Goal: Task Accomplishment & Management: Use online tool/utility

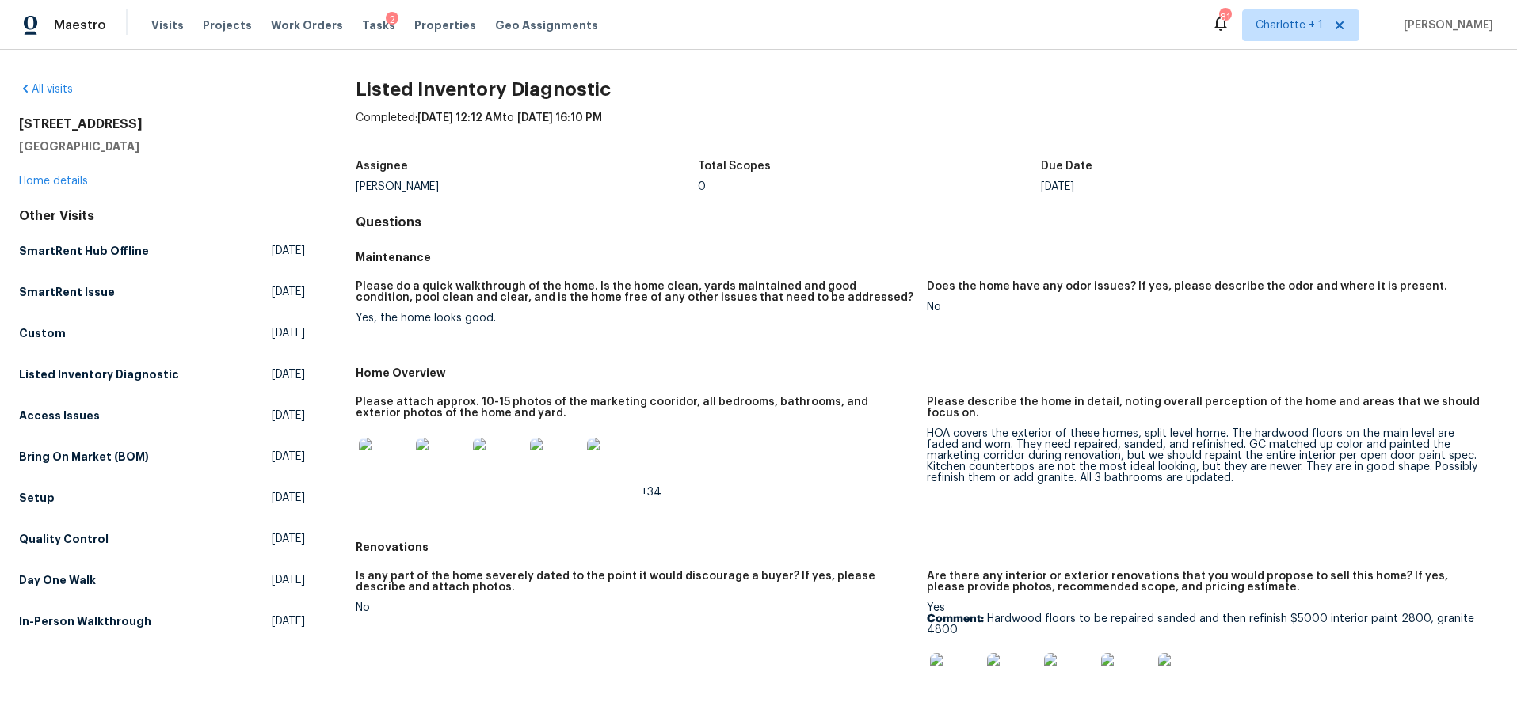
click at [139, 20] on div "Maestro Visits Projects Work Orders Tasks 2 Properties Geo Assignments" at bounding box center [308, 26] width 617 height 32
click at [159, 31] on span "Visits" at bounding box center [167, 25] width 32 height 16
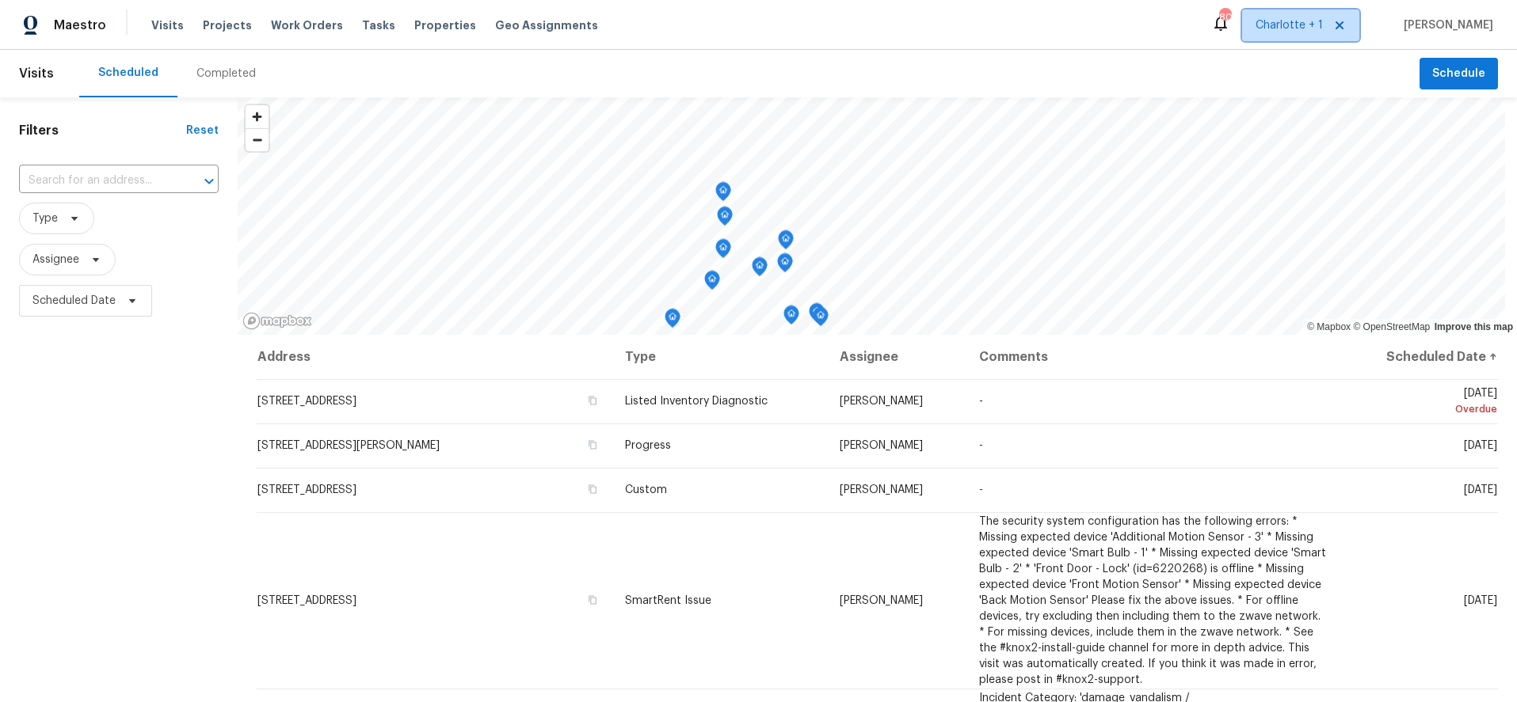
click at [1345, 40] on span "Charlotte + 1" at bounding box center [1300, 26] width 117 height 32
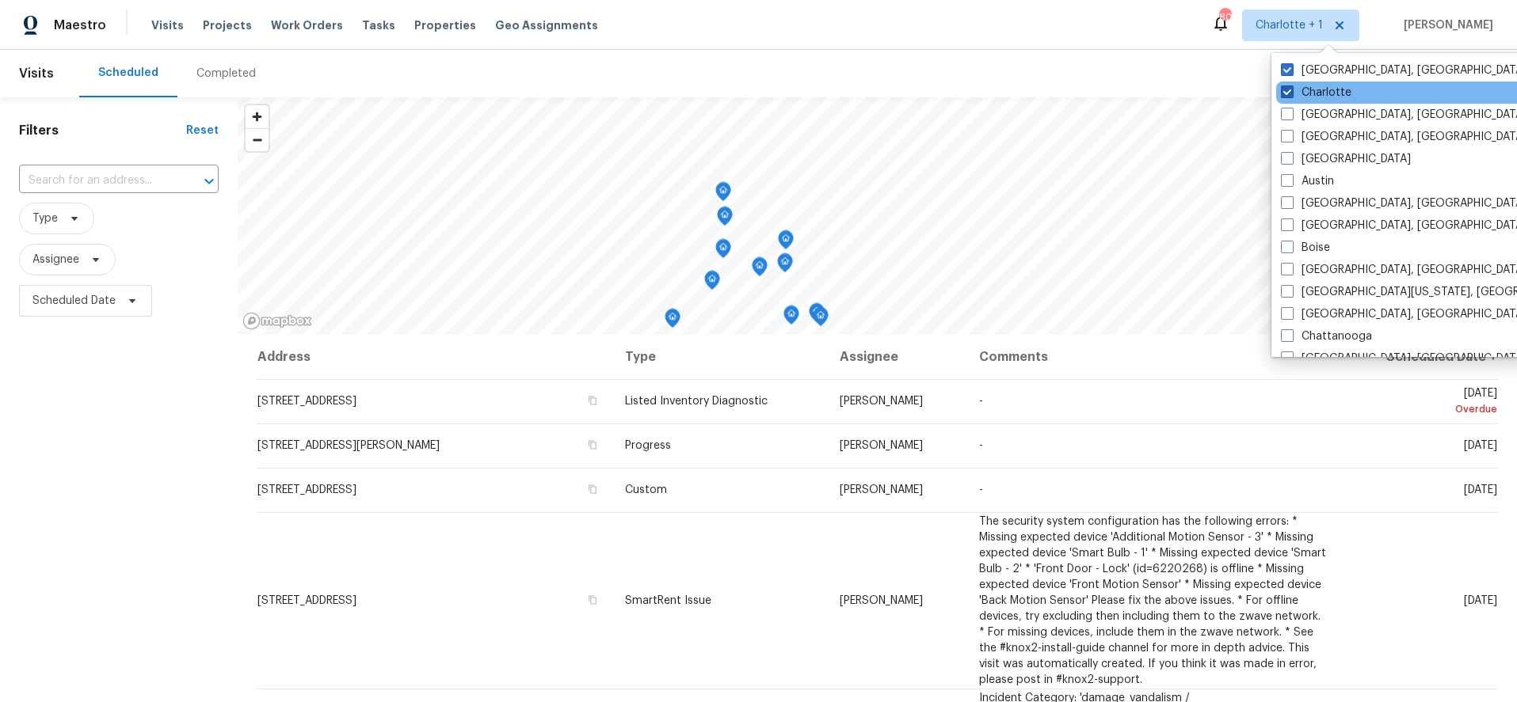
click at [1318, 96] on label "Charlotte" at bounding box center [1316, 93] width 70 height 16
click at [1291, 95] on input "Charlotte" at bounding box center [1286, 90] width 10 height 10
checkbox input "false"
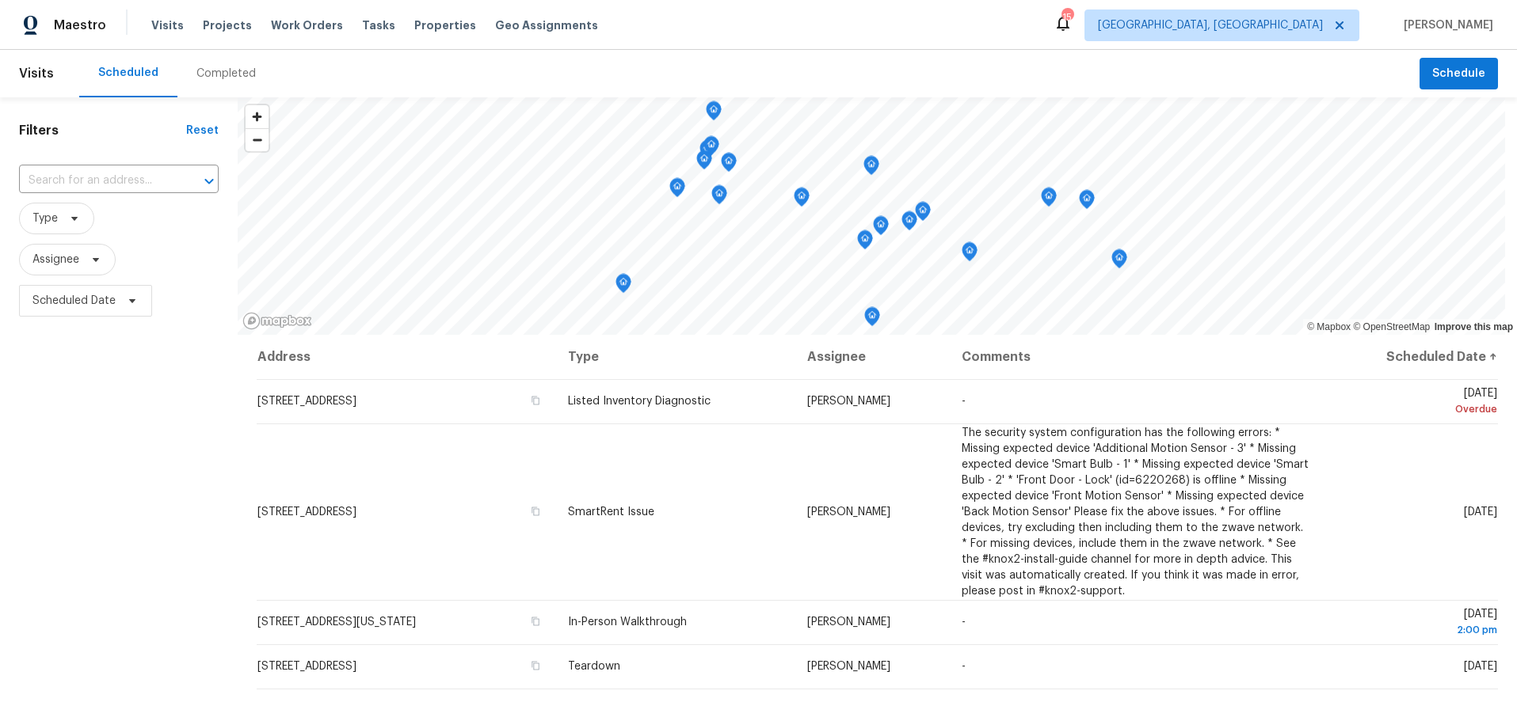
click at [218, 78] on div "Completed" at bounding box center [225, 74] width 59 height 16
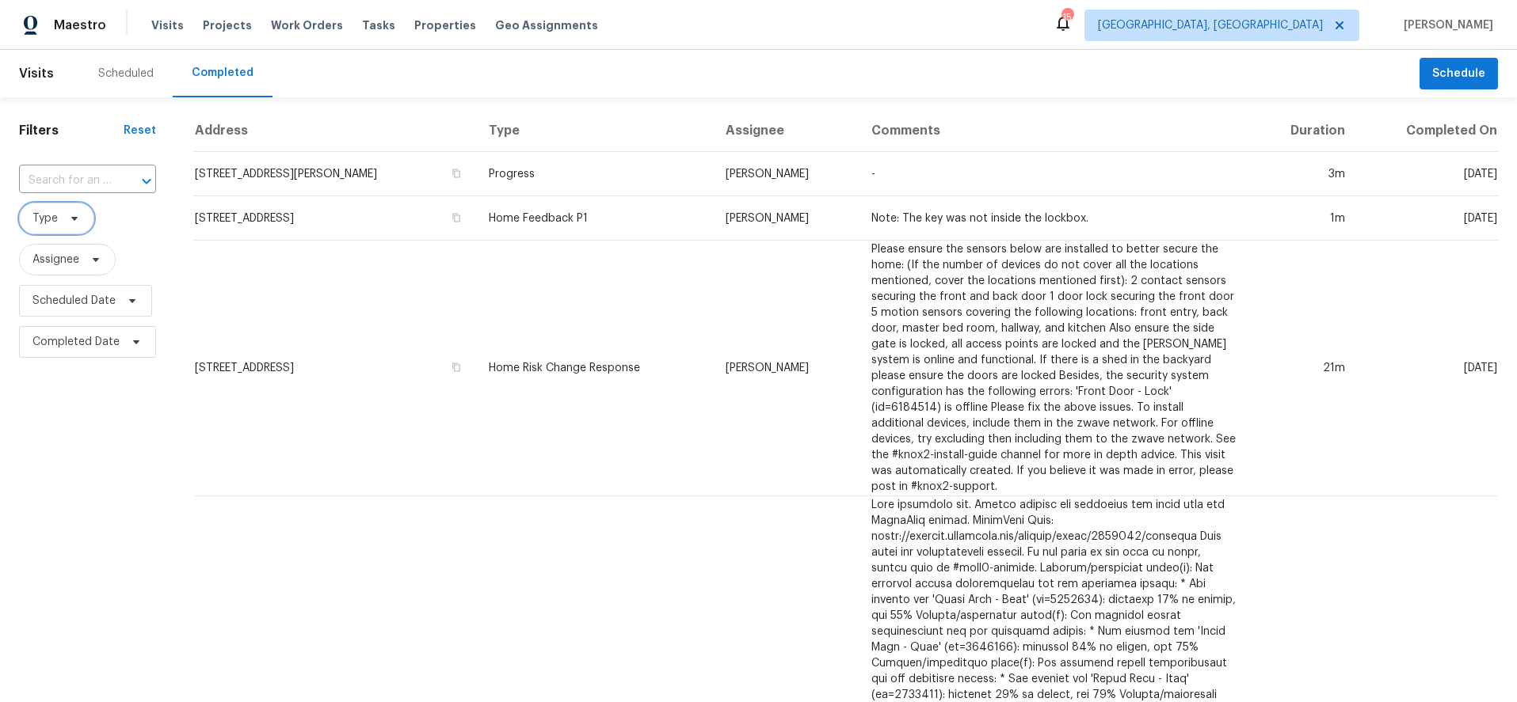
click at [60, 228] on span "Type" at bounding box center [56, 219] width 75 height 32
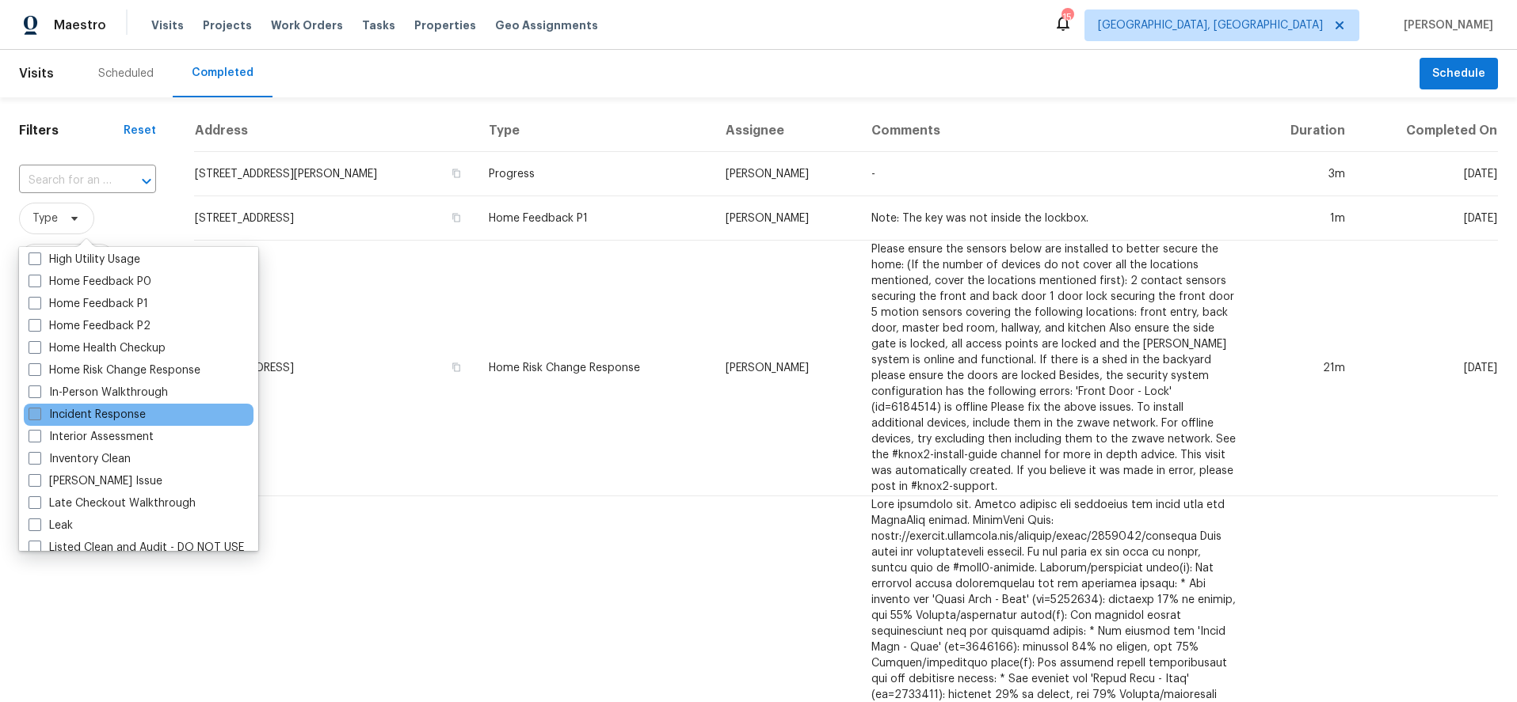
scroll to position [497, 0]
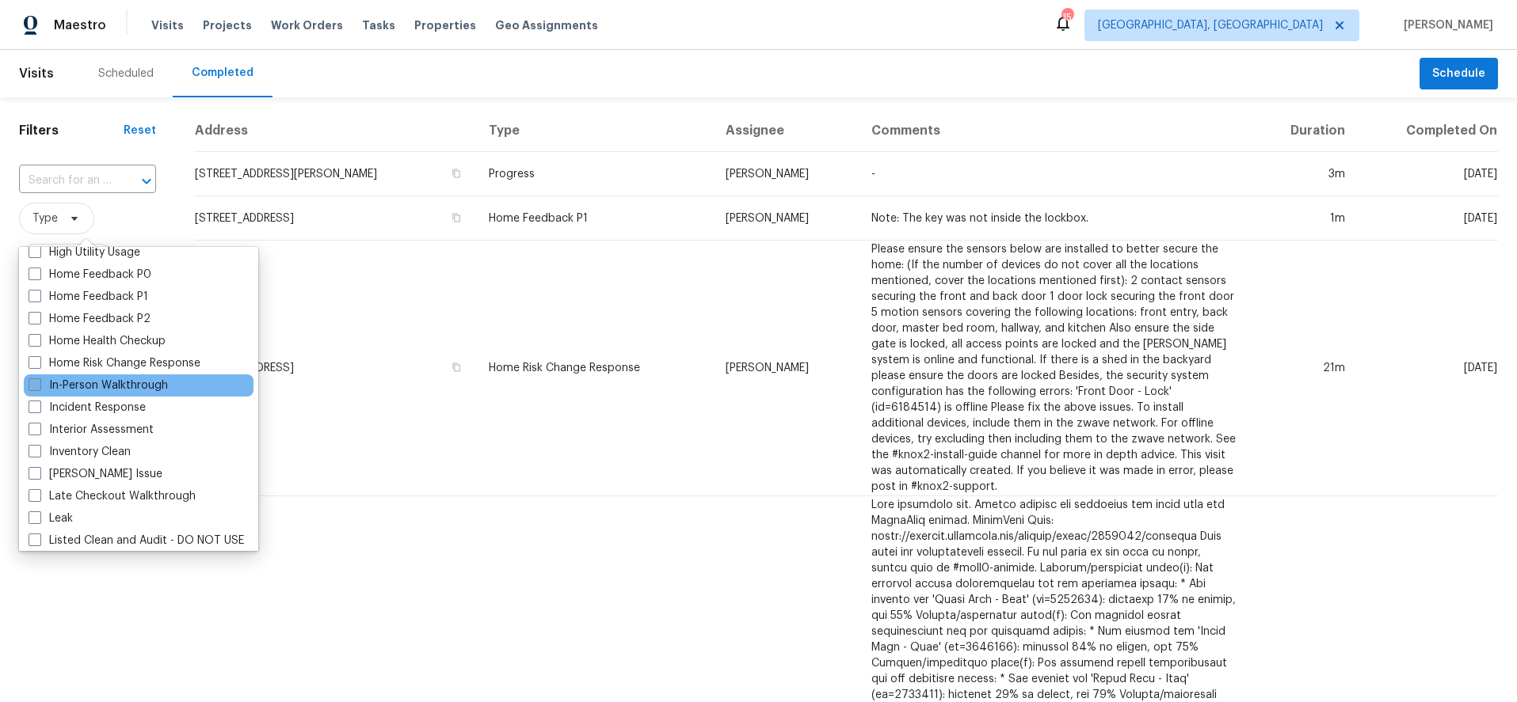
click at [94, 383] on label "In-Person Walkthrough" at bounding box center [98, 386] width 139 height 16
click at [39, 383] on input "In-Person Walkthrough" at bounding box center [34, 383] width 10 height 10
checkbox input "true"
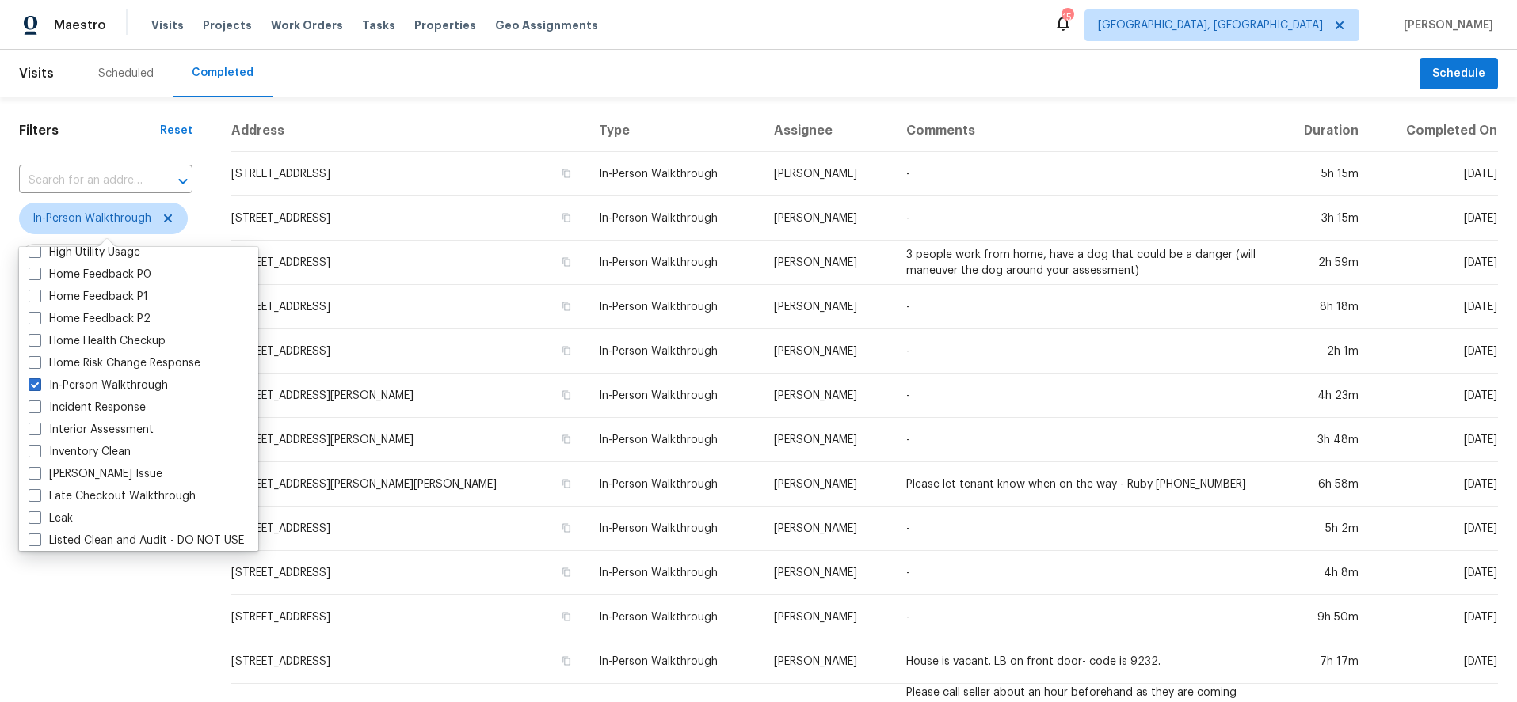
click at [780, 59] on div "Scheduled Completed" at bounding box center [749, 74] width 1340 height 48
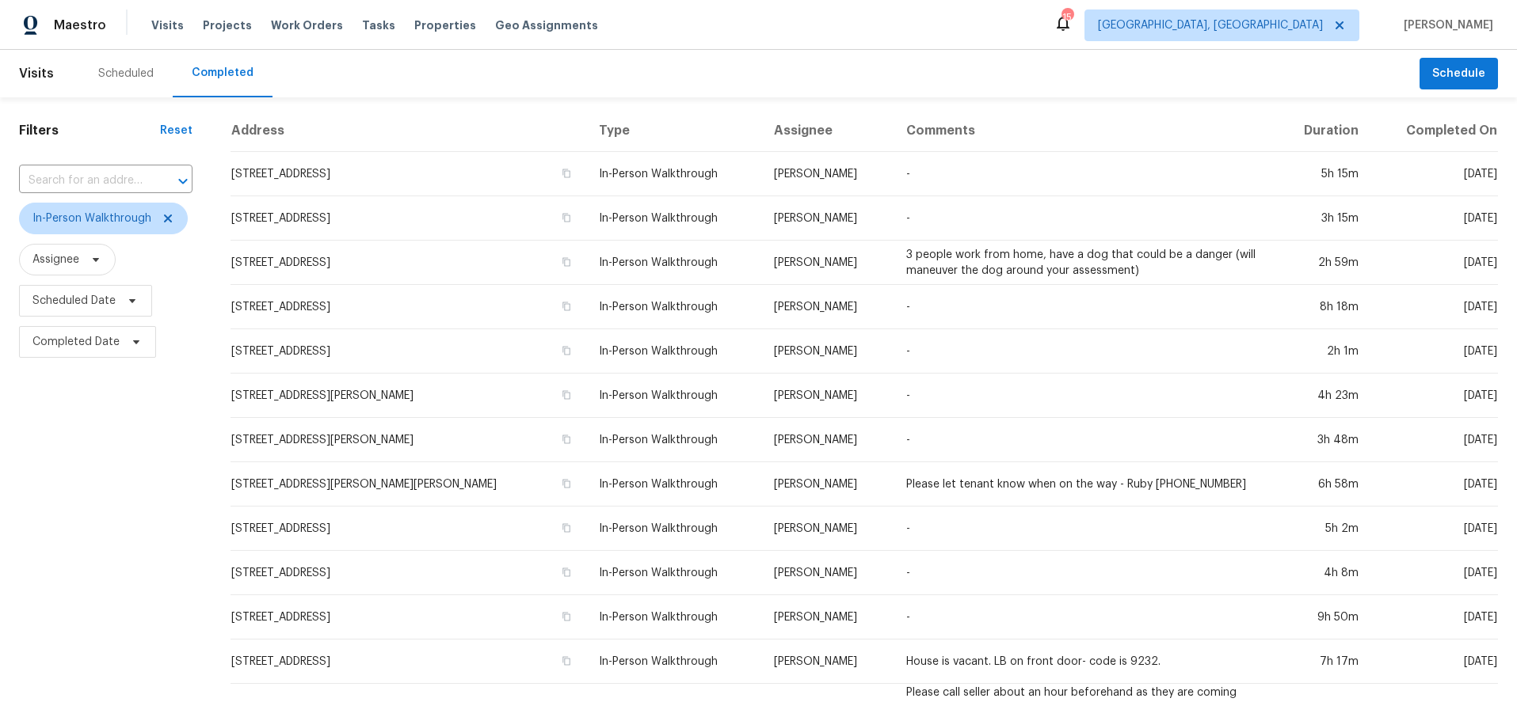
click at [615, 42] on div "Maestro Visits Projects Work Orders Tasks Properties Geo Assignments 15 Greensb…" at bounding box center [758, 25] width 1517 height 50
click at [672, 8] on div "Maestro Visits Projects Work Orders Tasks Properties Geo Assignments 15 Greensb…" at bounding box center [758, 25] width 1517 height 50
click at [101, 80] on div "Scheduled" at bounding box center [125, 74] width 55 height 16
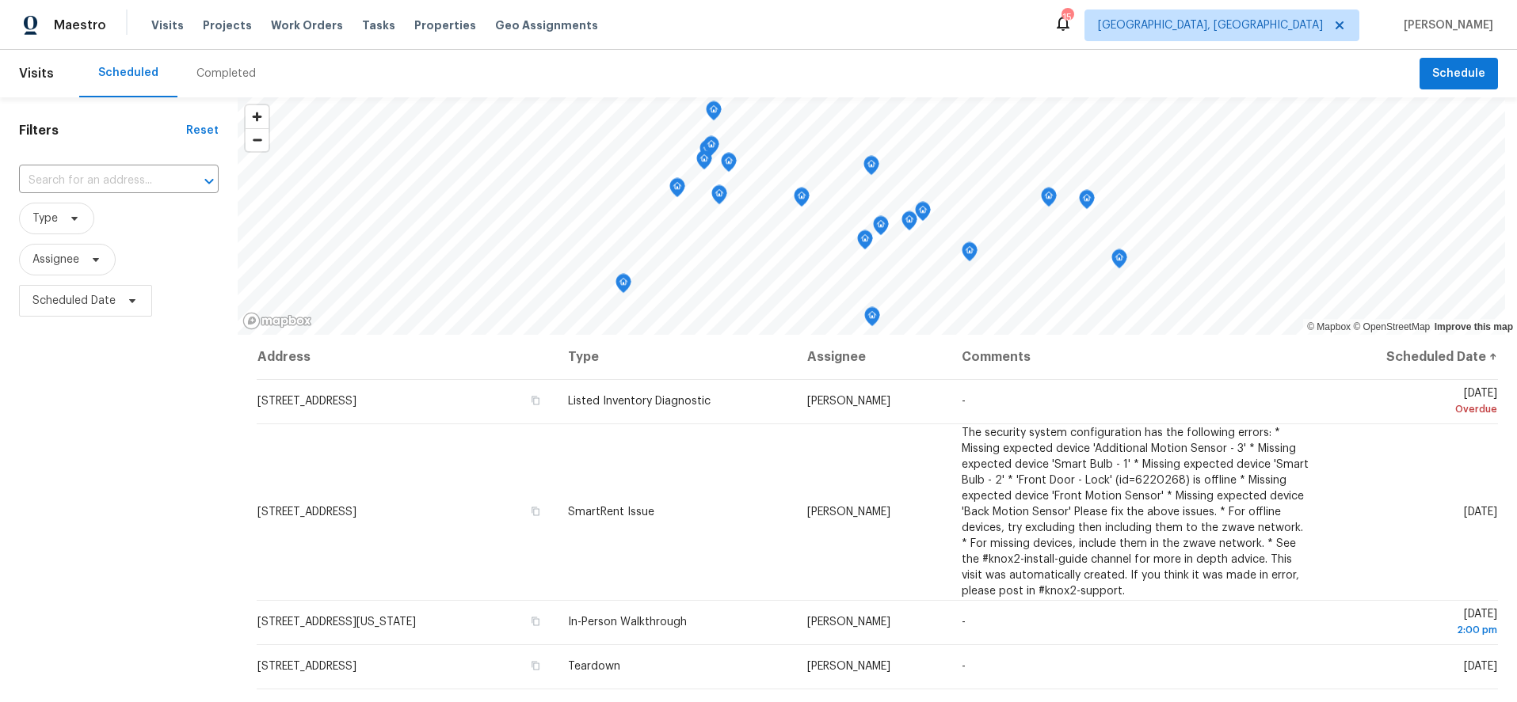
click at [835, 23] on div "Maestro Visits Projects Work Orders Tasks Properties Geo Assignments 15 Greensb…" at bounding box center [758, 25] width 1517 height 50
click at [379, 56] on div "Scheduled Completed" at bounding box center [749, 74] width 1340 height 48
click at [63, 485] on div "Filters Reset ​ Type Assignee Scheduled Date" at bounding box center [119, 497] width 238 height 800
click at [164, 36] on div "Visits Projects Work Orders Tasks Properties Geo Assignments" at bounding box center [384, 26] width 466 height 32
click at [164, 29] on span "Visits" at bounding box center [167, 25] width 32 height 16
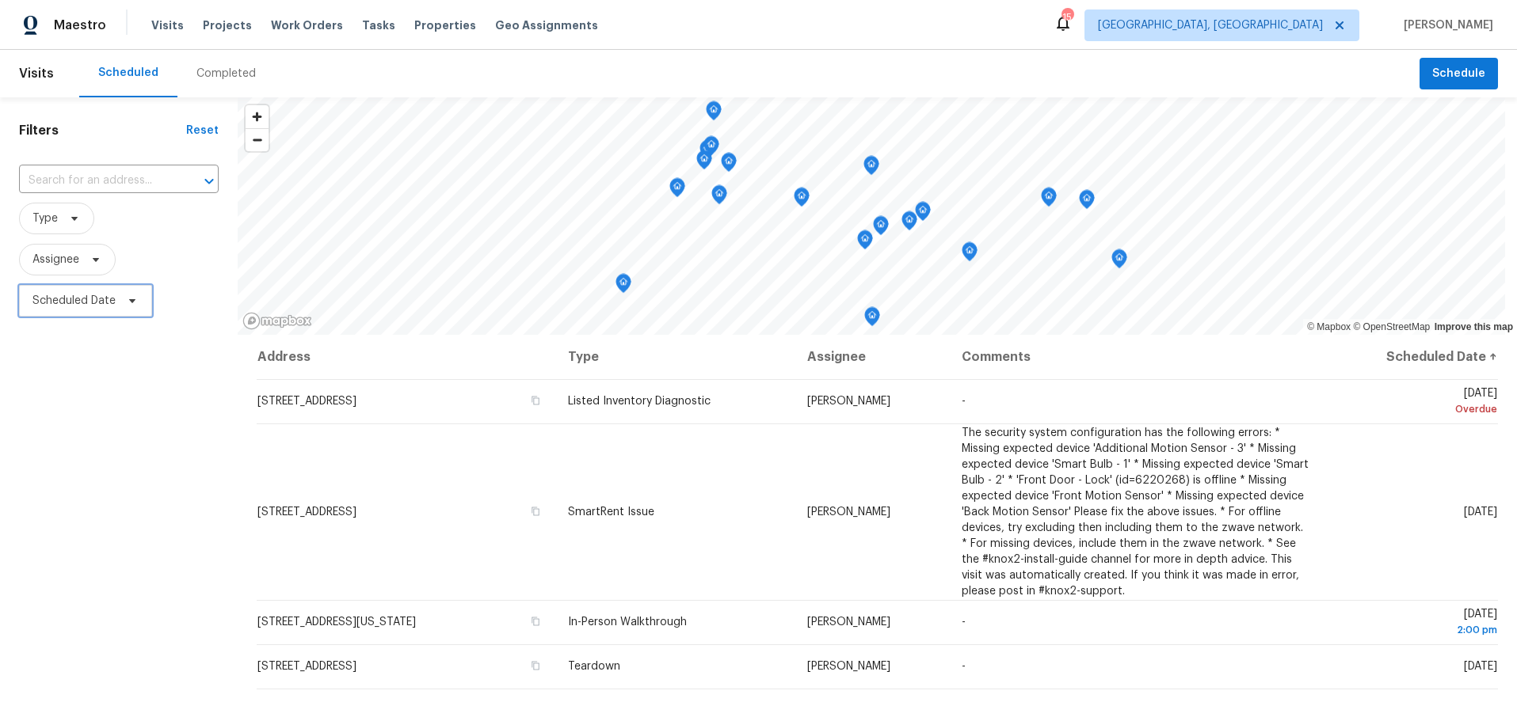
click at [79, 306] on span "Scheduled Date" at bounding box center [73, 301] width 83 height 16
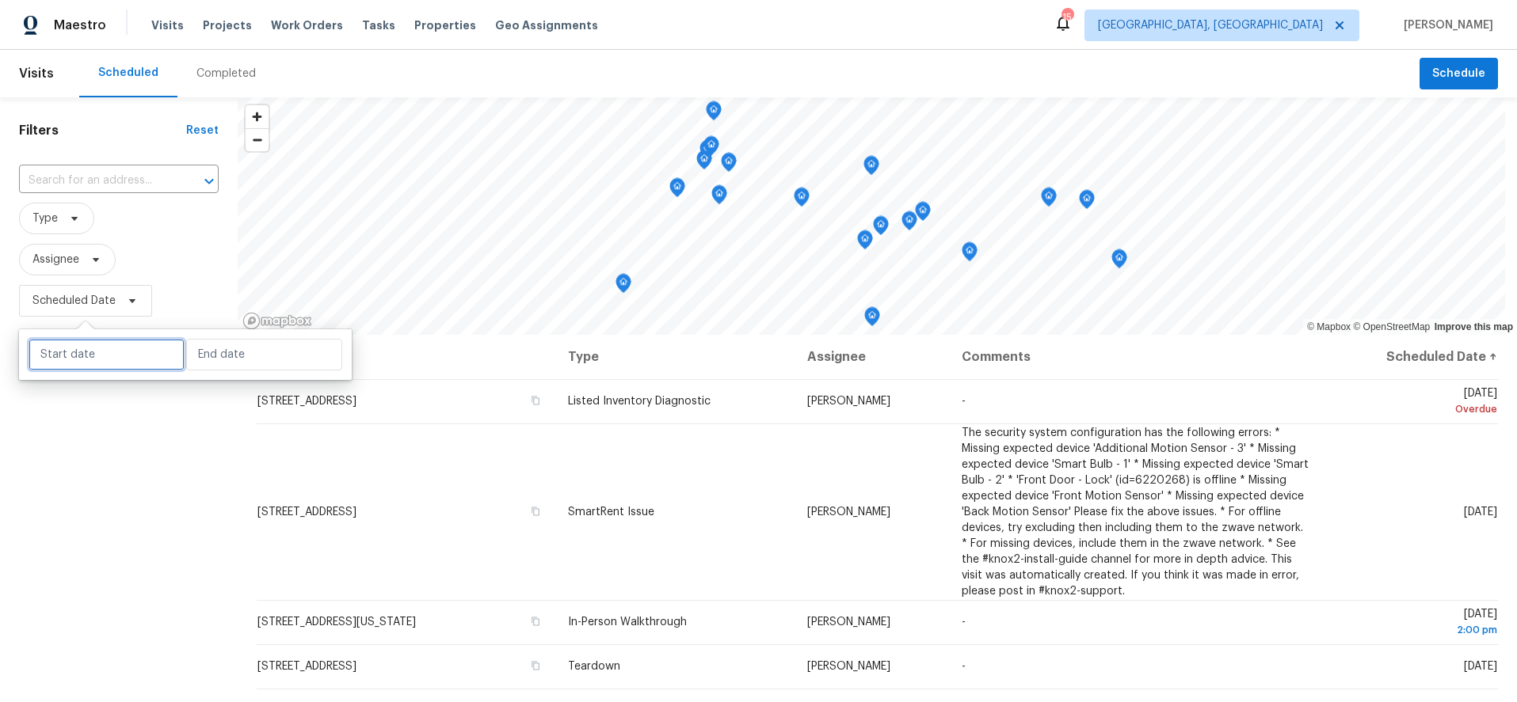
select select "8"
select select "2025"
select select "9"
select select "2025"
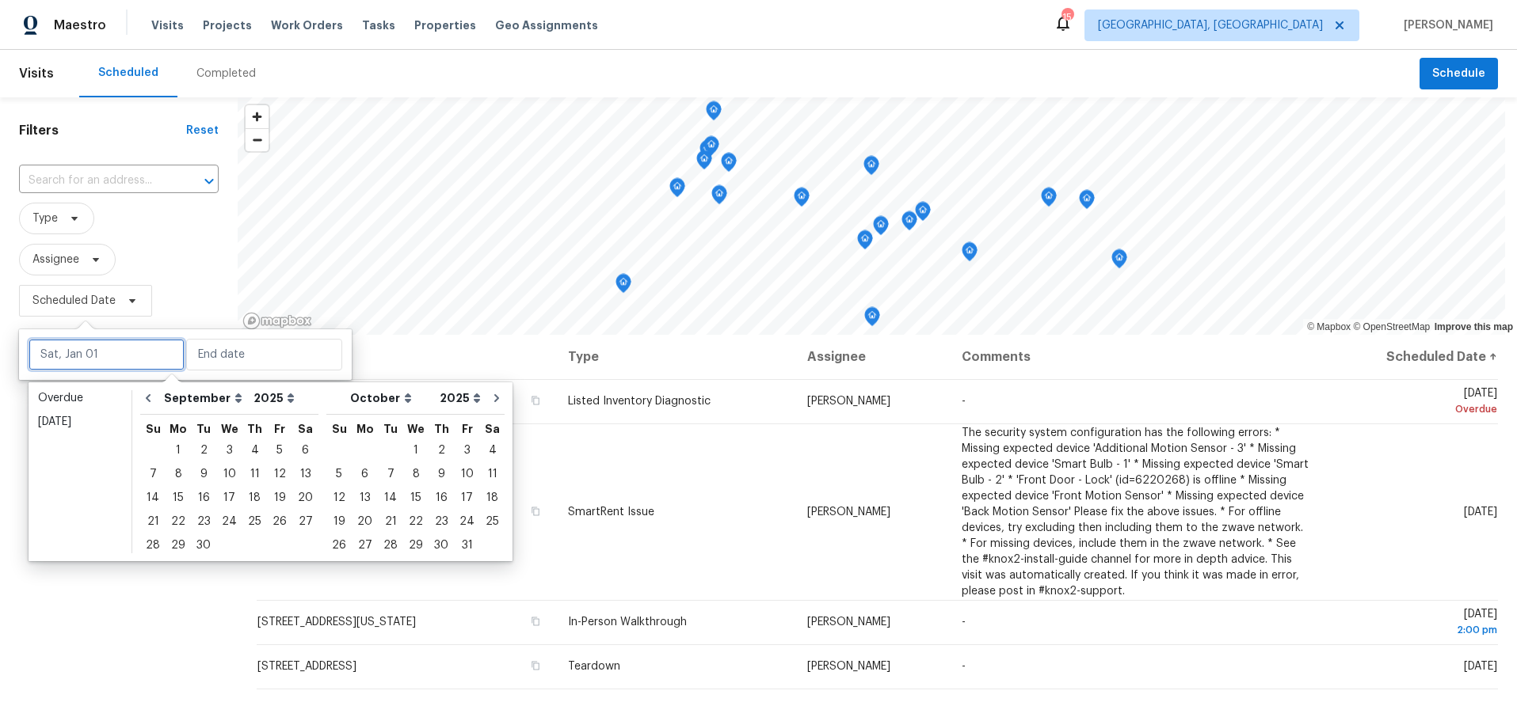
click at [141, 356] on input "text" at bounding box center [107, 355] width 156 height 32
click at [276, 452] on div "5" at bounding box center [279, 451] width 25 height 22
type input "Fri, Sep 05"
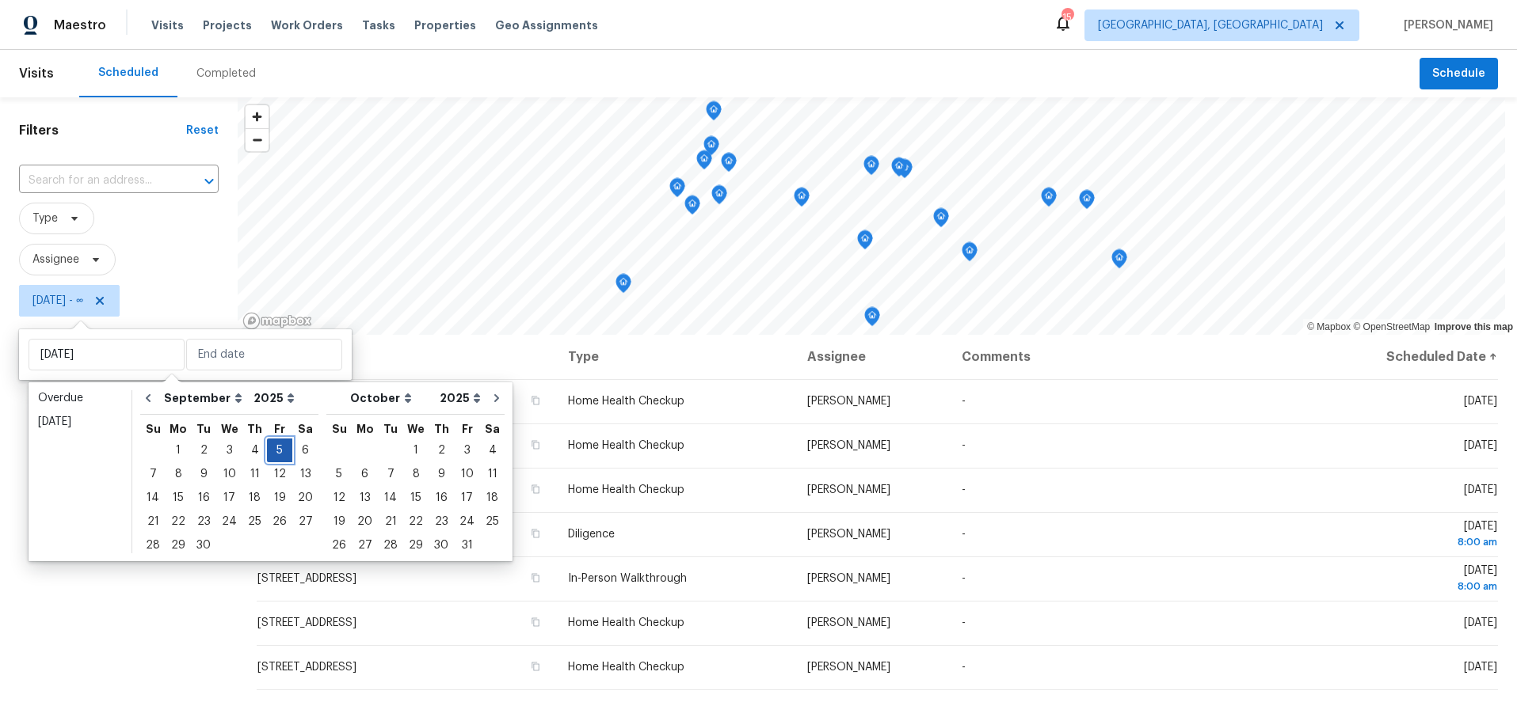
click at [276, 452] on div "5" at bounding box center [279, 451] width 25 height 22
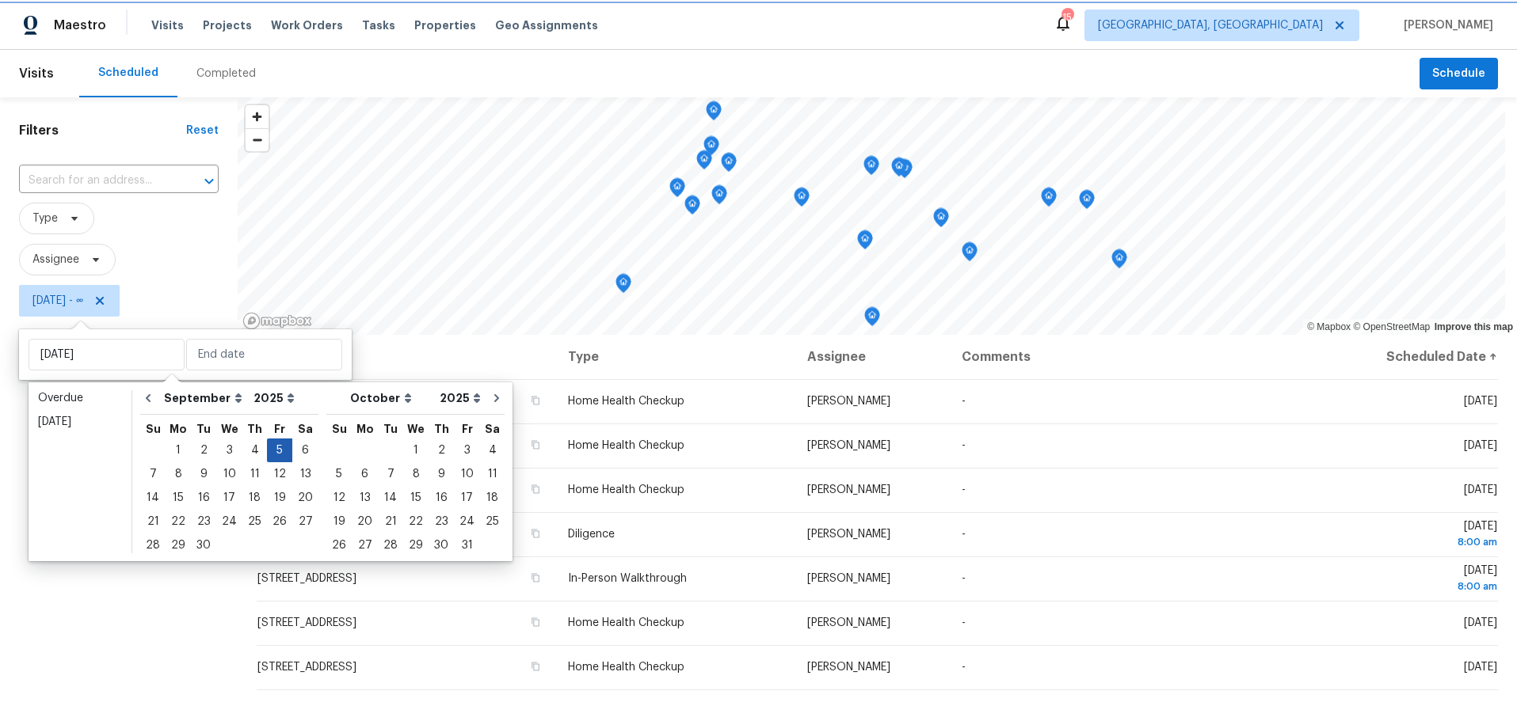
type input "Fri, Sep 05"
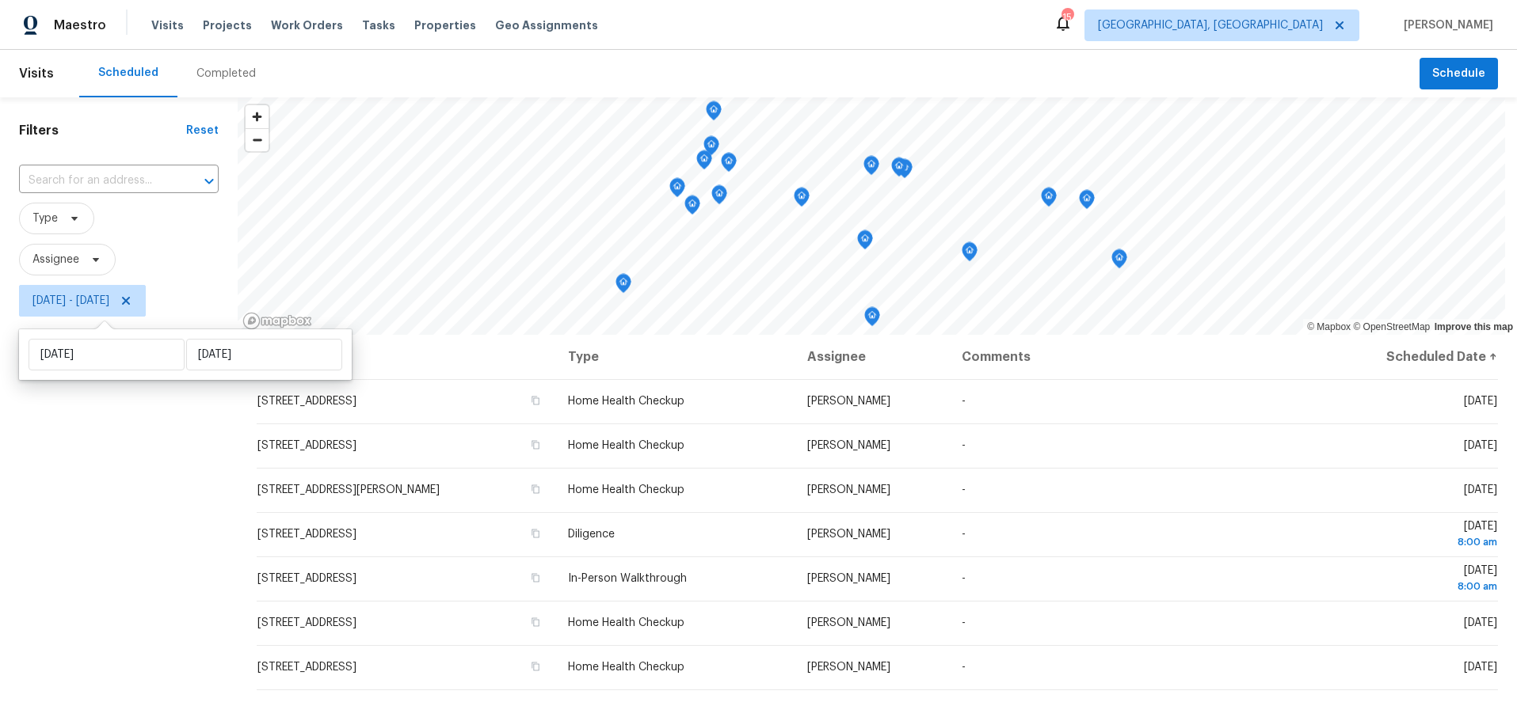
click at [100, 520] on div "Filters Reset ​ Type Assignee Fri, Sep 05 - Fri, Sep 05" at bounding box center [119, 497] width 238 height 800
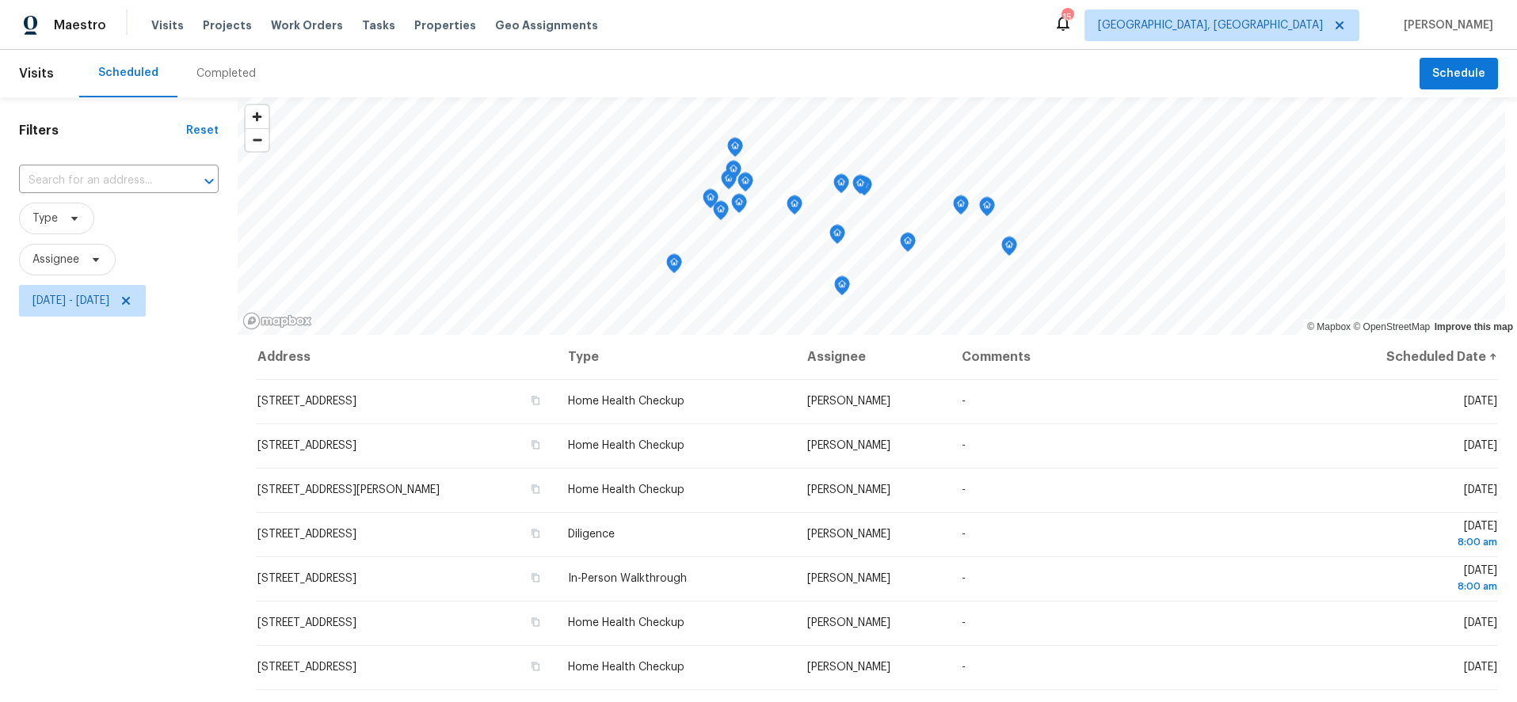
click at [984, 29] on div "Maestro Visits Projects Work Orders Tasks Properties Geo Assignments 15 Greensb…" at bounding box center [758, 25] width 1517 height 50
drag, startPoint x: 206, startPoint y: 424, endPoint x: 203, endPoint y: 409, distance: 16.2
click at [206, 424] on div "Filters Reset ​ Type Assignee Fri, Sep 05 - Fri, Sep 05" at bounding box center [119, 497] width 238 height 800
click at [132, 298] on icon at bounding box center [126, 301] width 13 height 13
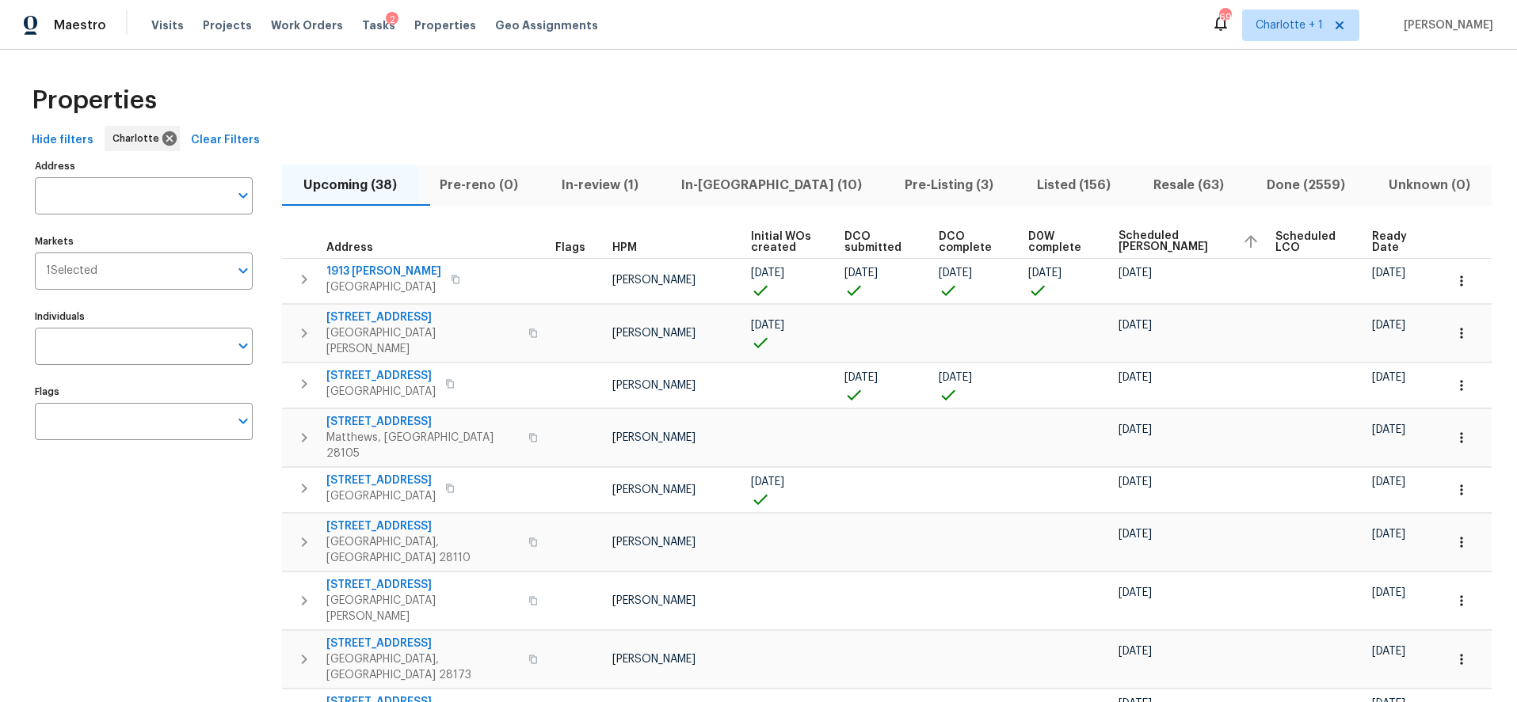
click at [383, 91] on div "Properties" at bounding box center [758, 100] width 1466 height 51
click at [568, 123] on div "Properties" at bounding box center [758, 100] width 1466 height 51
click at [869, 98] on div "Properties" at bounding box center [758, 100] width 1466 height 51
click at [1109, 83] on div "Properties" at bounding box center [758, 100] width 1466 height 51
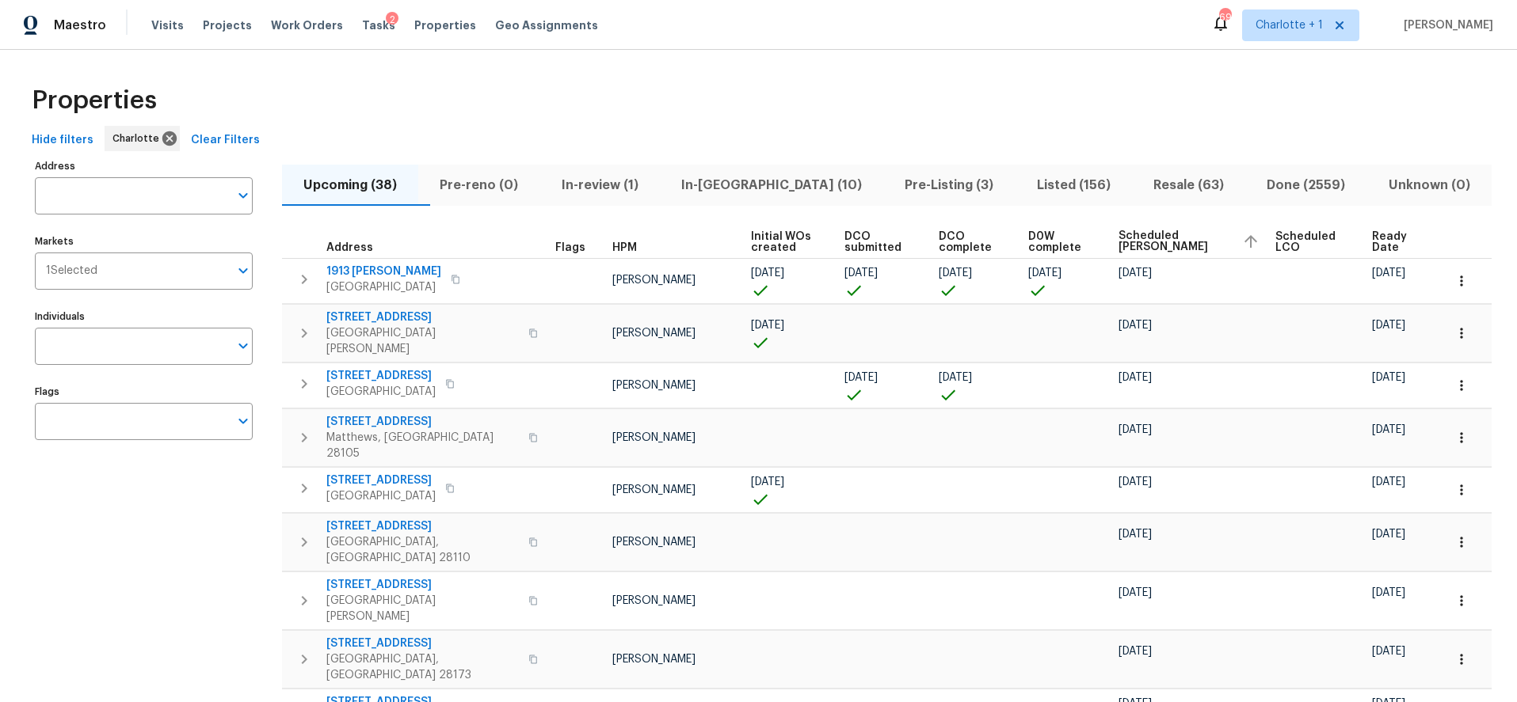
drag, startPoint x: 381, startPoint y: 70, endPoint x: 386, endPoint y: 38, distance: 32.8
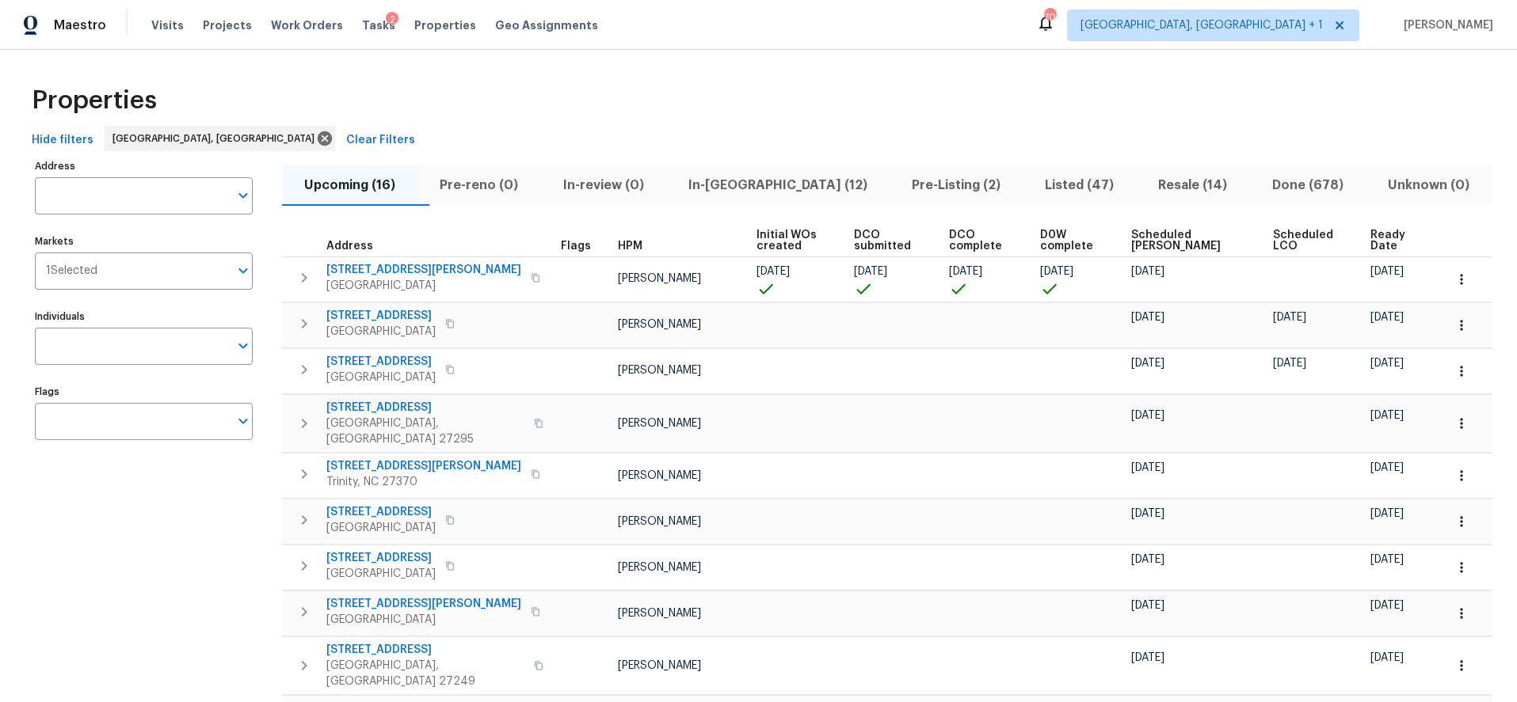
click at [899, 186] on span "Pre-Listing (2)" at bounding box center [956, 185] width 114 height 22
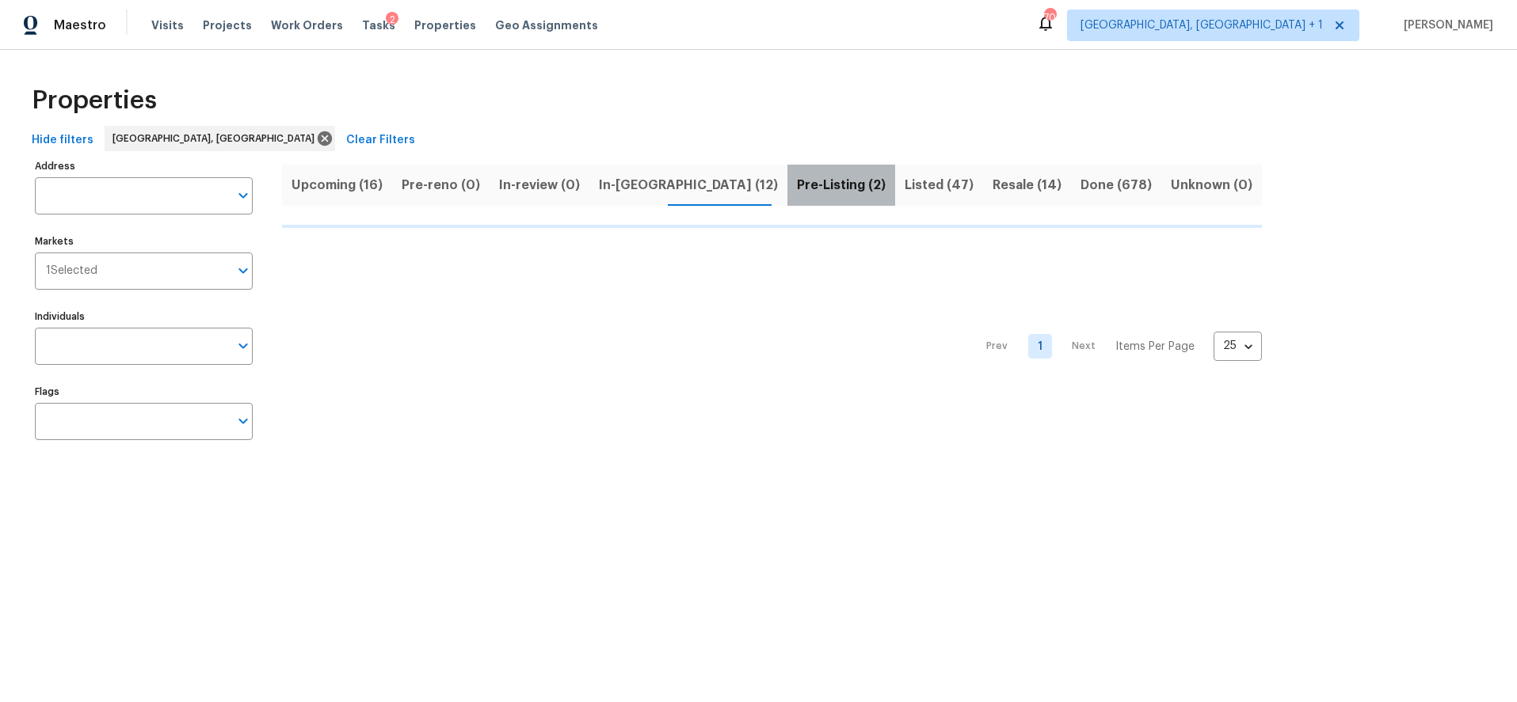
click at [797, 186] on span "Pre-Listing (2)" at bounding box center [841, 185] width 89 height 22
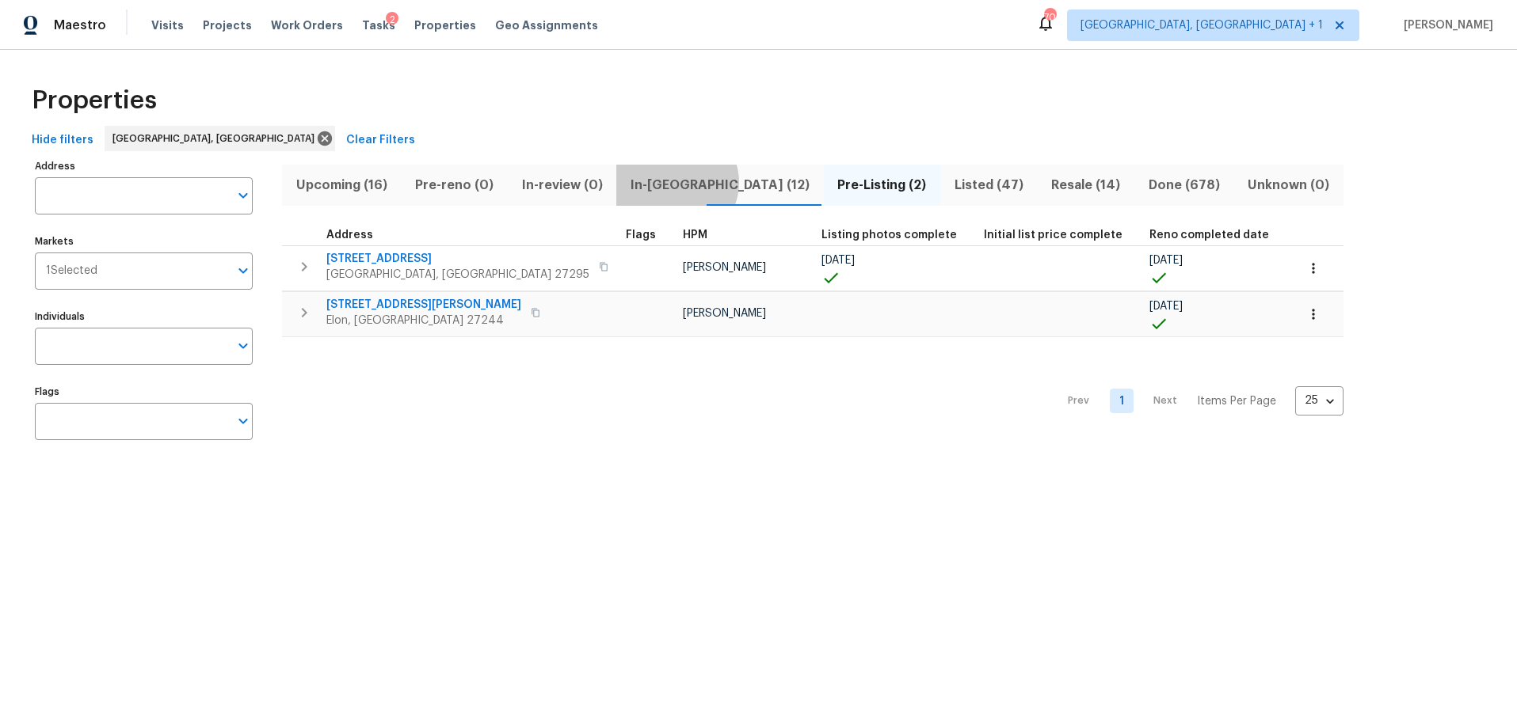
click at [668, 182] on span "In-reno (12)" at bounding box center [720, 185] width 188 height 22
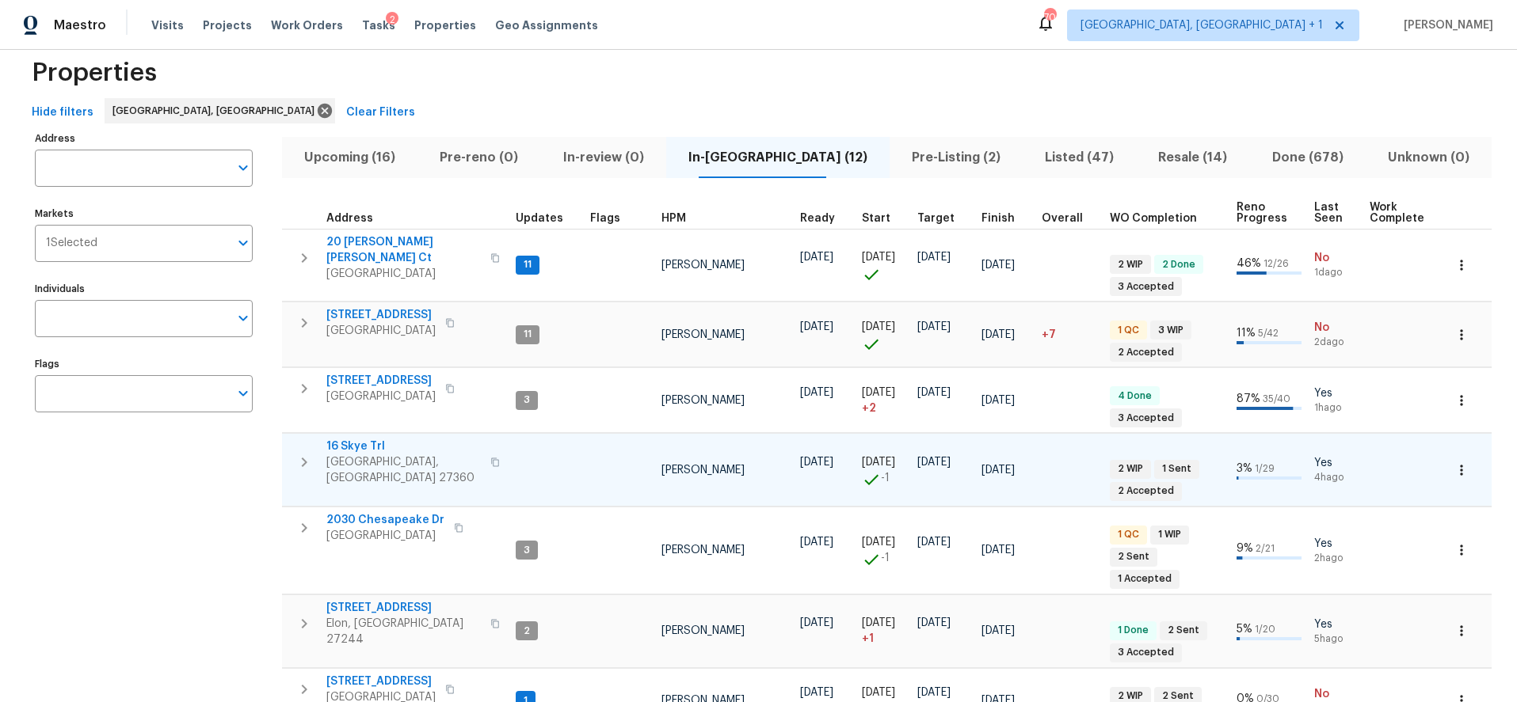
scroll to position [33, 0]
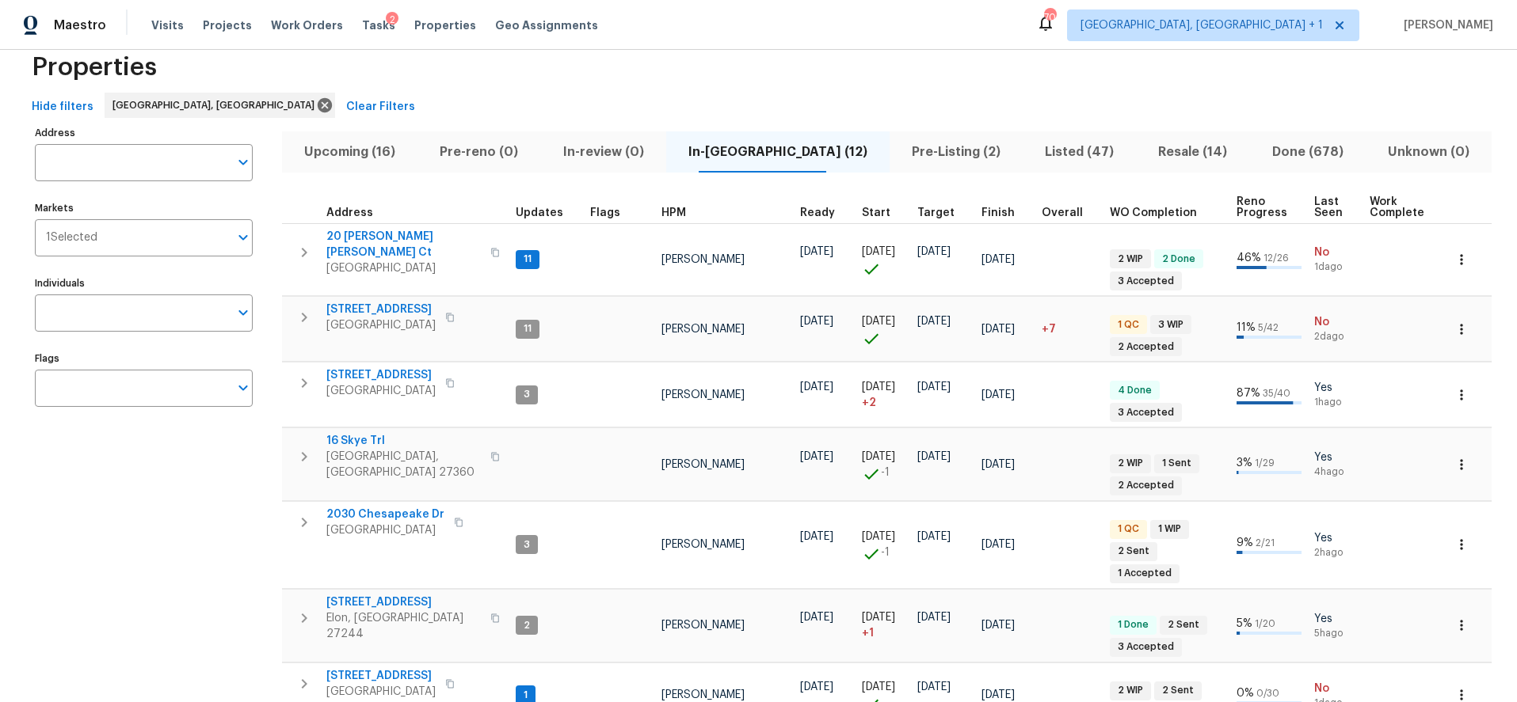
click at [182, 473] on div "Address Address Markets 1 Selected Markets Individuals Individuals Flags Flags" at bounding box center [154, 643] width 238 height 1042
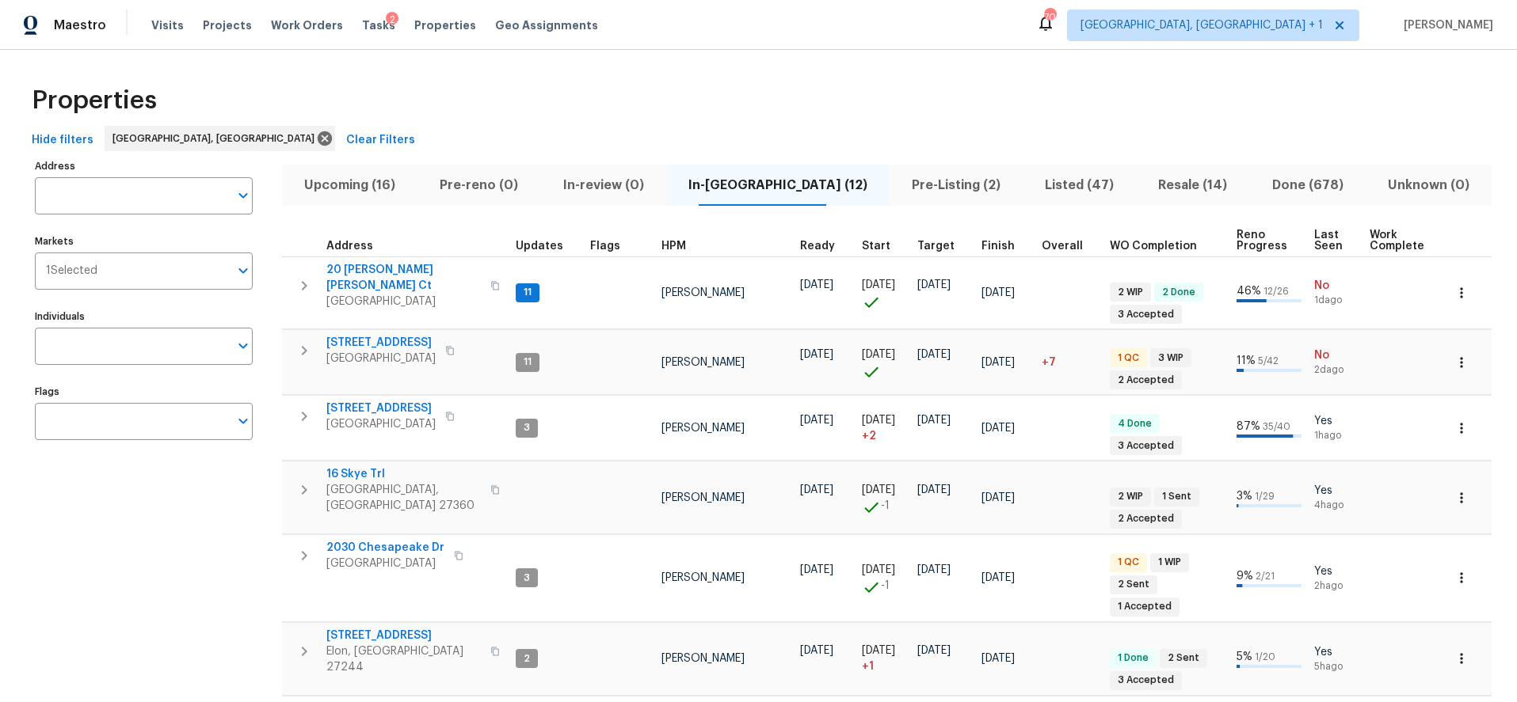
click at [681, 52] on div "Properties Hide filters Greensboro, NC Clear Filters Address Address Markets 1 …" at bounding box center [758, 636] width 1517 height 1172
click at [574, 105] on div "Properties" at bounding box center [758, 100] width 1466 height 51
click at [120, 356] on input "Individuals" at bounding box center [132, 346] width 194 height 37
type input "ken romain"
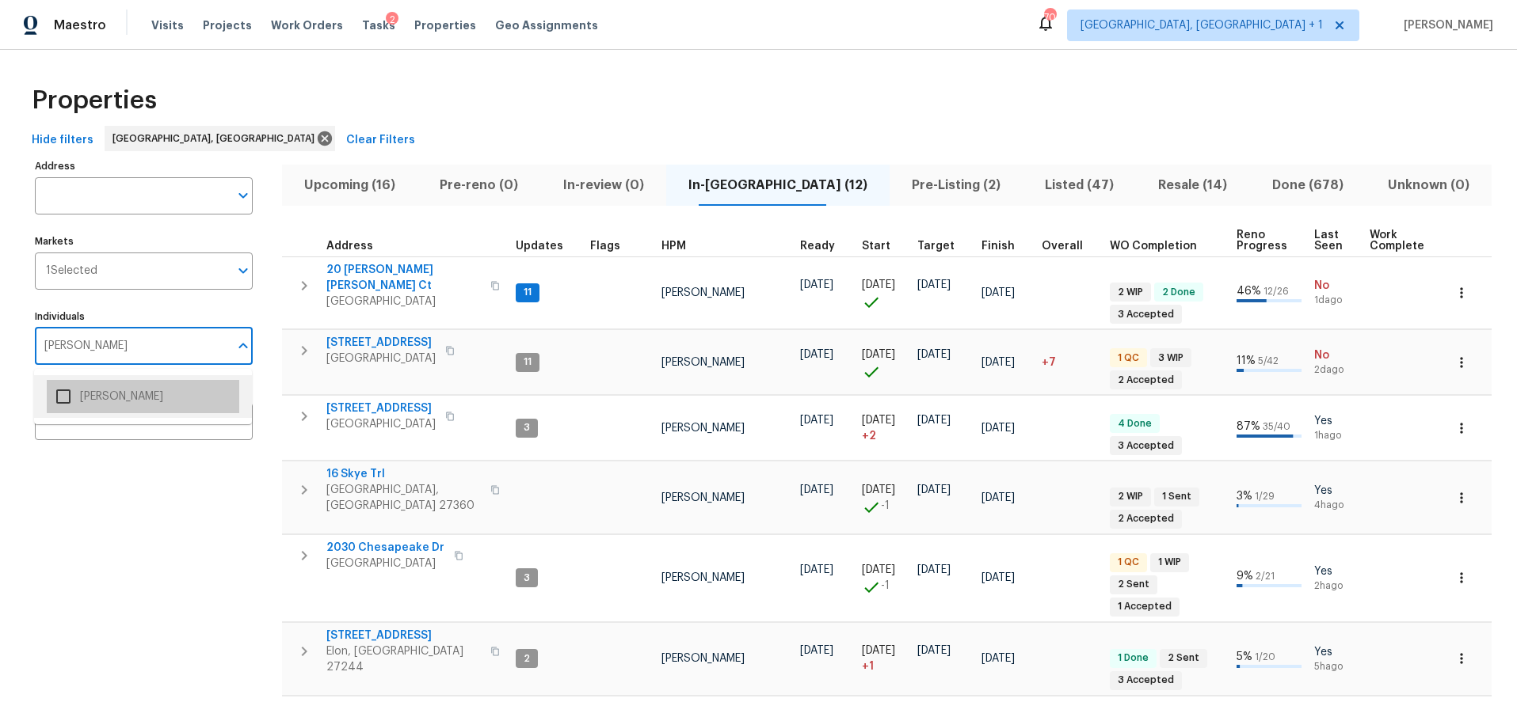
click at [123, 410] on li "[PERSON_NAME]" at bounding box center [143, 396] width 192 height 33
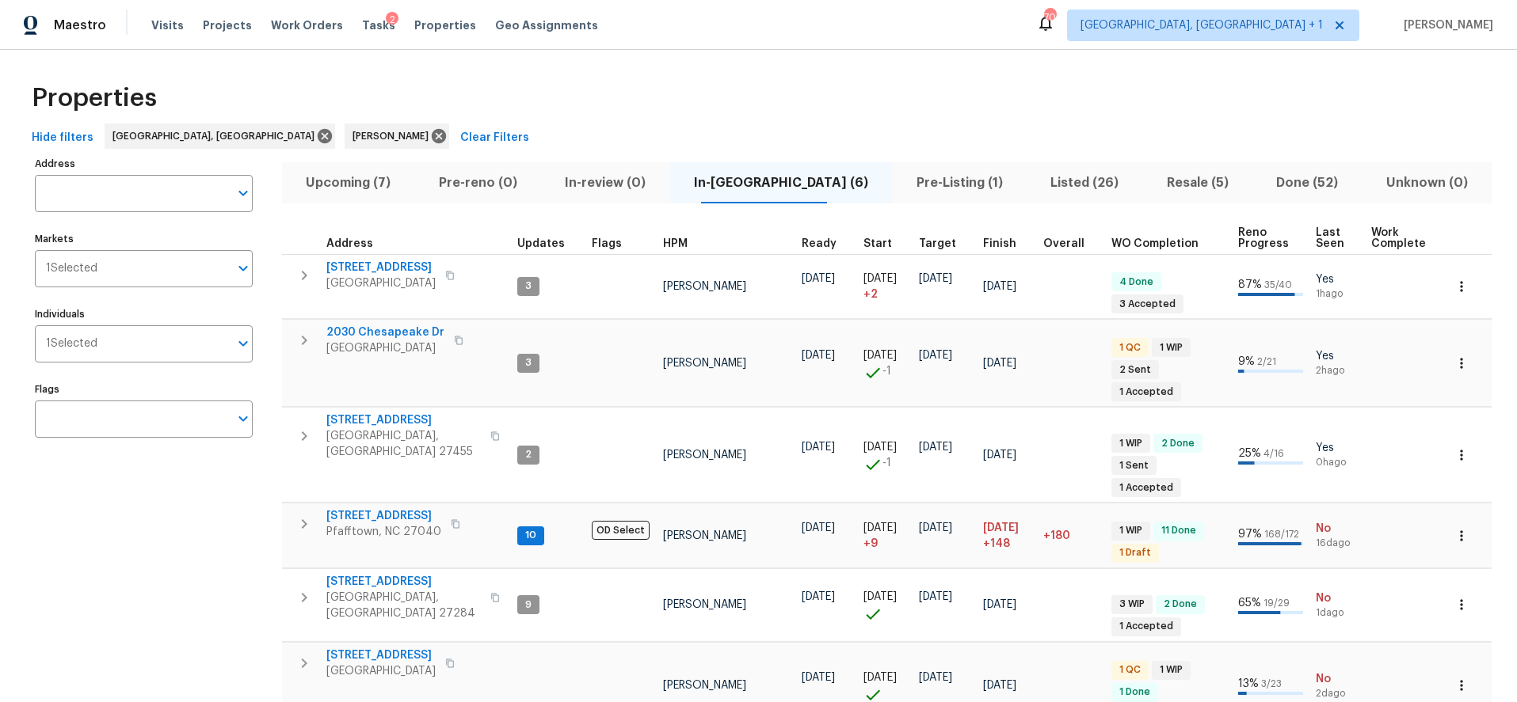
click at [891, 92] on div "Properties" at bounding box center [758, 98] width 1466 height 51
click at [781, 88] on div "Properties" at bounding box center [758, 98] width 1466 height 51
click at [751, 82] on div "Properties" at bounding box center [758, 98] width 1466 height 51
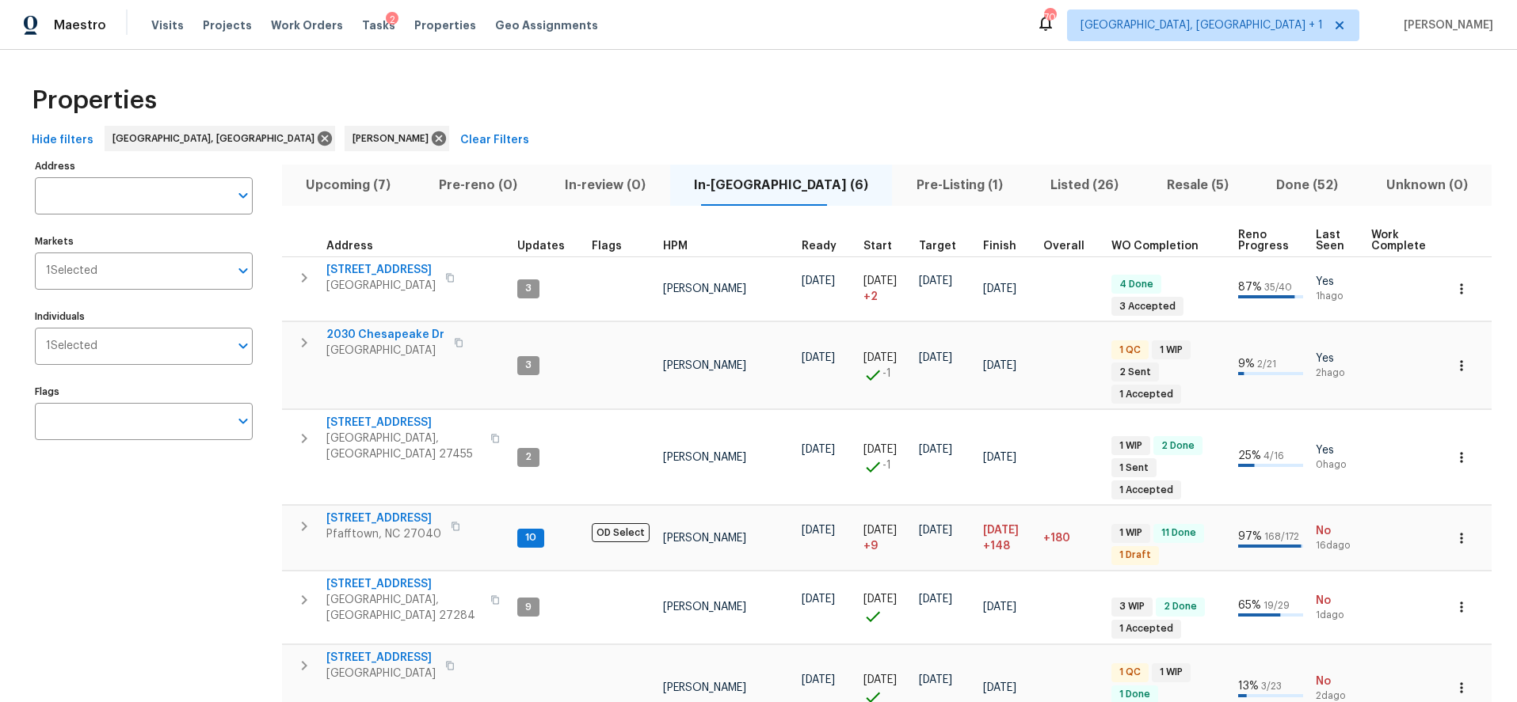
drag, startPoint x: 204, startPoint y: 498, endPoint x: 236, endPoint y: 489, distance: 33.1
click at [204, 498] on div "Address Address Markets 1 Selected Markets Individuals 1 Selected Individuals F…" at bounding box center [154, 463] width 238 height 616
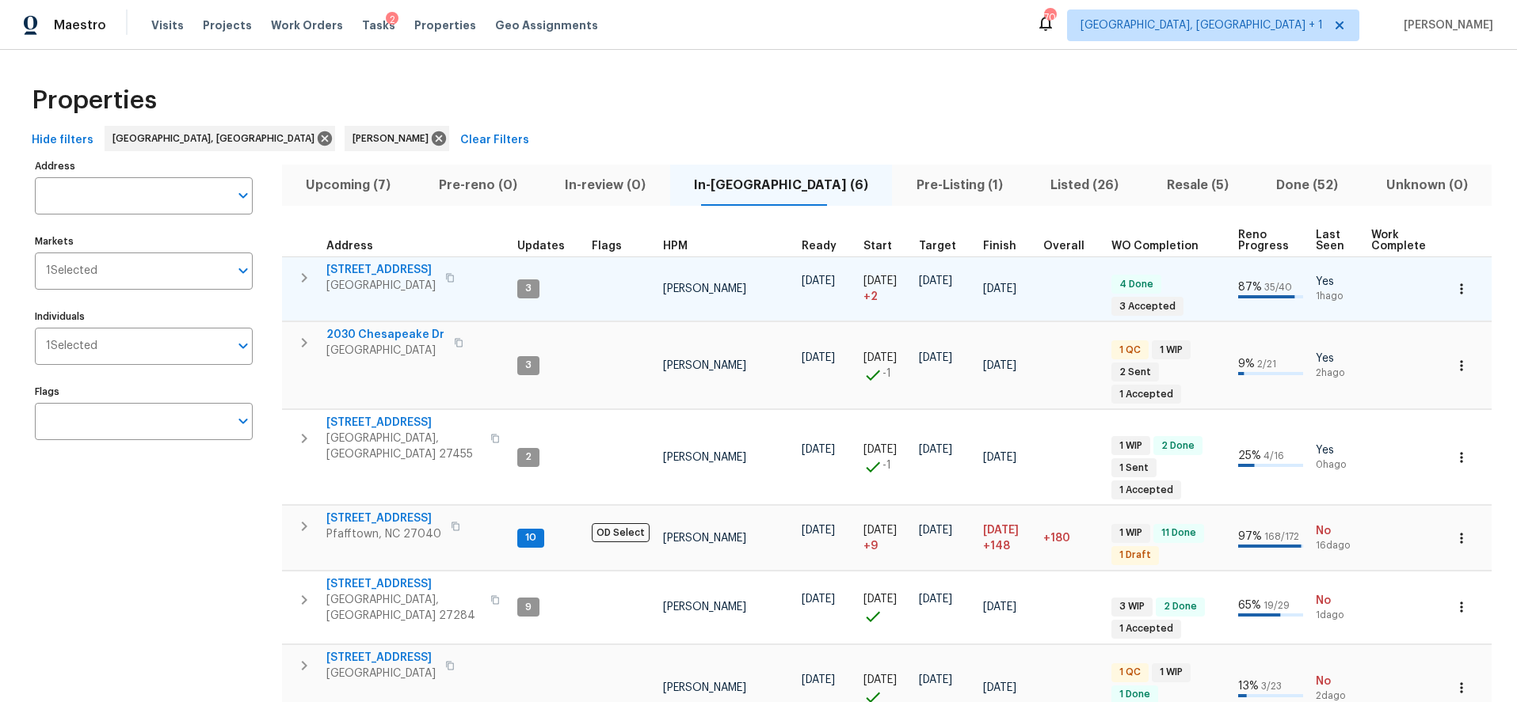
click at [300, 273] on icon "button" at bounding box center [304, 277] width 19 height 19
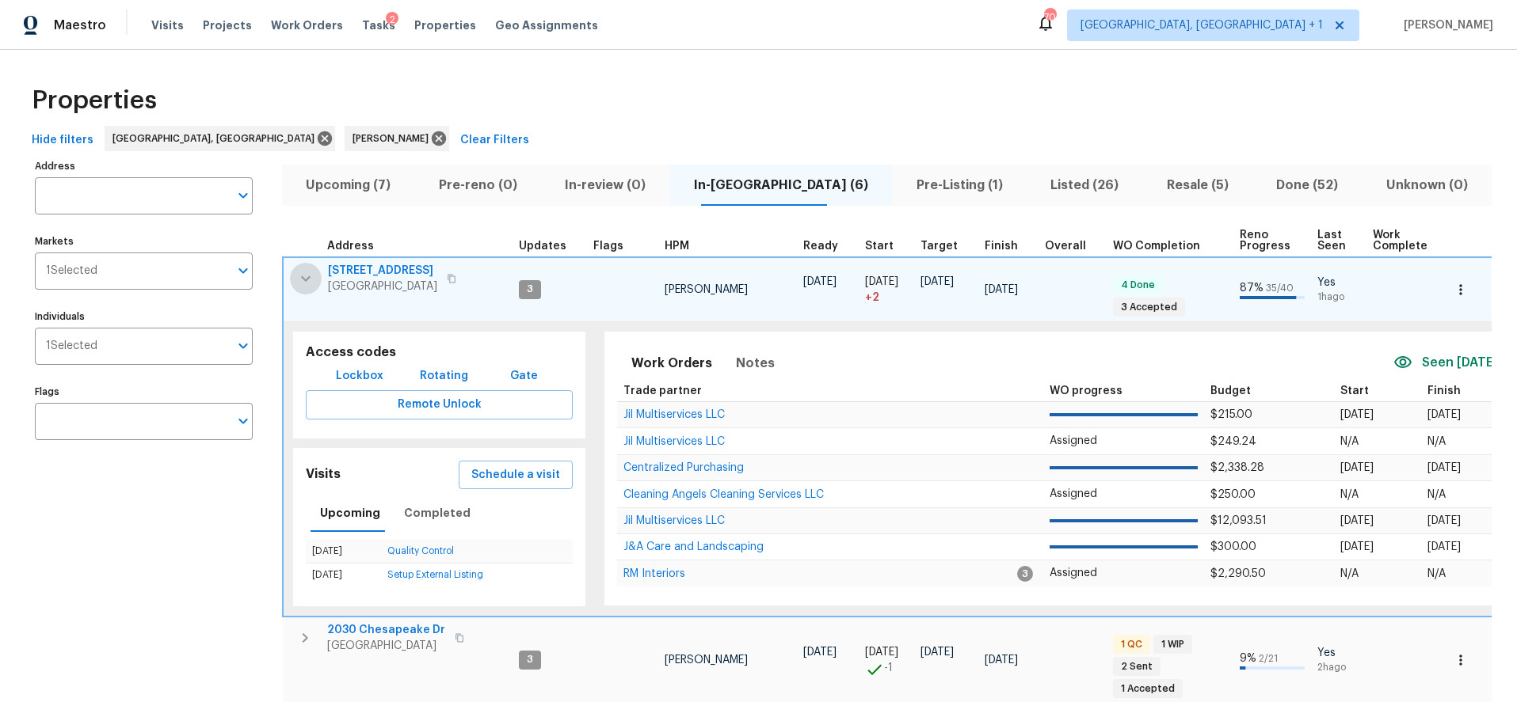
click at [305, 271] on icon "button" at bounding box center [305, 278] width 19 height 19
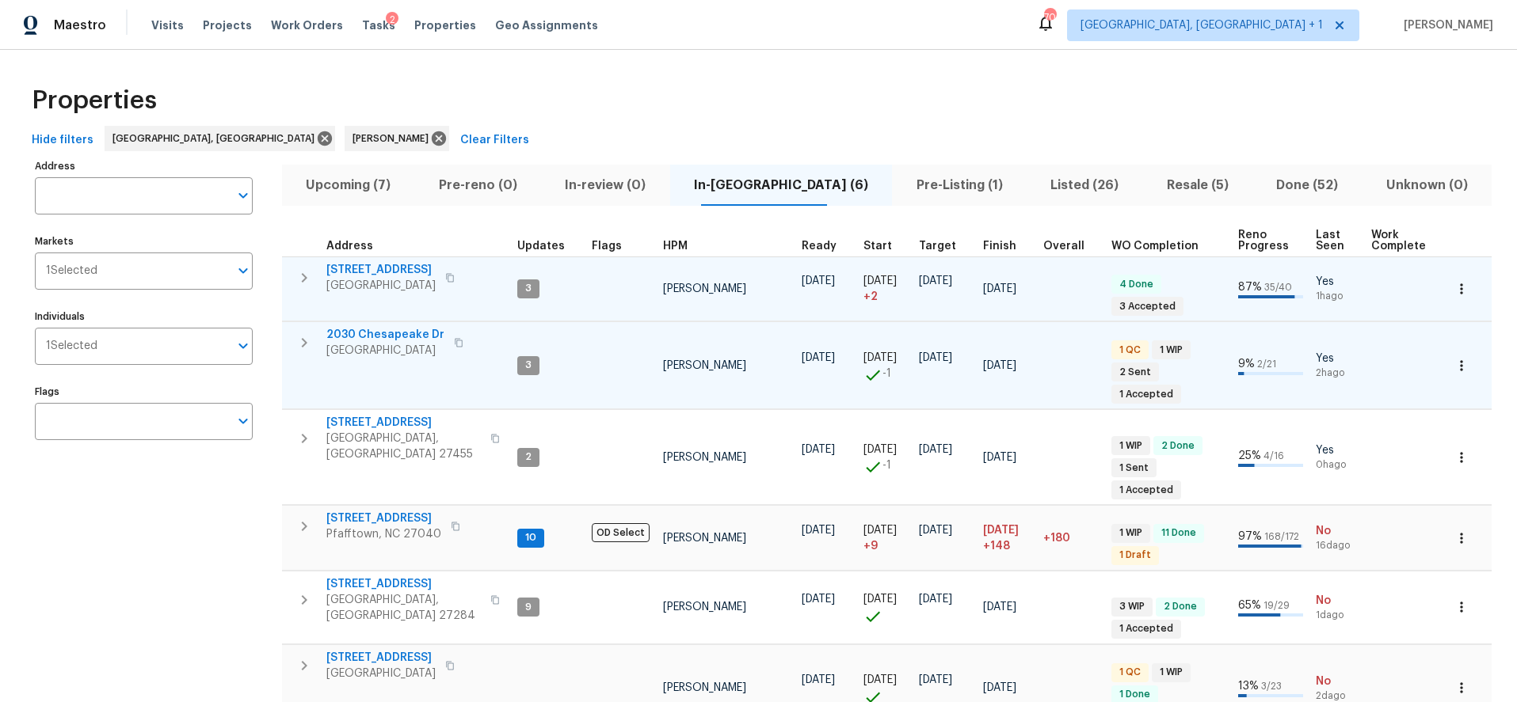
click at [298, 340] on icon "button" at bounding box center [304, 342] width 19 height 19
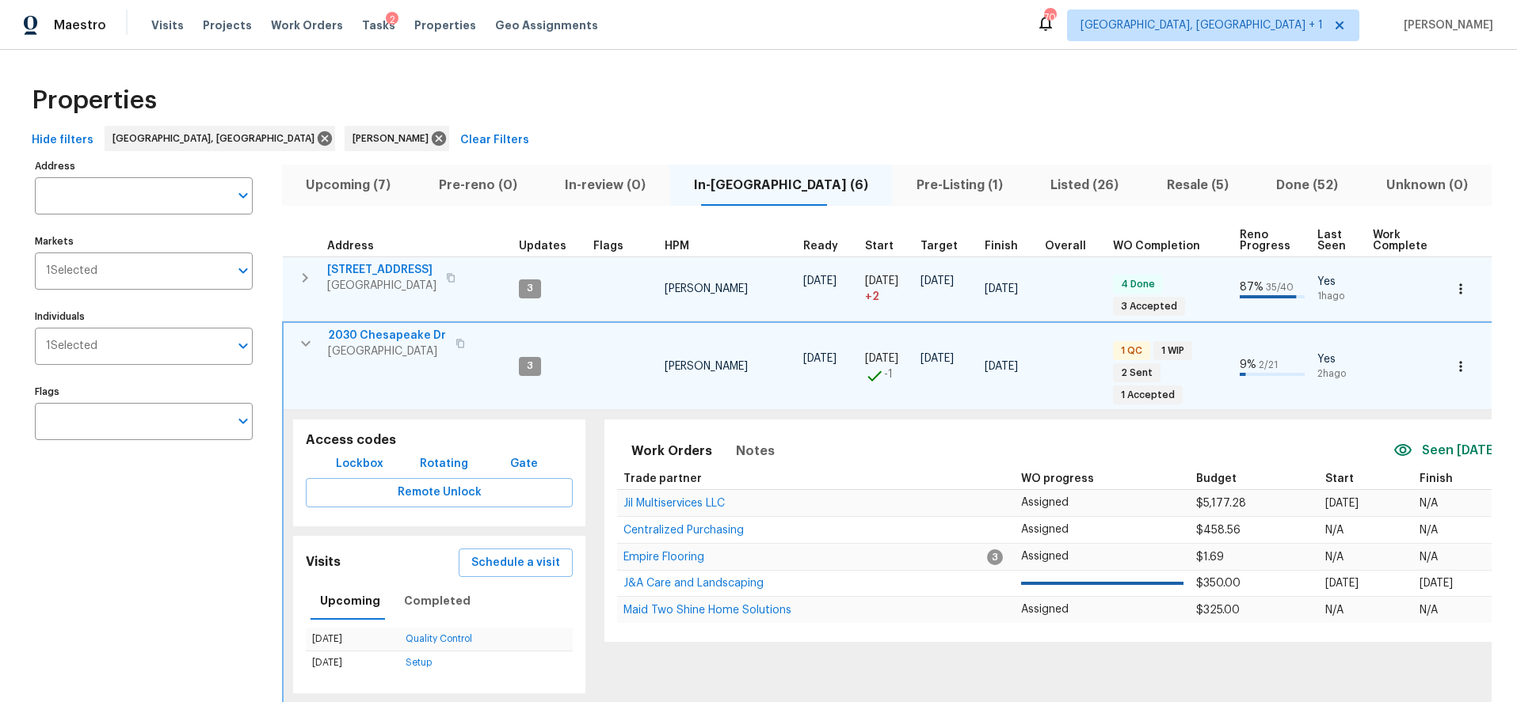
click at [306, 348] on icon "button" at bounding box center [305, 343] width 19 height 19
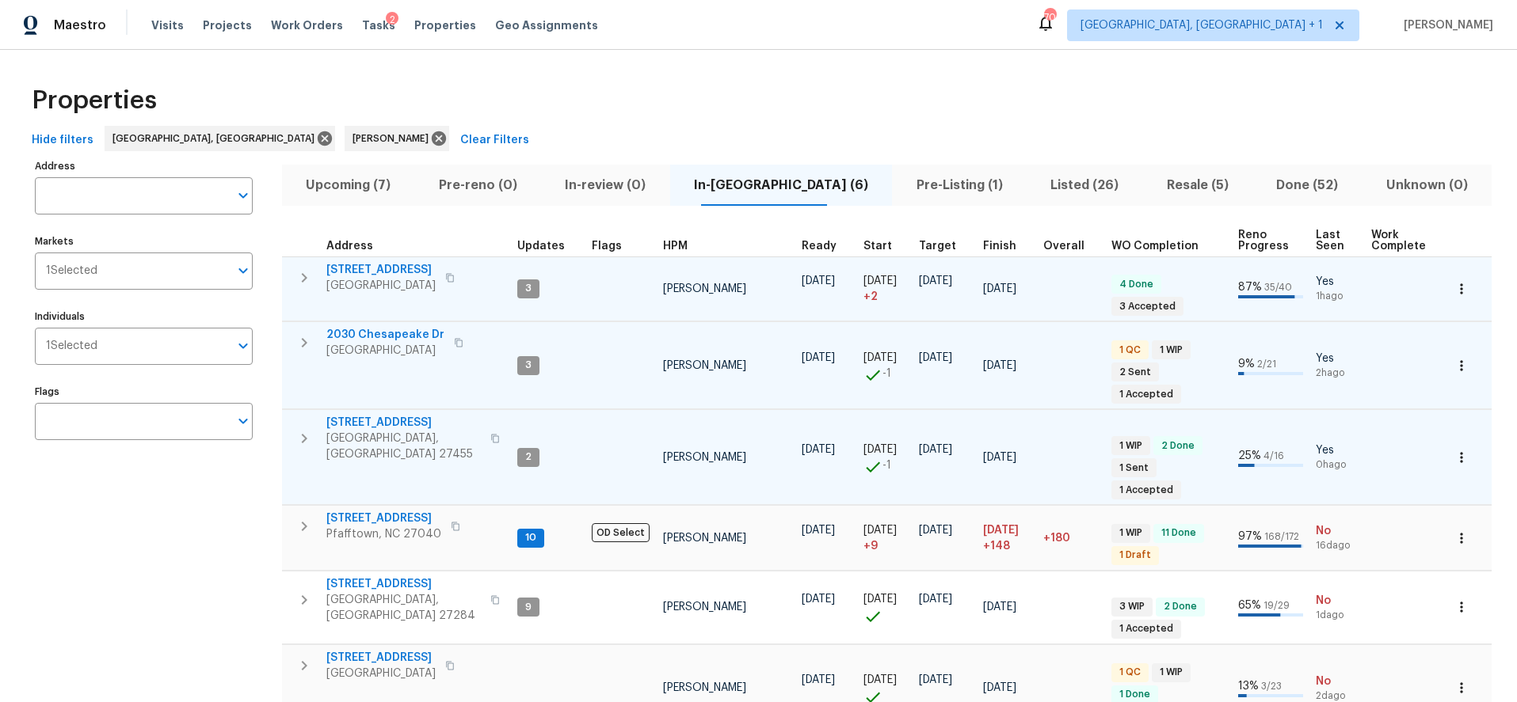
click at [622, 417] on td at bounding box center [620, 457] width 71 height 95
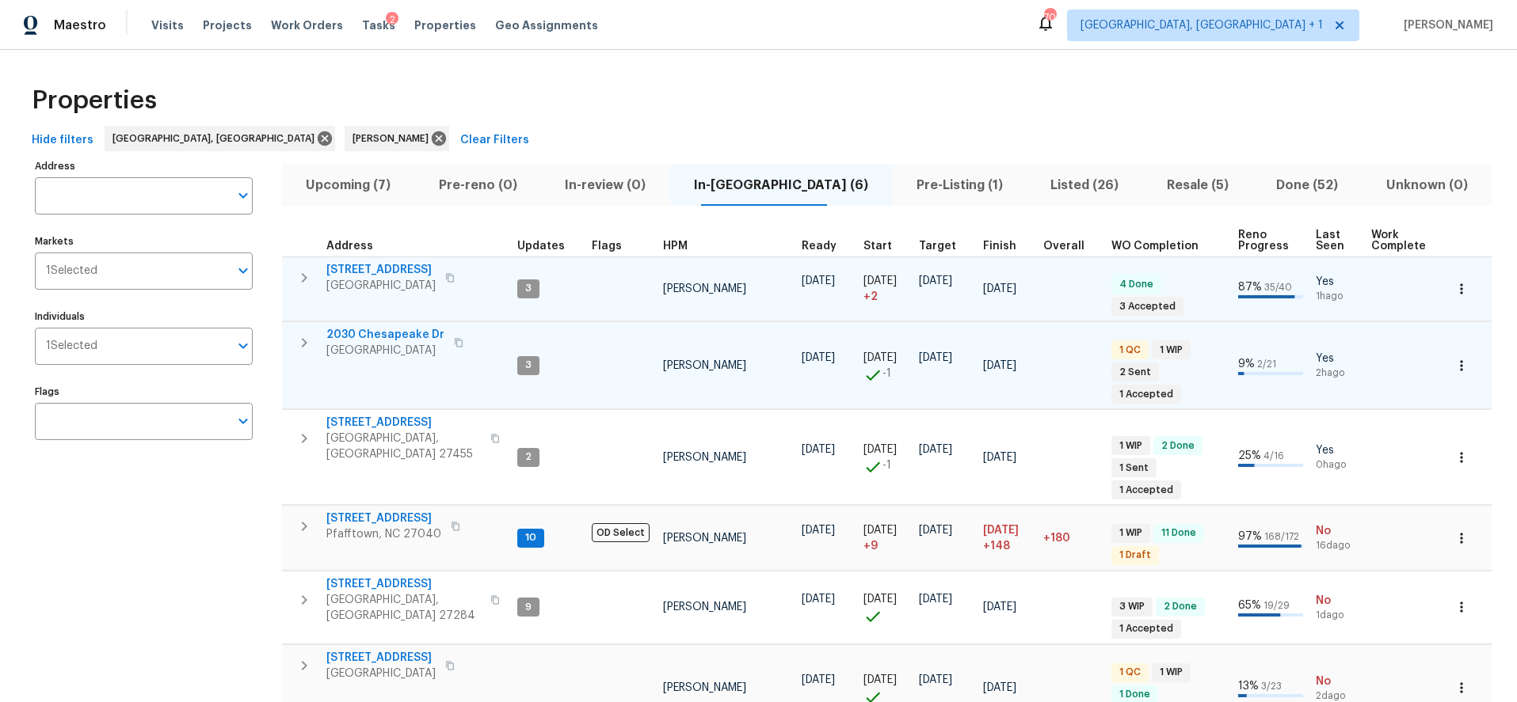
click at [596, 83] on div "Properties" at bounding box center [758, 100] width 1466 height 51
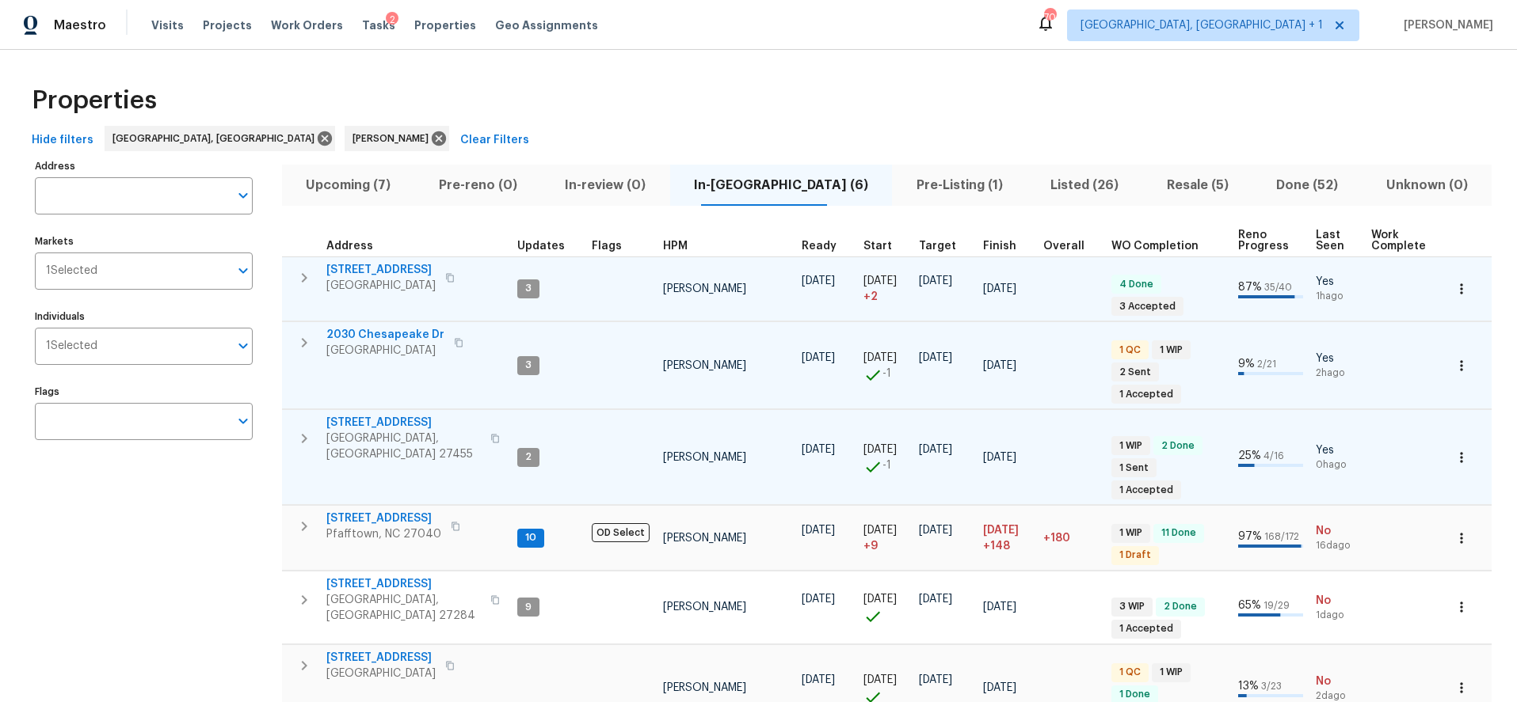
scroll to position [2, 0]
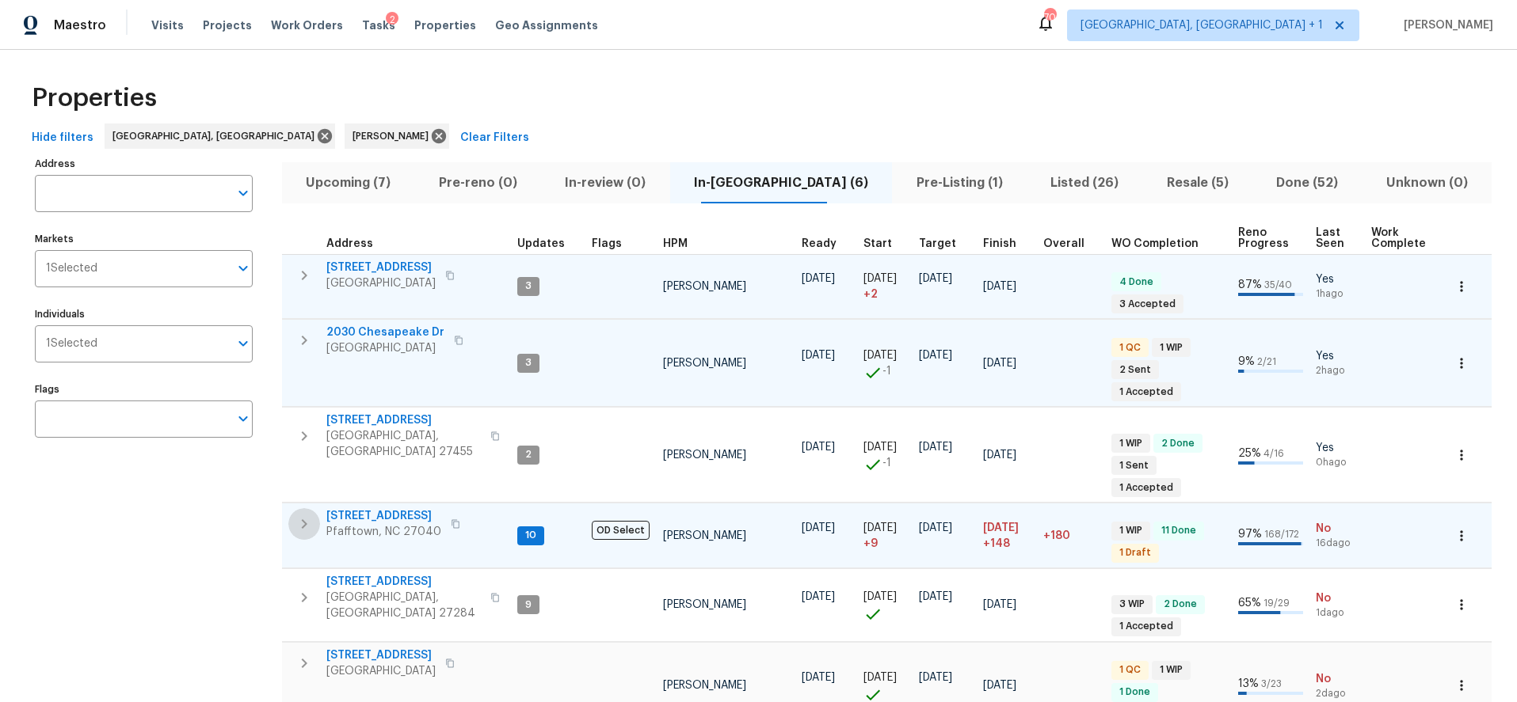
click at [300, 515] on icon "button" at bounding box center [304, 524] width 19 height 19
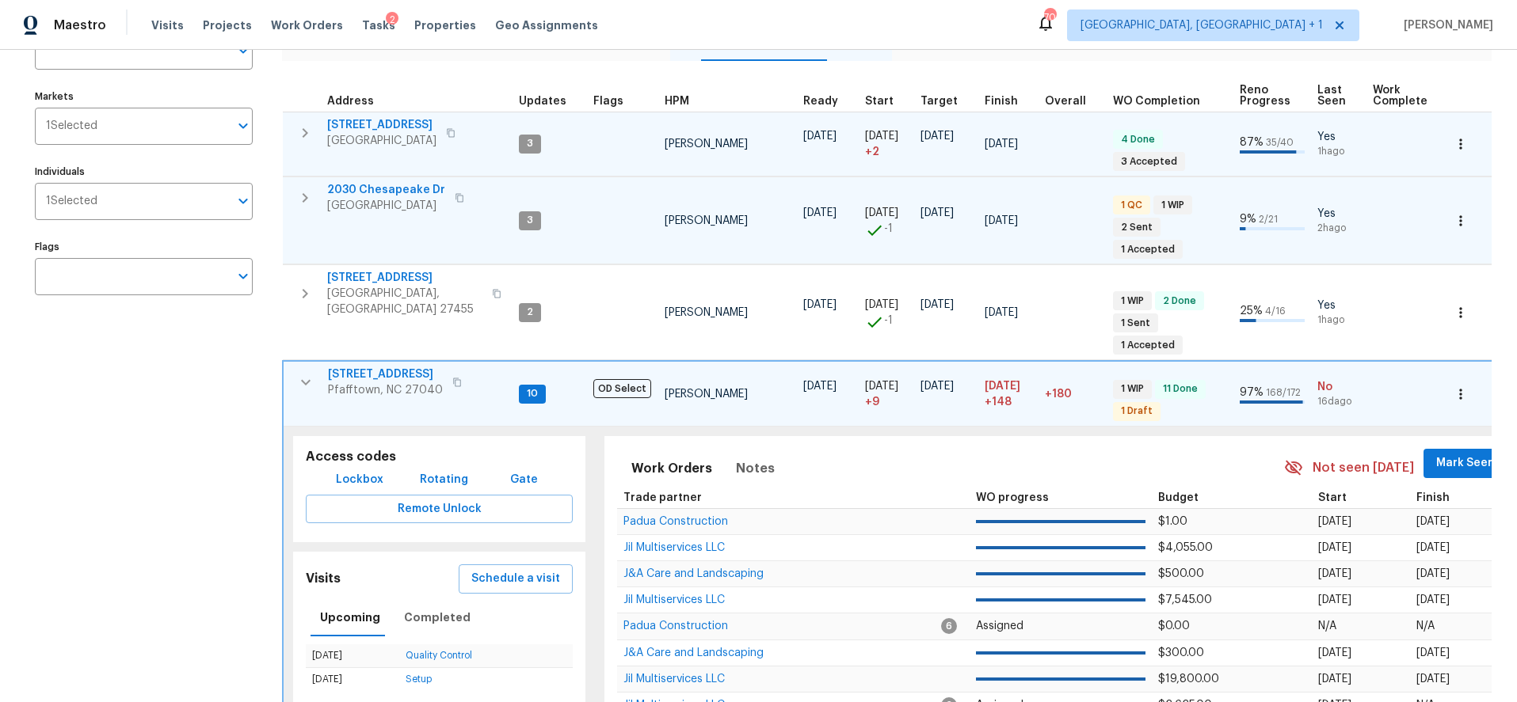
scroll to position [142, 0]
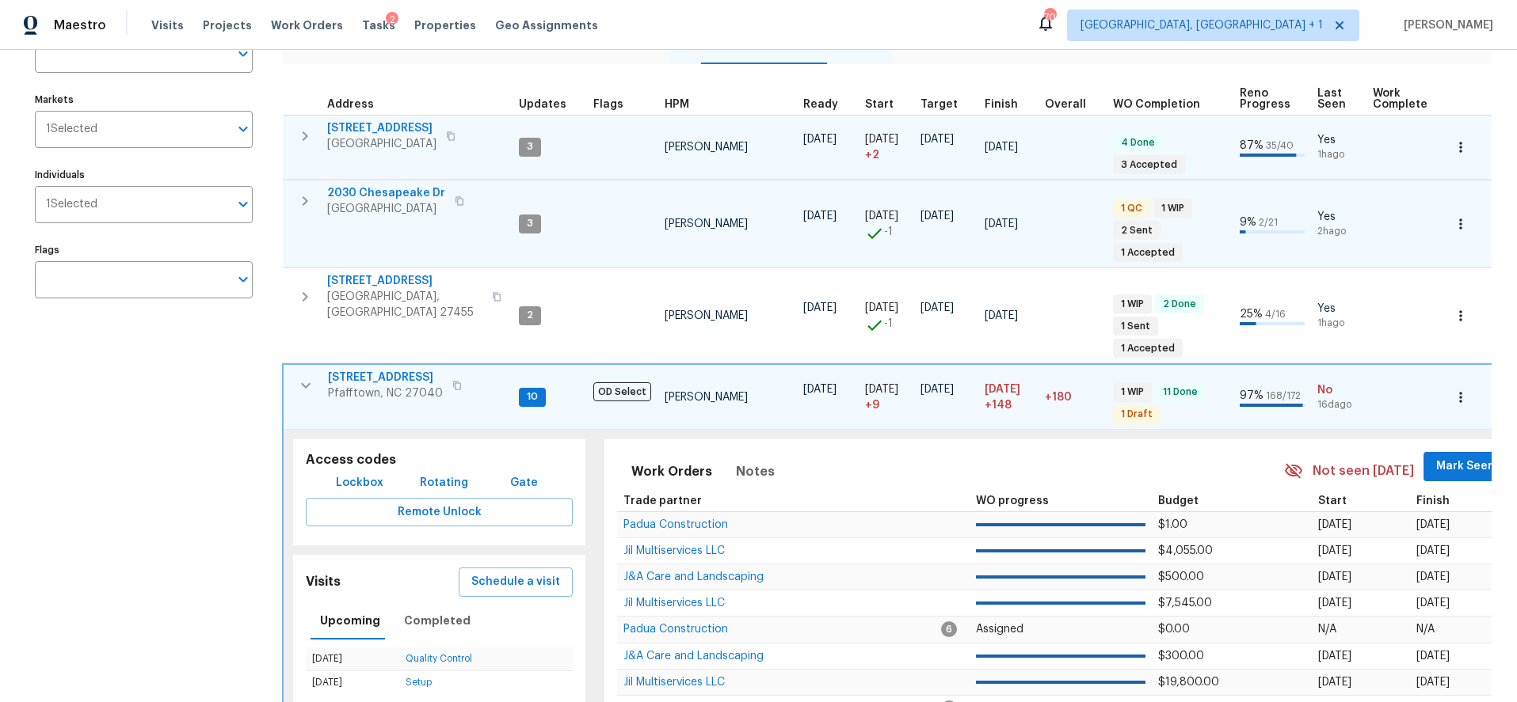
click at [298, 376] on icon "button" at bounding box center [305, 385] width 19 height 19
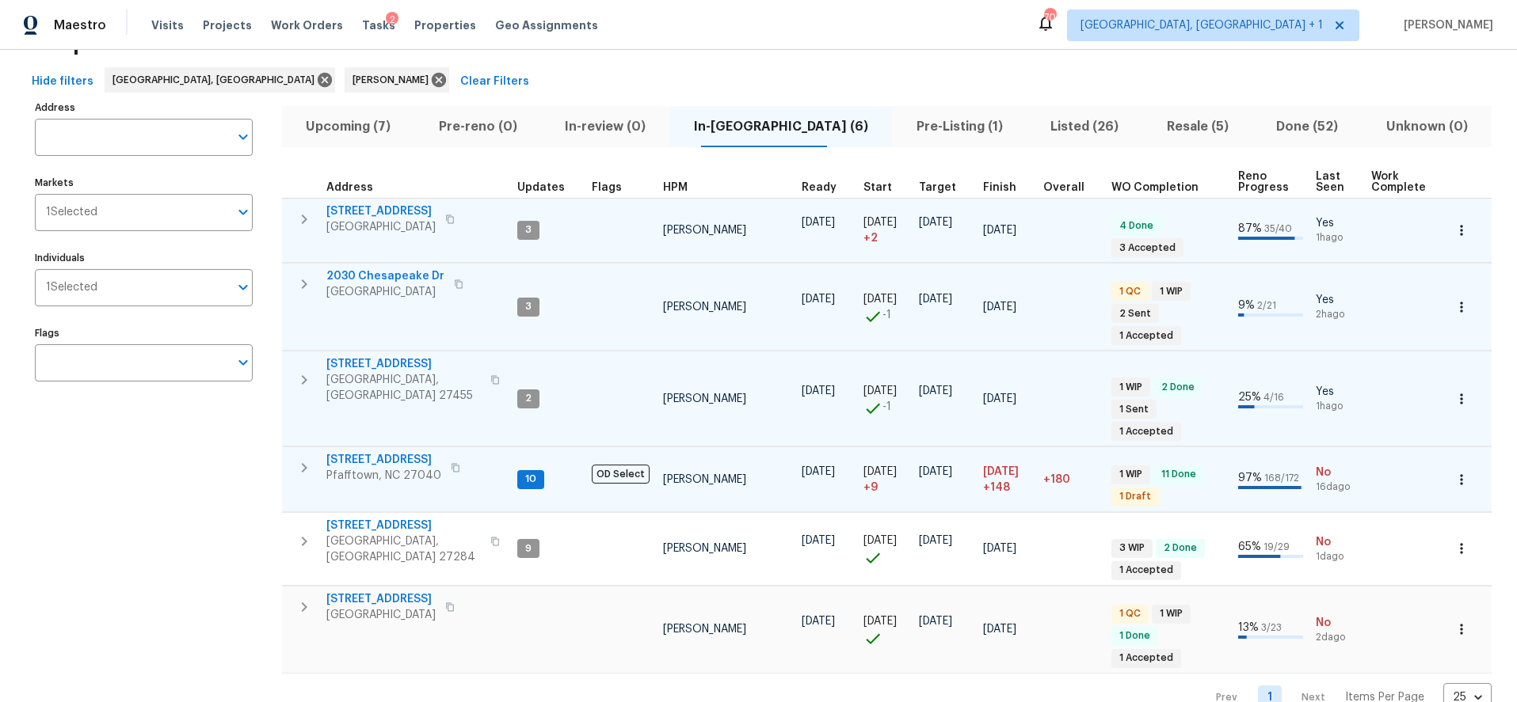
scroll to position [58, 0]
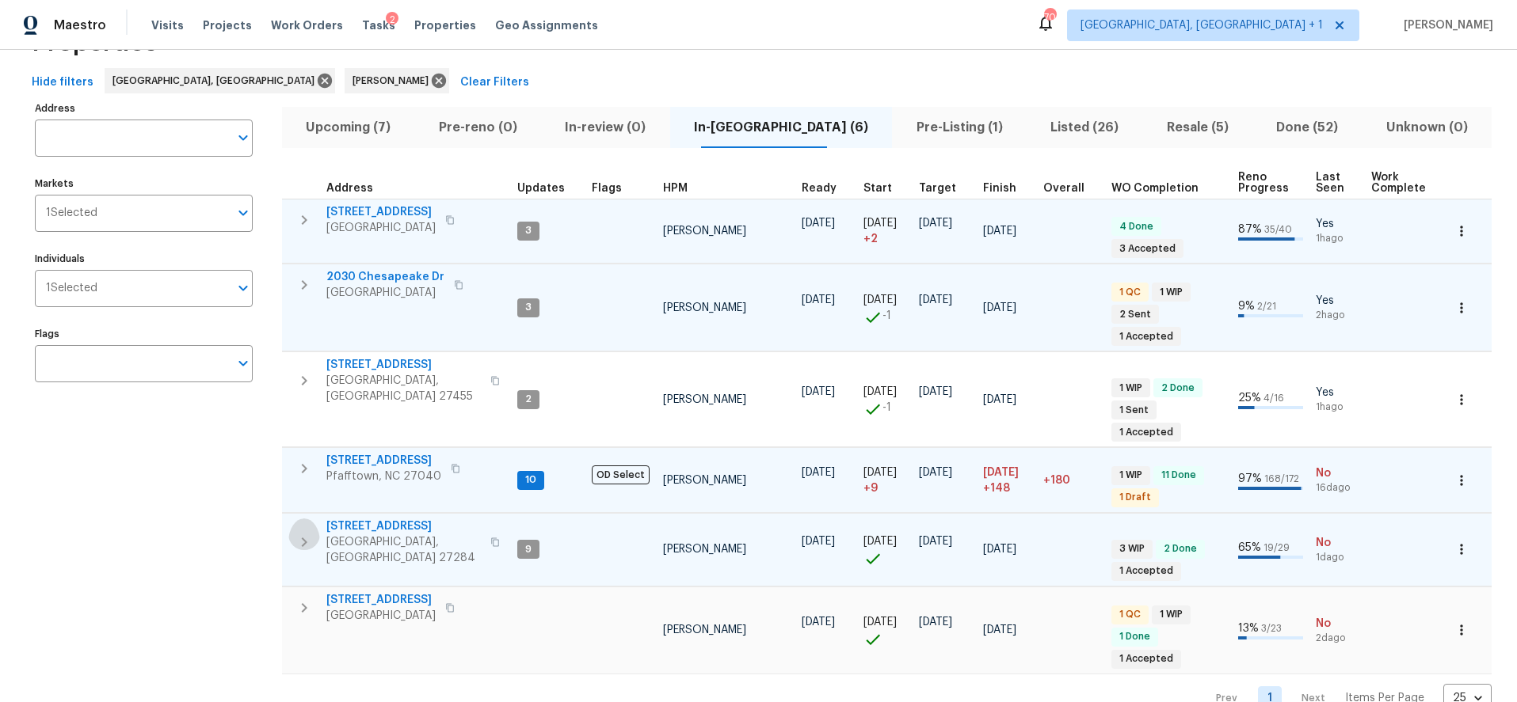
click at [301, 533] on icon "button" at bounding box center [304, 542] width 19 height 19
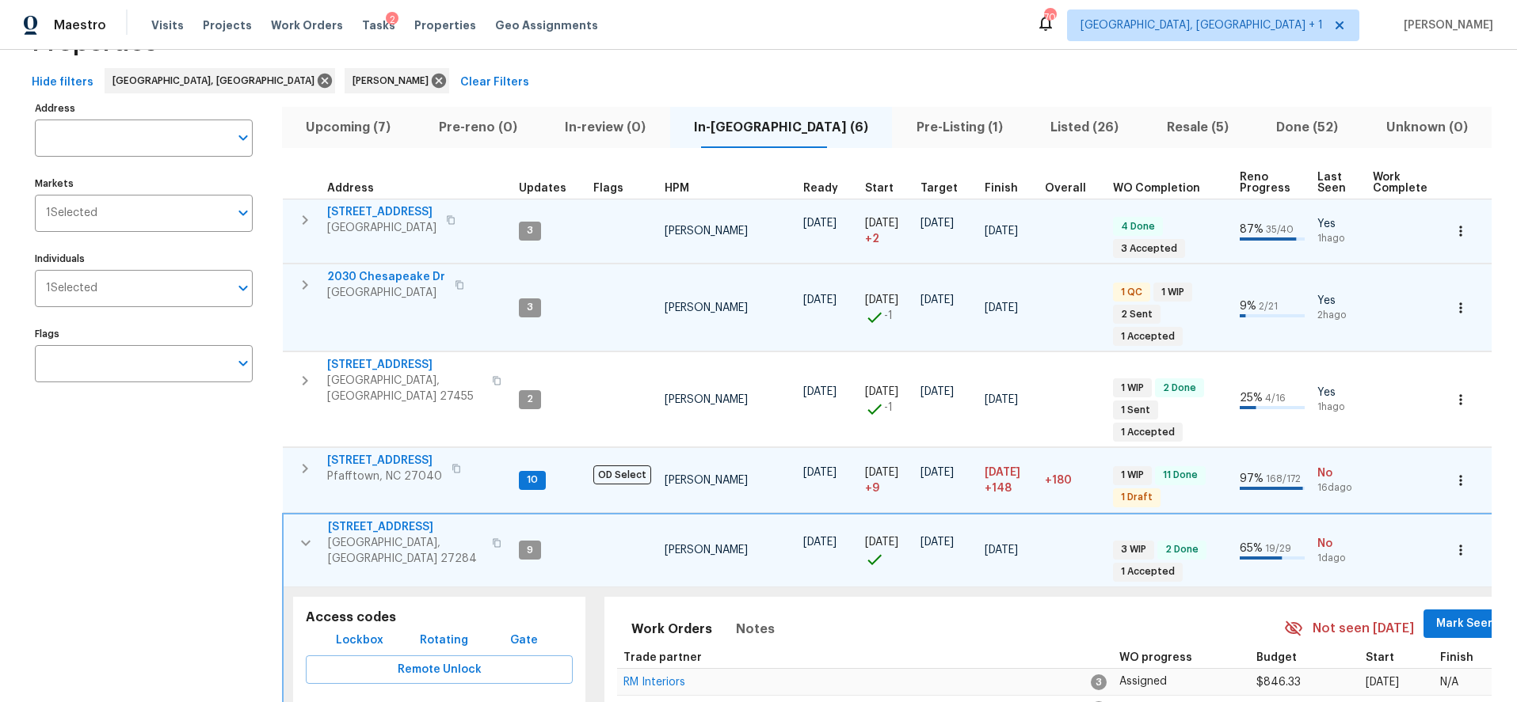
click at [371, 515] on td "150 Roswell Dr Kernersville, NC 27284" at bounding box center [398, 543] width 229 height 57
click at [372, 520] on span "150 Roswell Dr" at bounding box center [405, 528] width 154 height 16
click at [295, 520] on button "button" at bounding box center [306, 544] width 32 height 48
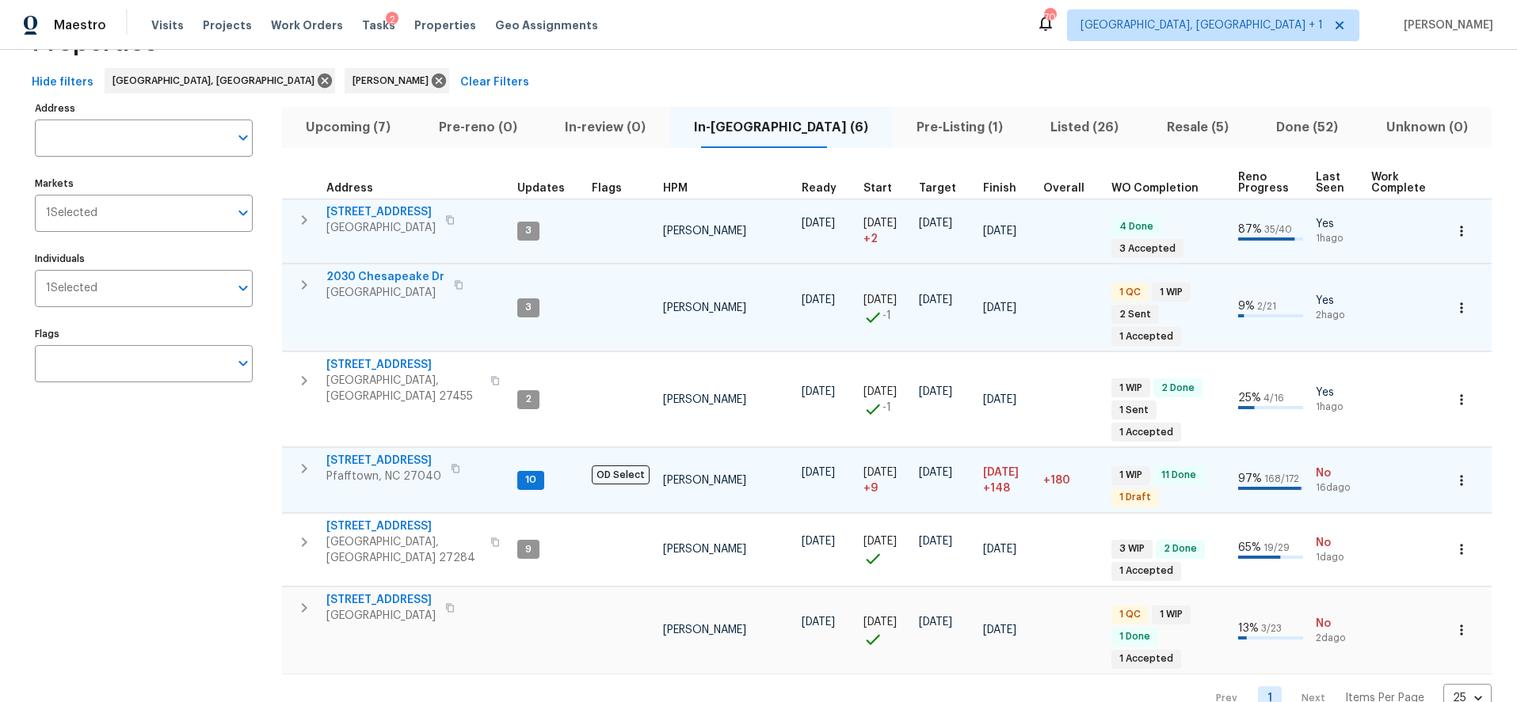
click at [870, 69] on div "Hide filters Greensboro, NC Ken Romain Clear Filters" at bounding box center [758, 82] width 1466 height 29
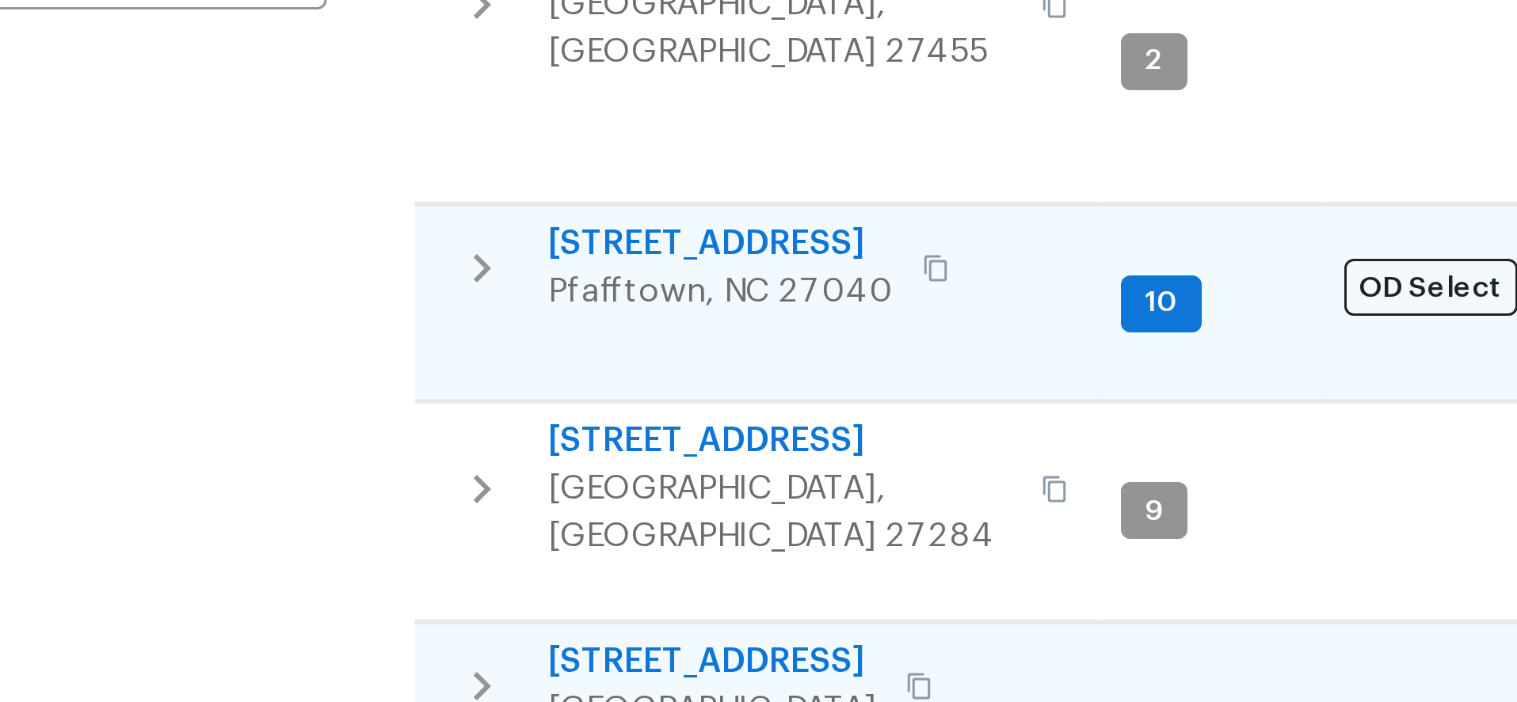
scroll to position [0, 0]
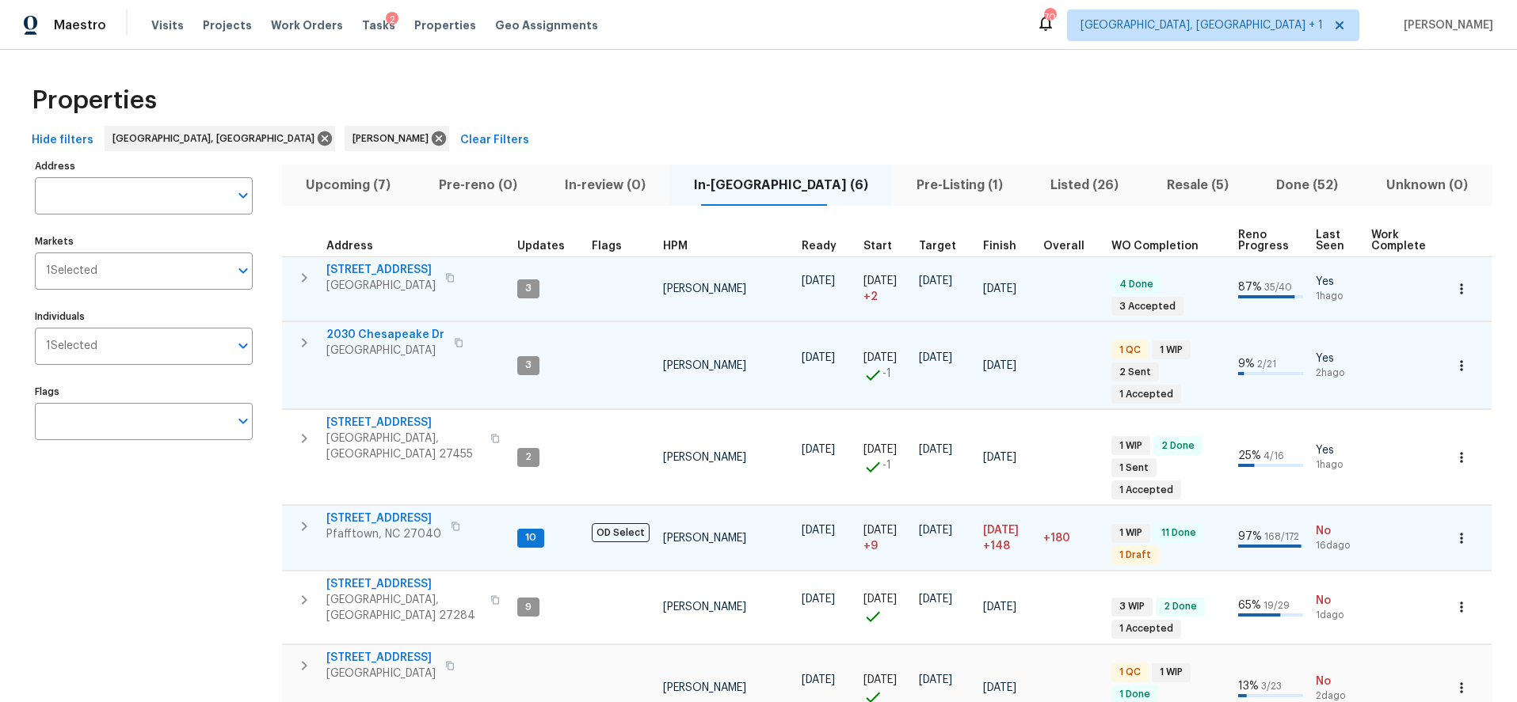
click at [893, 74] on div "Properties Hide filters Greensboro, NC Ken Romain Clear Filters Address Address…" at bounding box center [758, 423] width 1517 height 747
click at [824, 94] on div "Properties" at bounding box center [758, 100] width 1466 height 51
click at [901, 181] on span "Pre-Listing (1)" at bounding box center [959, 185] width 116 height 22
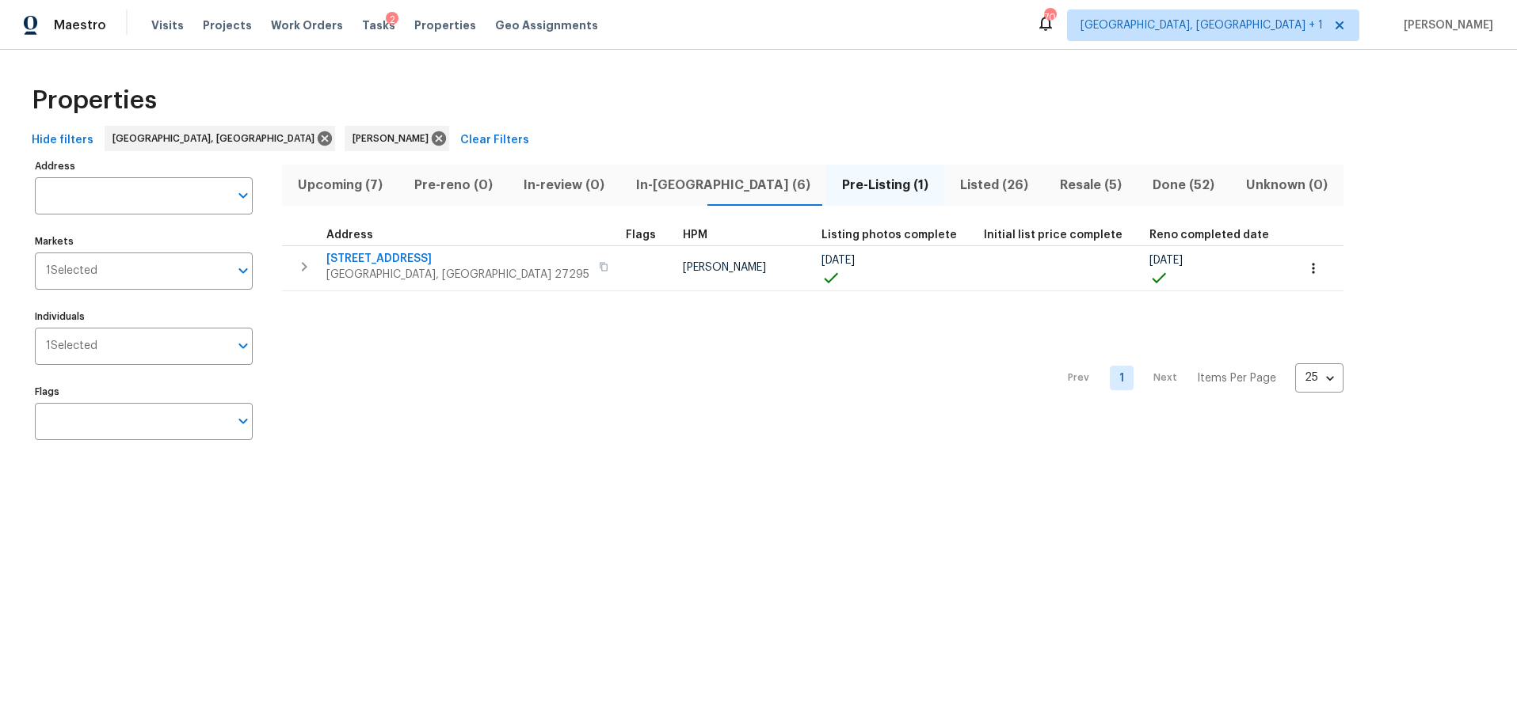
click at [1364, 89] on div "Properties" at bounding box center [758, 100] width 1466 height 51
click at [999, 82] on div "Properties" at bounding box center [758, 100] width 1466 height 51
click at [360, 170] on button "Upcoming (7)" at bounding box center [340, 185] width 116 height 41
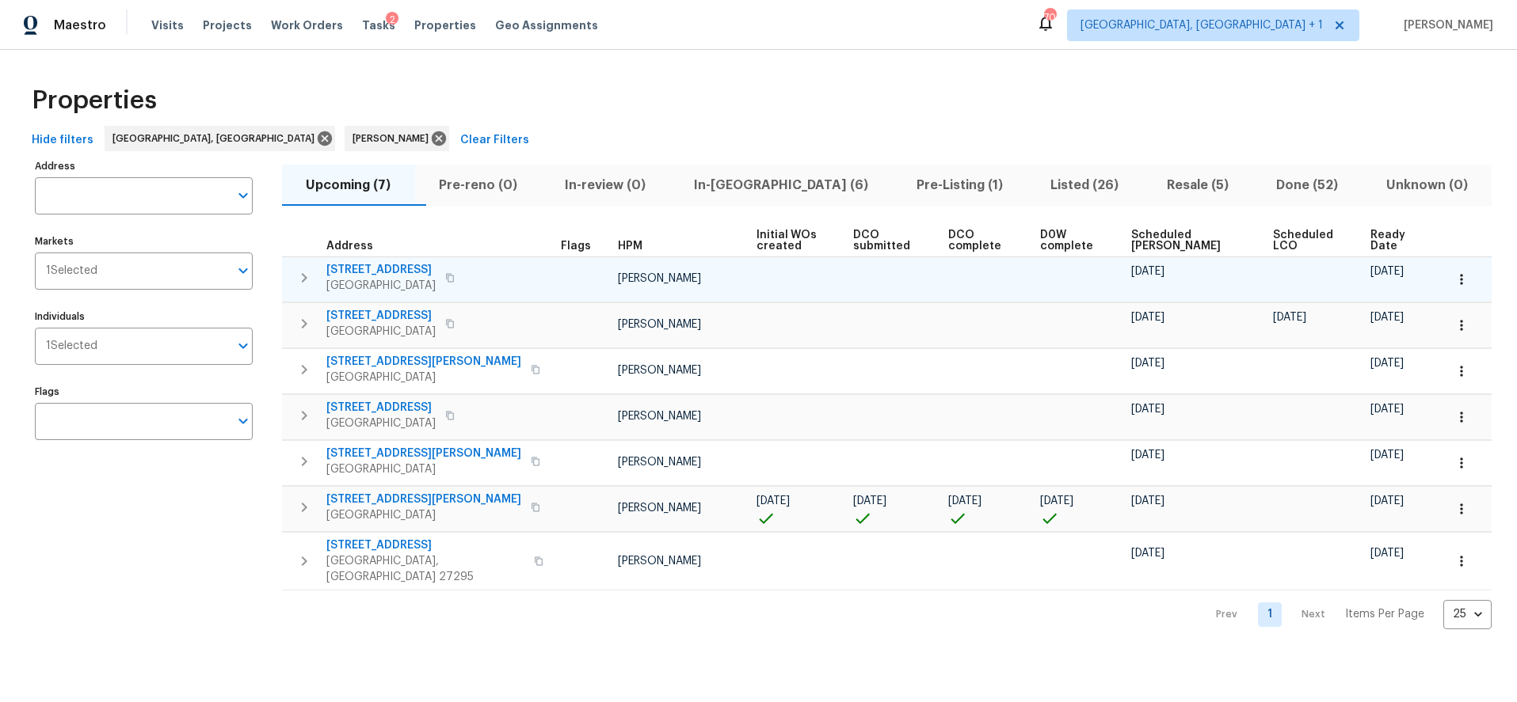
click at [1157, 261] on td "10/01/25" at bounding box center [1196, 279] width 142 height 45
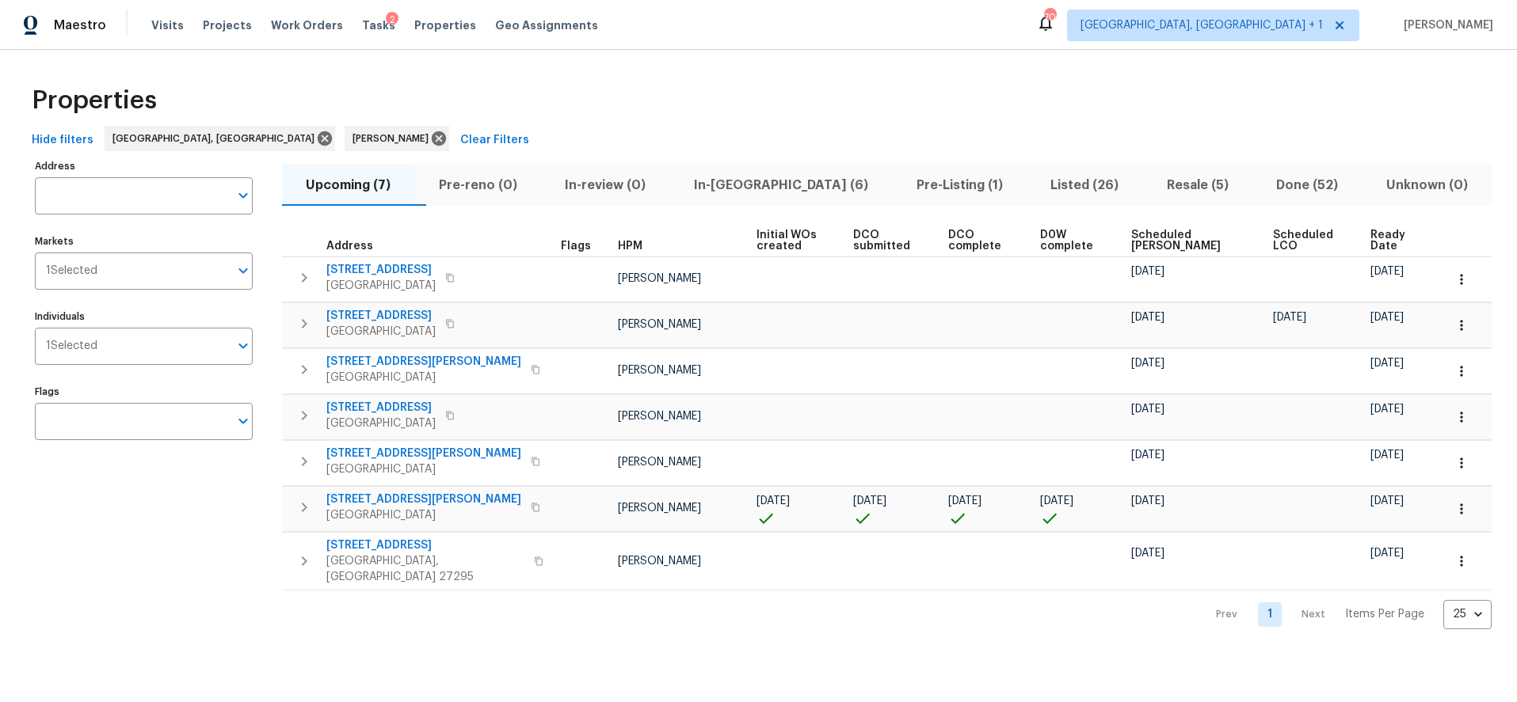
click at [1155, 245] on span "Scheduled COE" at bounding box center [1188, 241] width 115 height 22
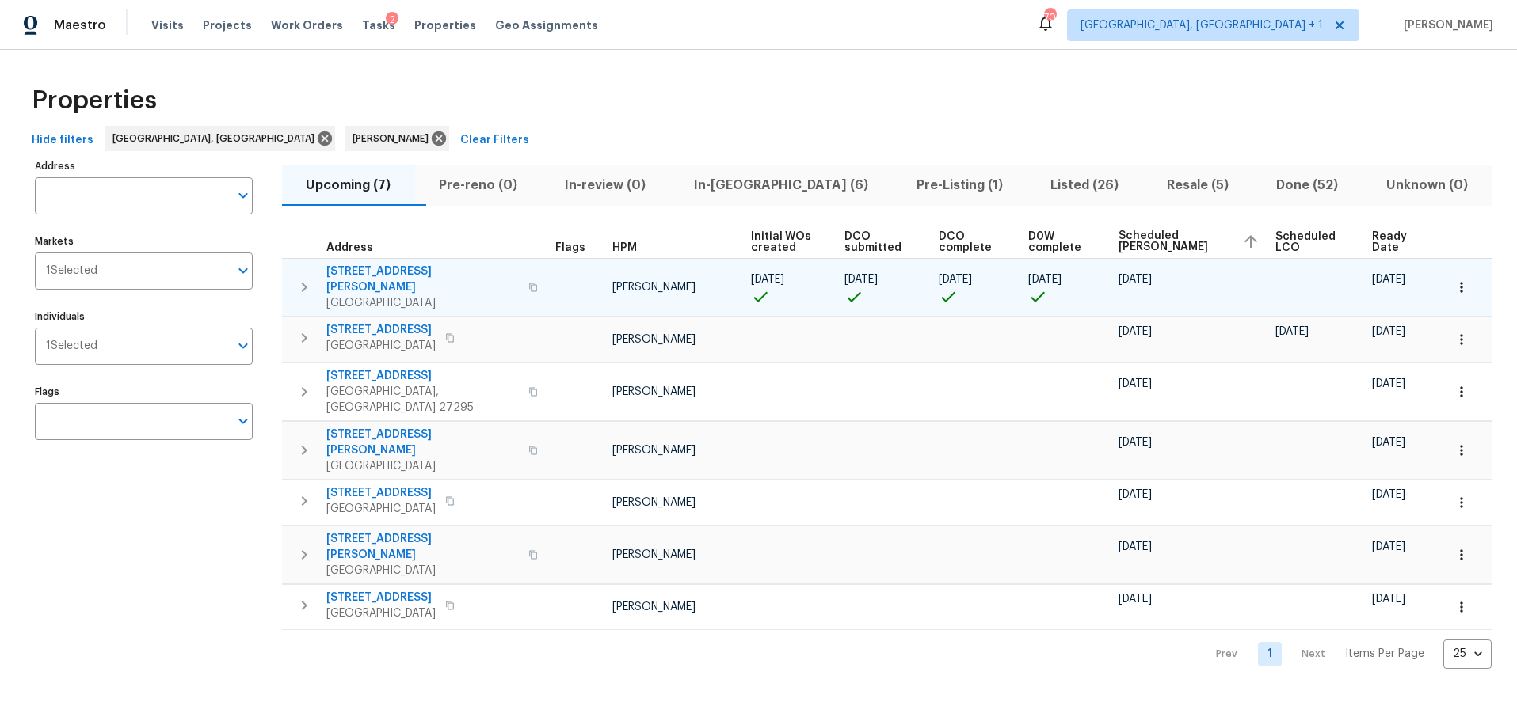
click at [303, 283] on icon "button" at bounding box center [305, 288] width 6 height 10
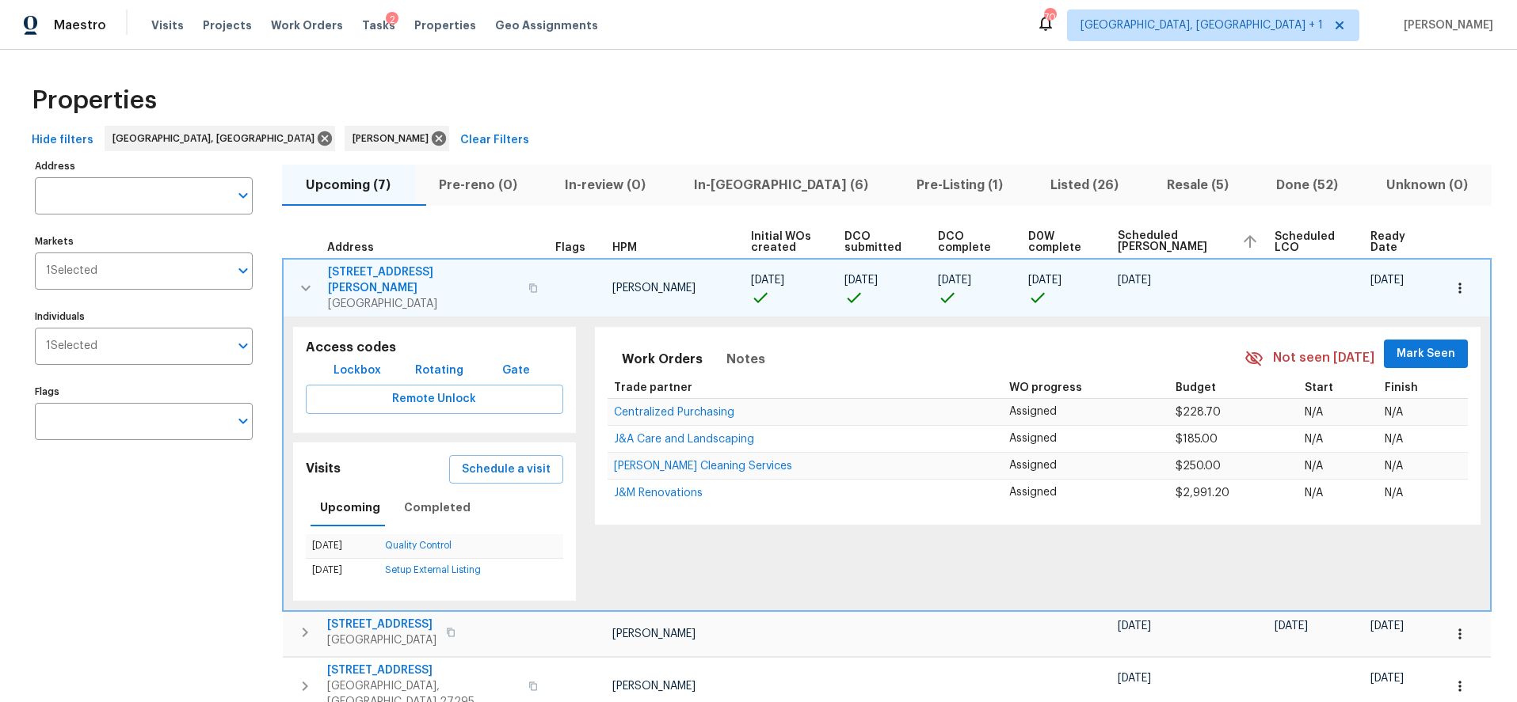
click at [303, 279] on icon "button" at bounding box center [305, 288] width 19 height 19
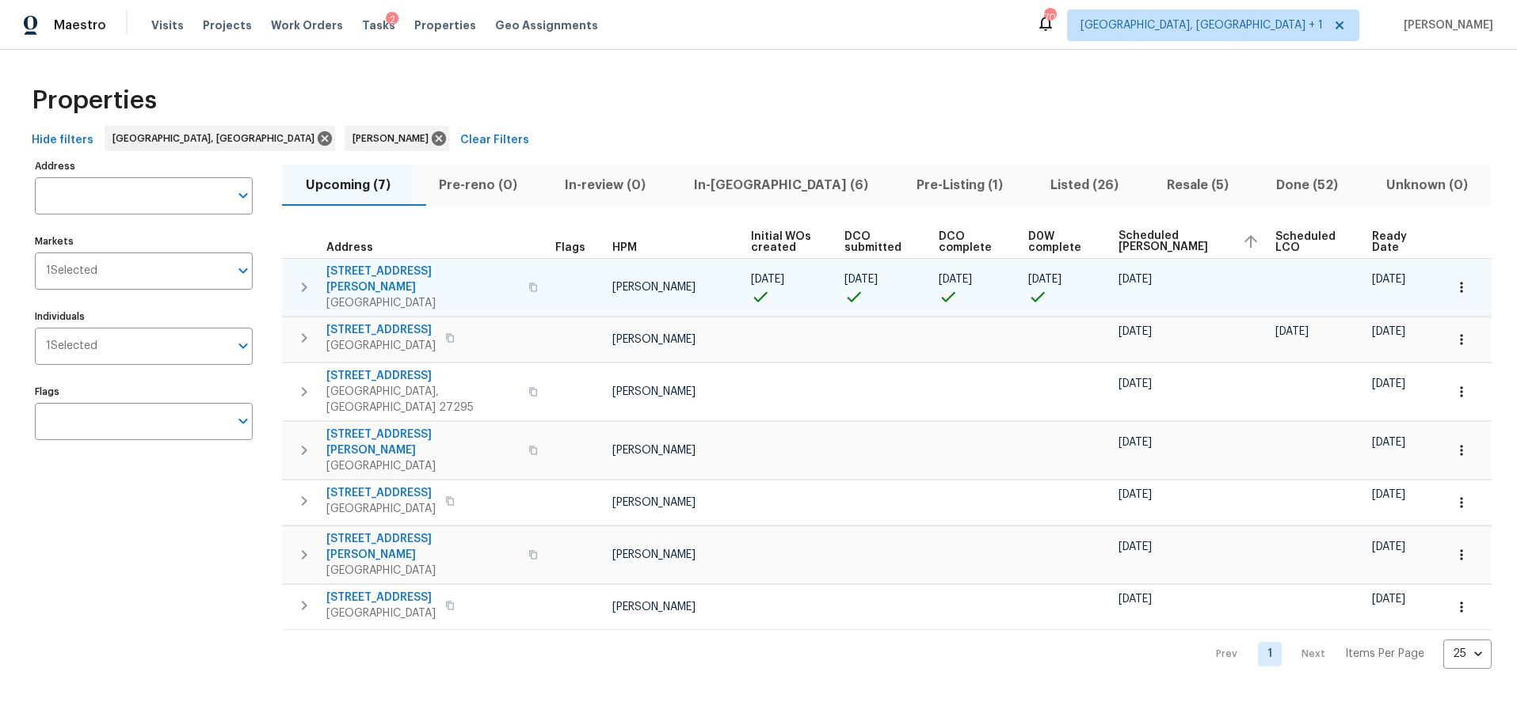
click at [1028, 134] on div "Hide filters Greensboro, NC Ken Romain Clear Filters" at bounding box center [758, 140] width 1466 height 29
click at [432, 142] on icon at bounding box center [439, 138] width 14 height 14
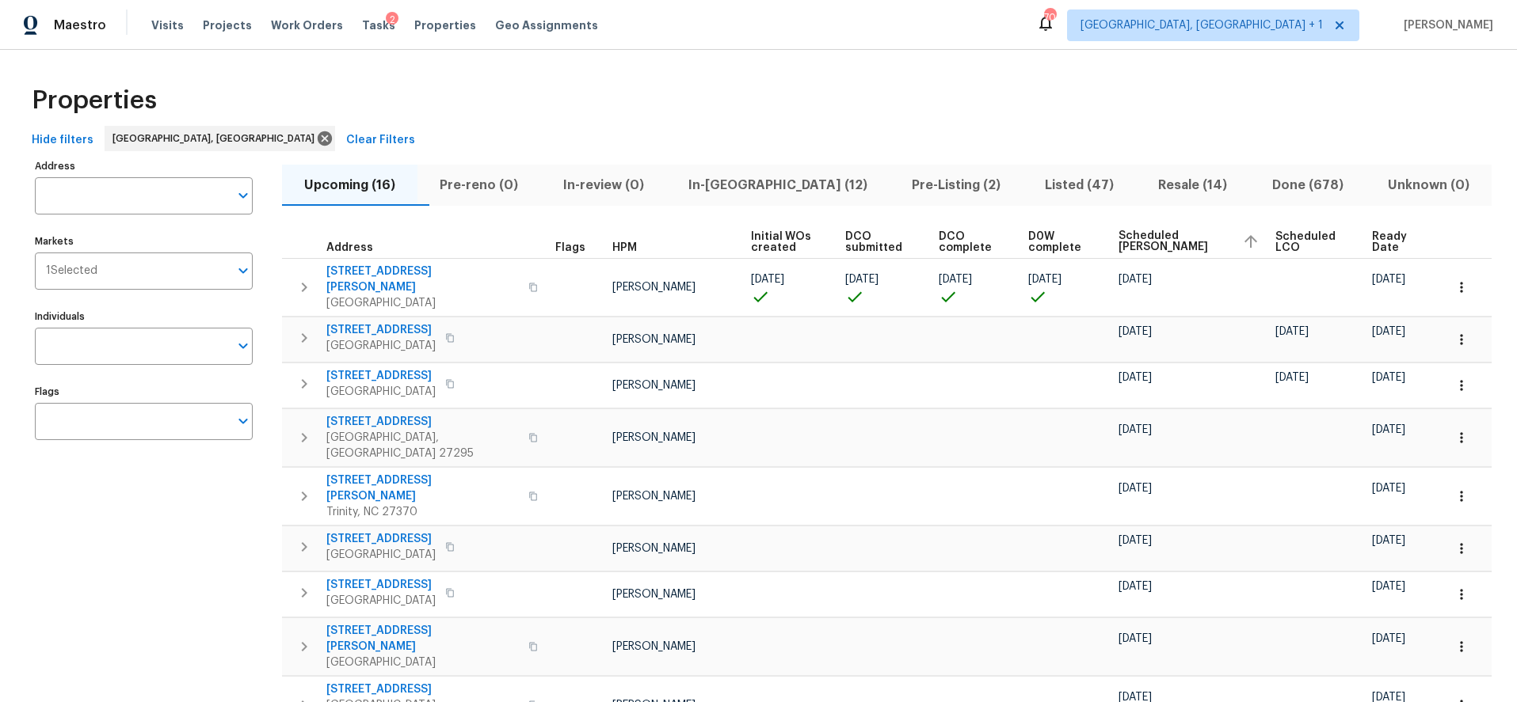
click at [1120, 240] on th "Scheduled COE" at bounding box center [1190, 242] width 157 height 34
click at [1141, 239] on span "Scheduled COE" at bounding box center [1173, 241] width 111 height 22
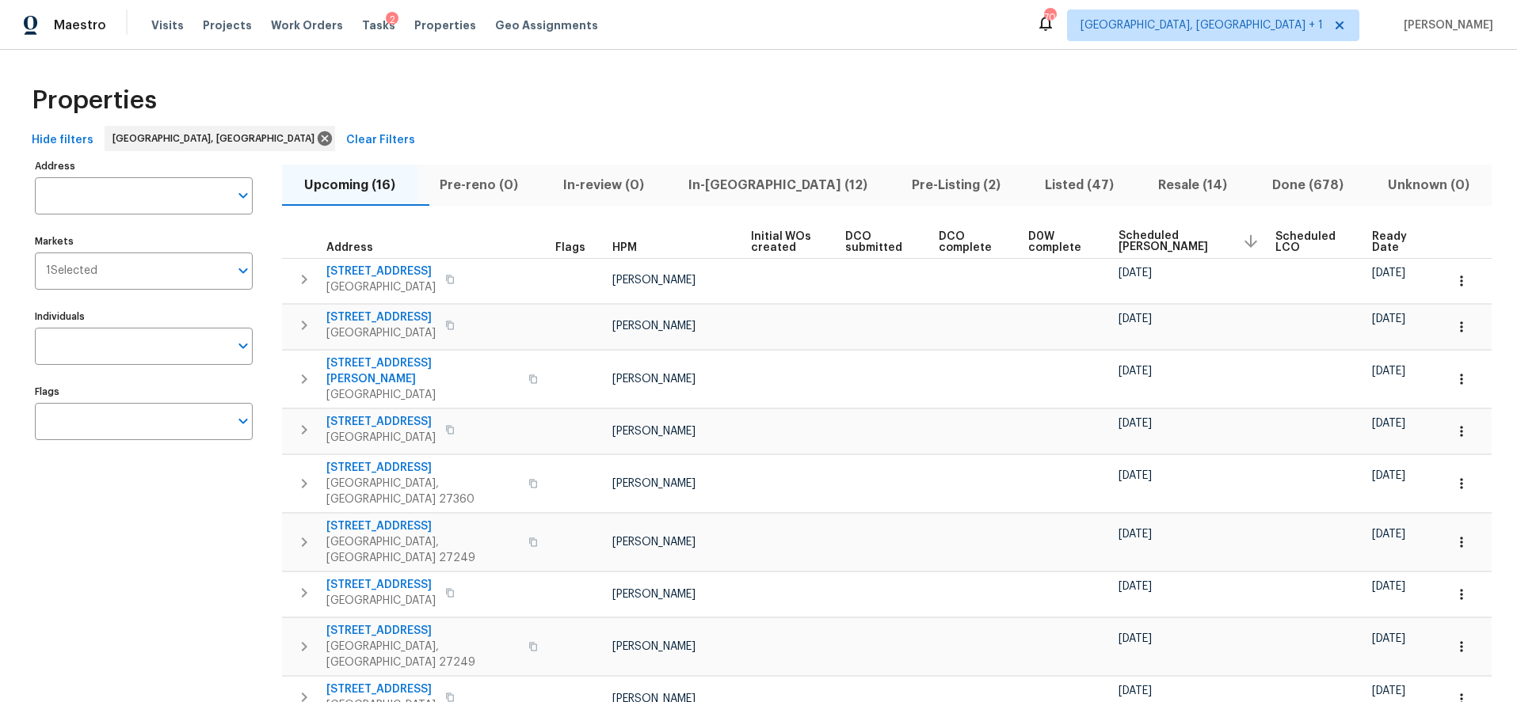
click at [1141, 239] on span "Scheduled COE" at bounding box center [1173, 241] width 111 height 22
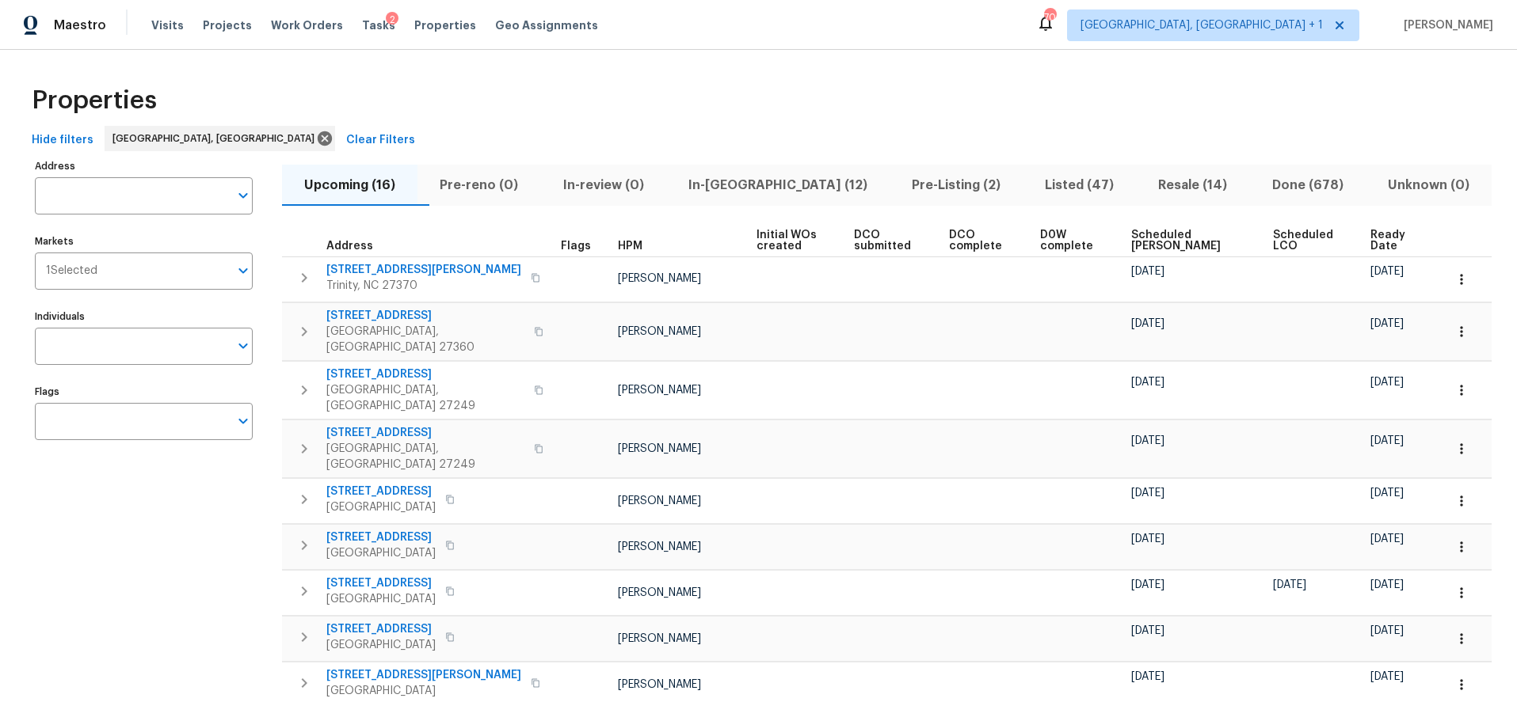
click at [1158, 244] on span "Scheduled COE" at bounding box center [1188, 241] width 114 height 22
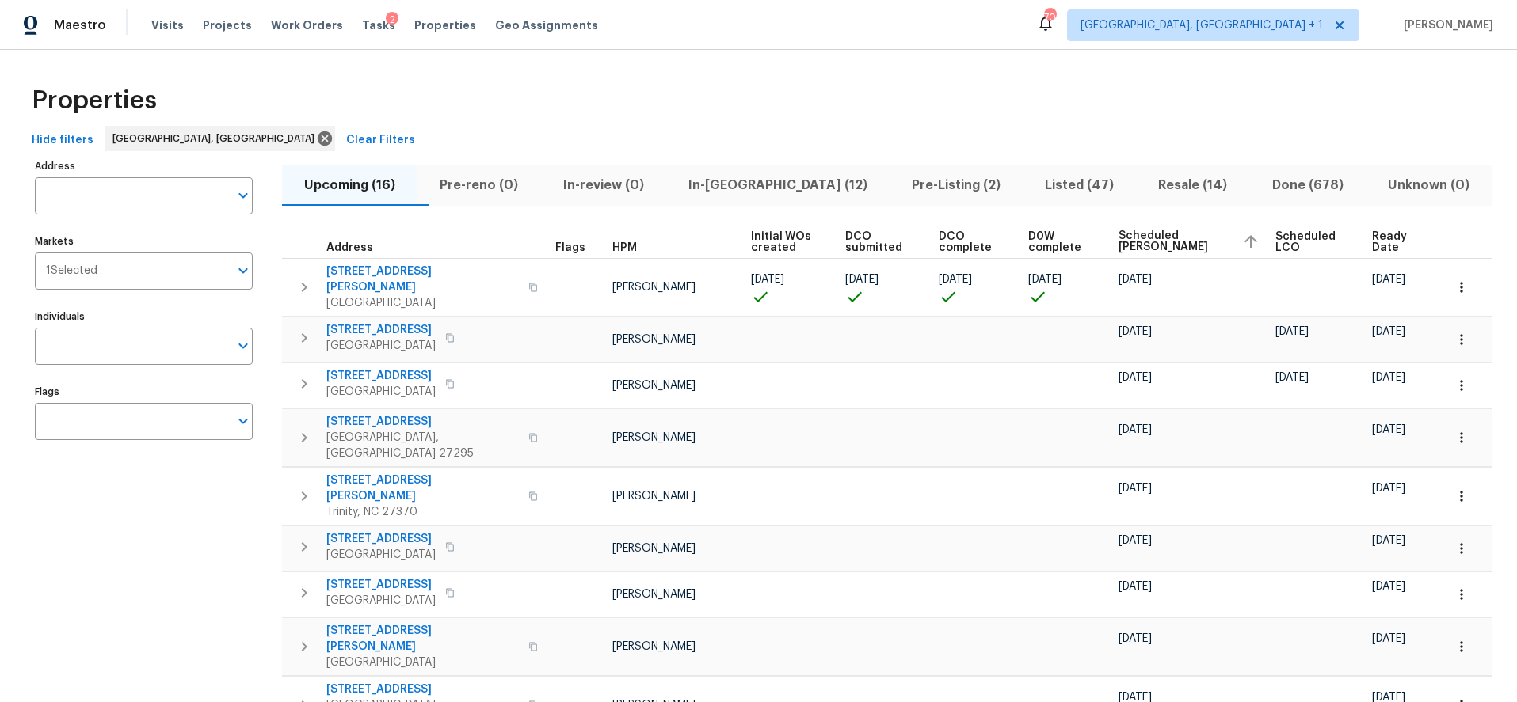
click at [1144, 110] on div "Properties" at bounding box center [758, 100] width 1466 height 51
click at [1145, 186] on span "Resale (14)" at bounding box center [1192, 185] width 94 height 22
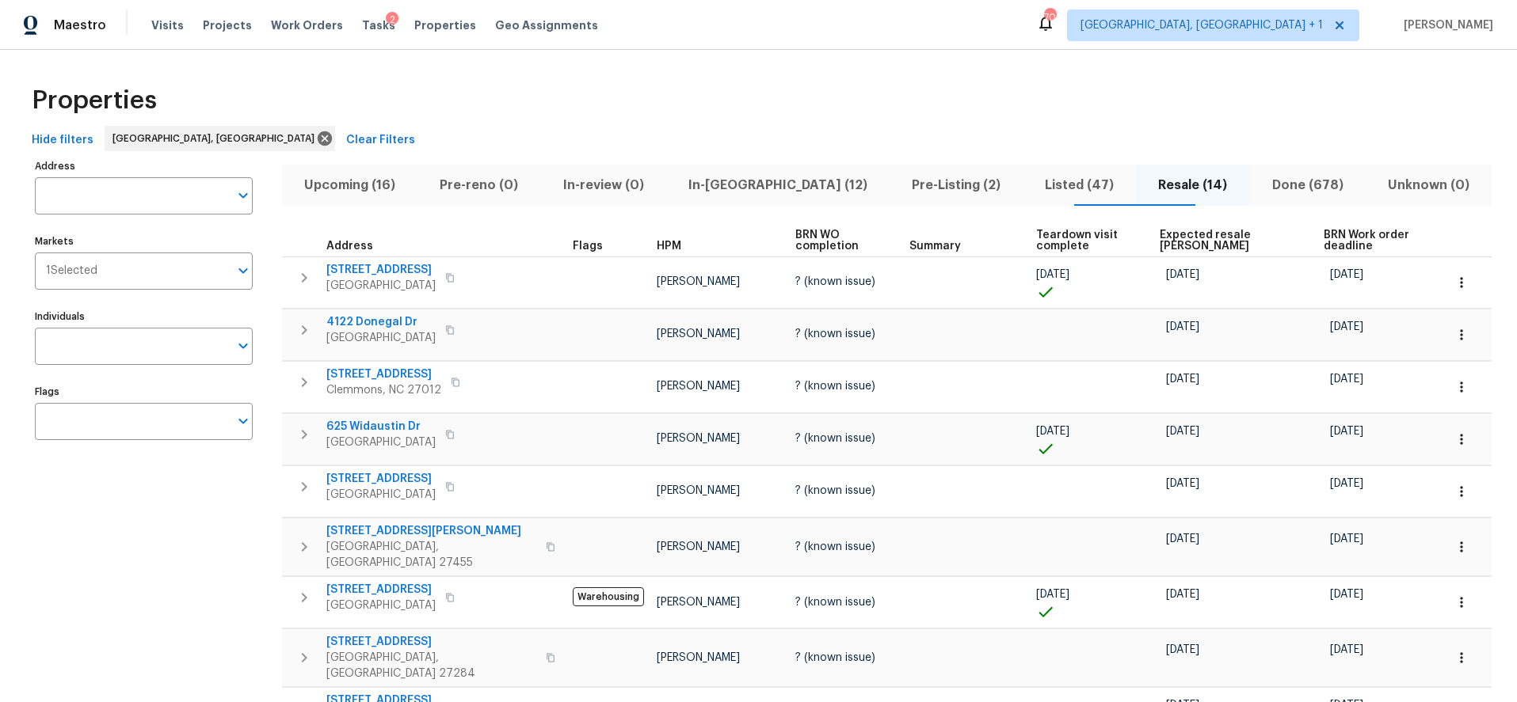
click at [1192, 246] on span "Expected resale COE" at bounding box center [1227, 241] width 137 height 22
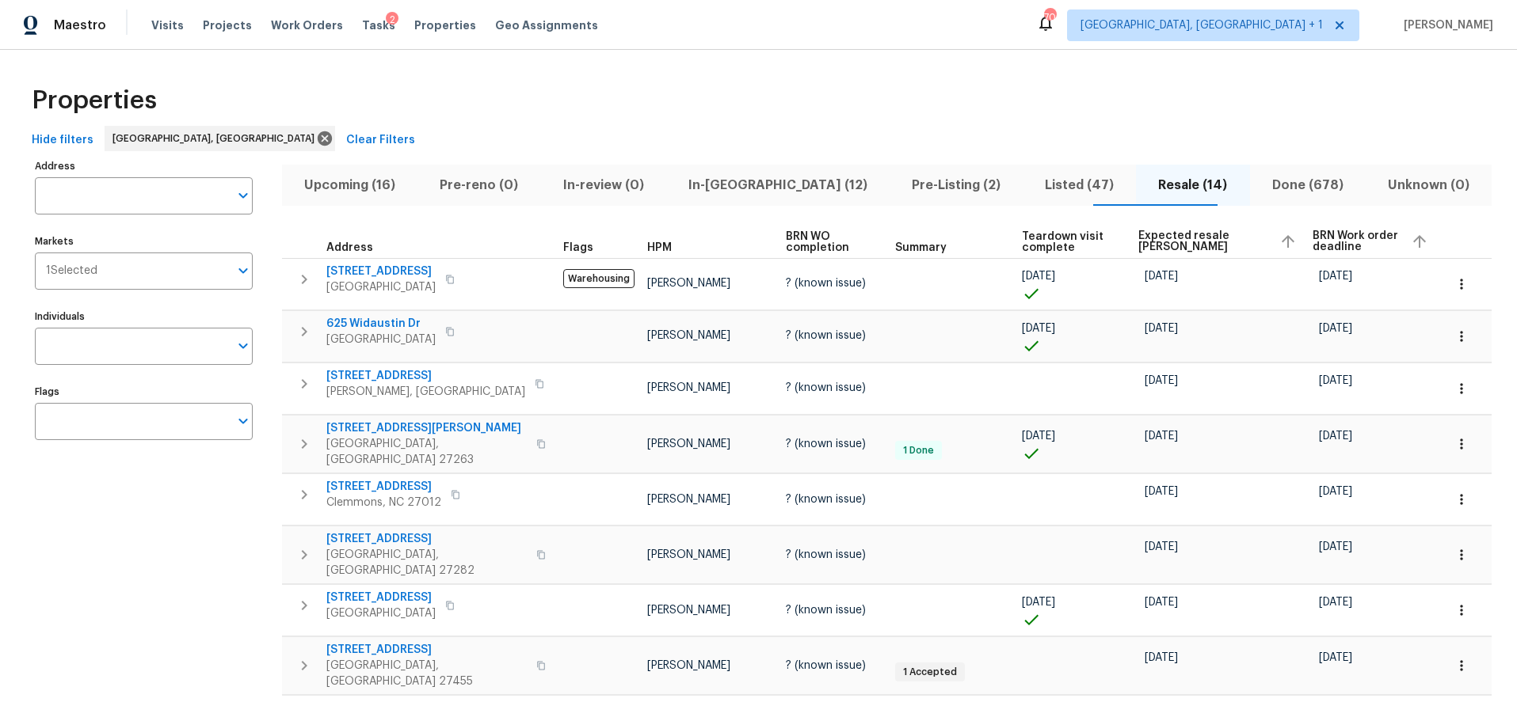
click at [1186, 243] on span "Expected resale COE" at bounding box center [1202, 241] width 128 height 22
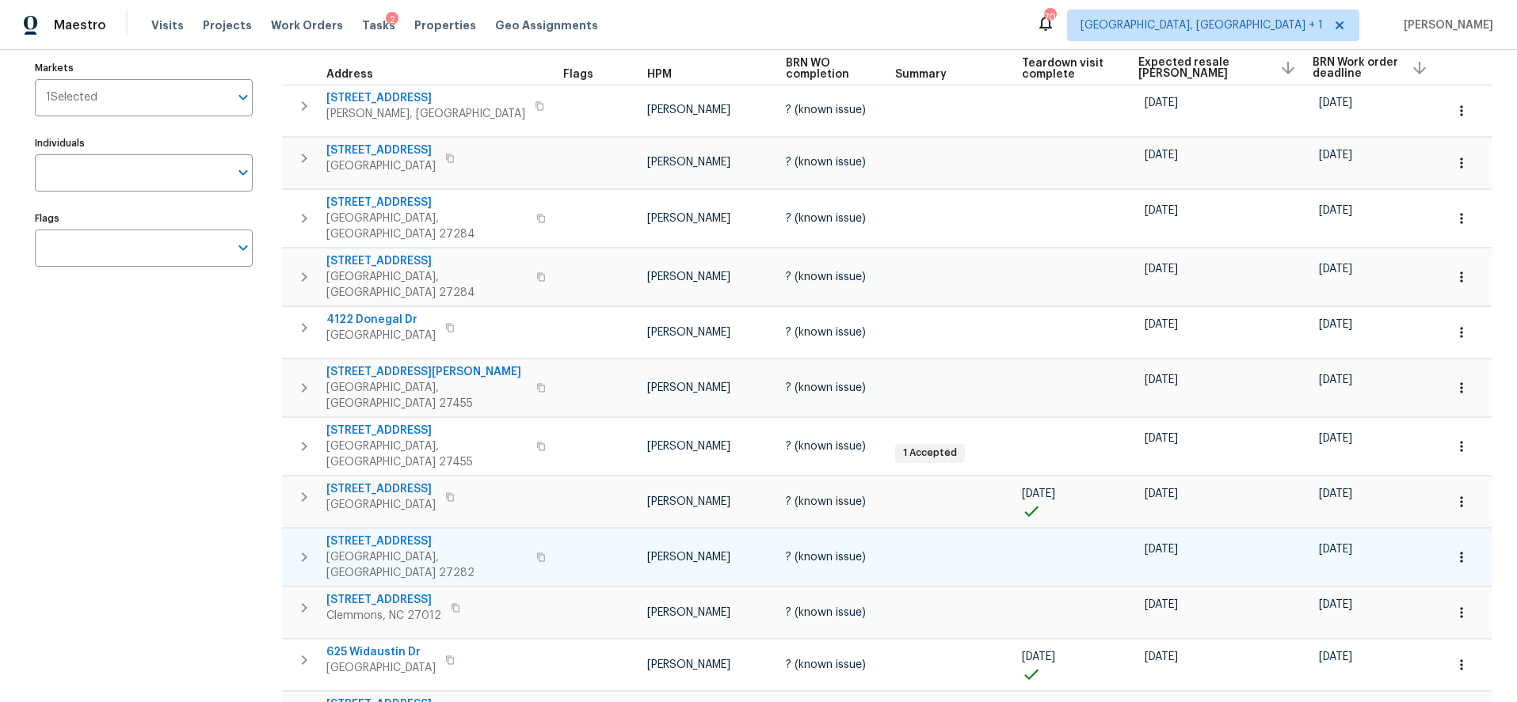
scroll to position [169, 0]
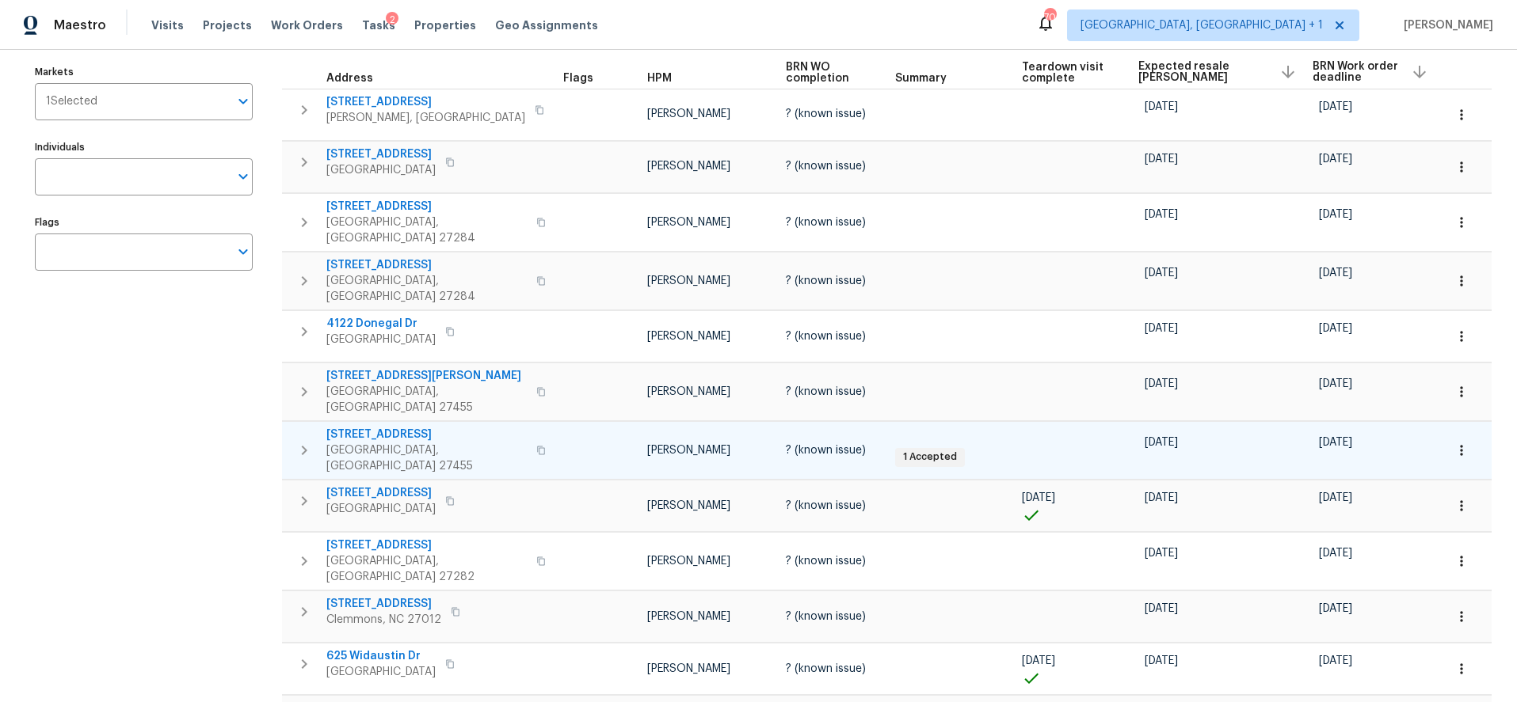
click at [1041, 424] on td at bounding box center [1073, 450] width 116 height 58
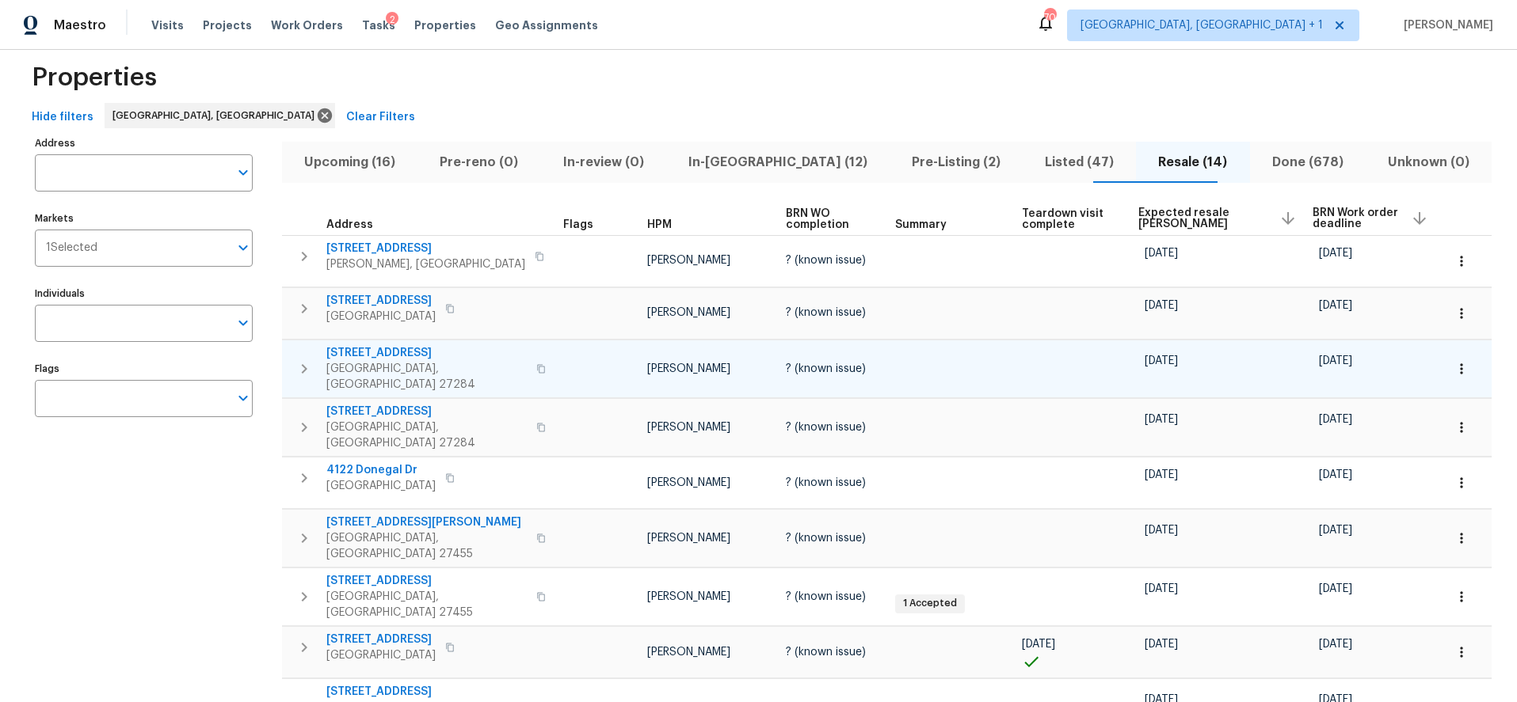
scroll to position [0, 0]
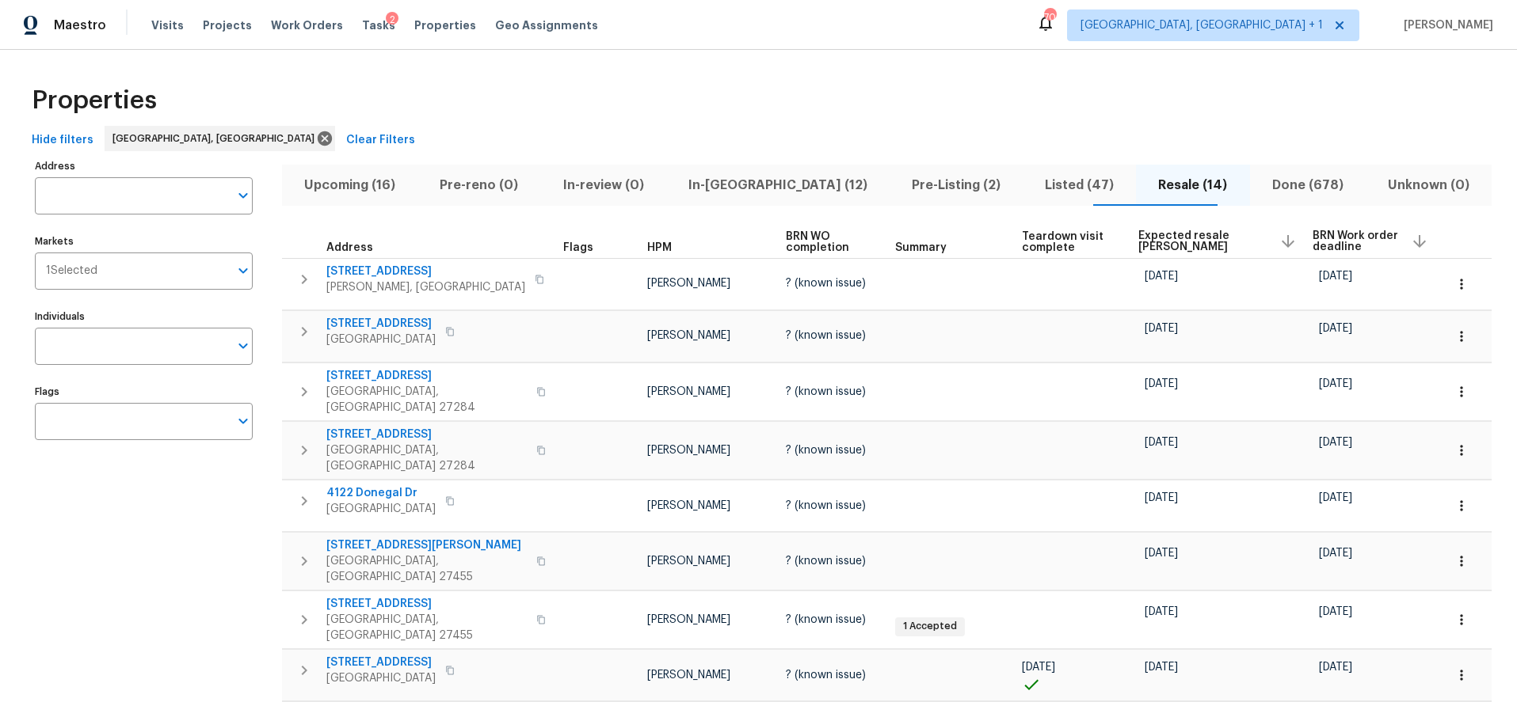
click at [1110, 126] on div "Hide filters Greensboro, NC Clear Filters" at bounding box center [758, 140] width 1466 height 29
click at [1029, 171] on button "Listed (47)" at bounding box center [1078, 185] width 113 height 41
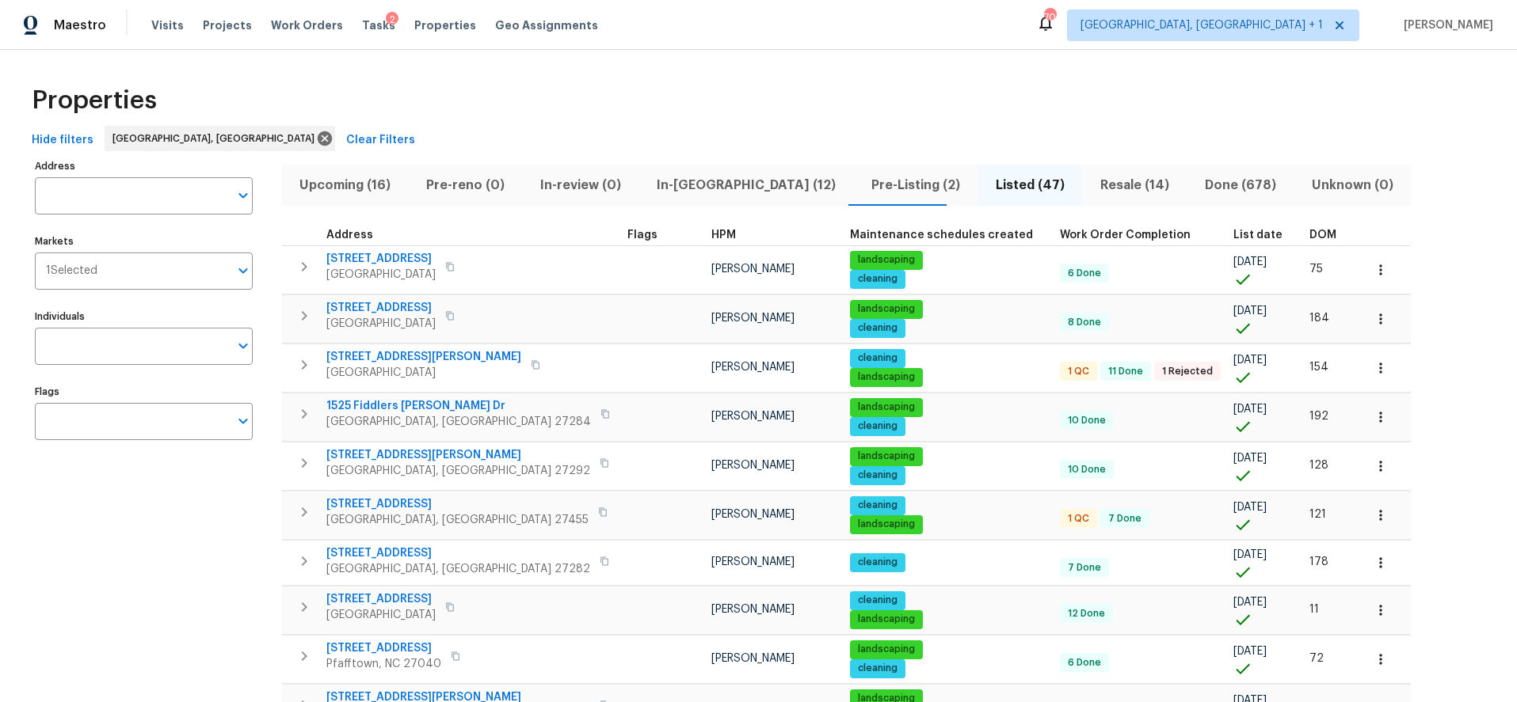
click at [1309, 230] on span "DOM" at bounding box center [1322, 235] width 27 height 11
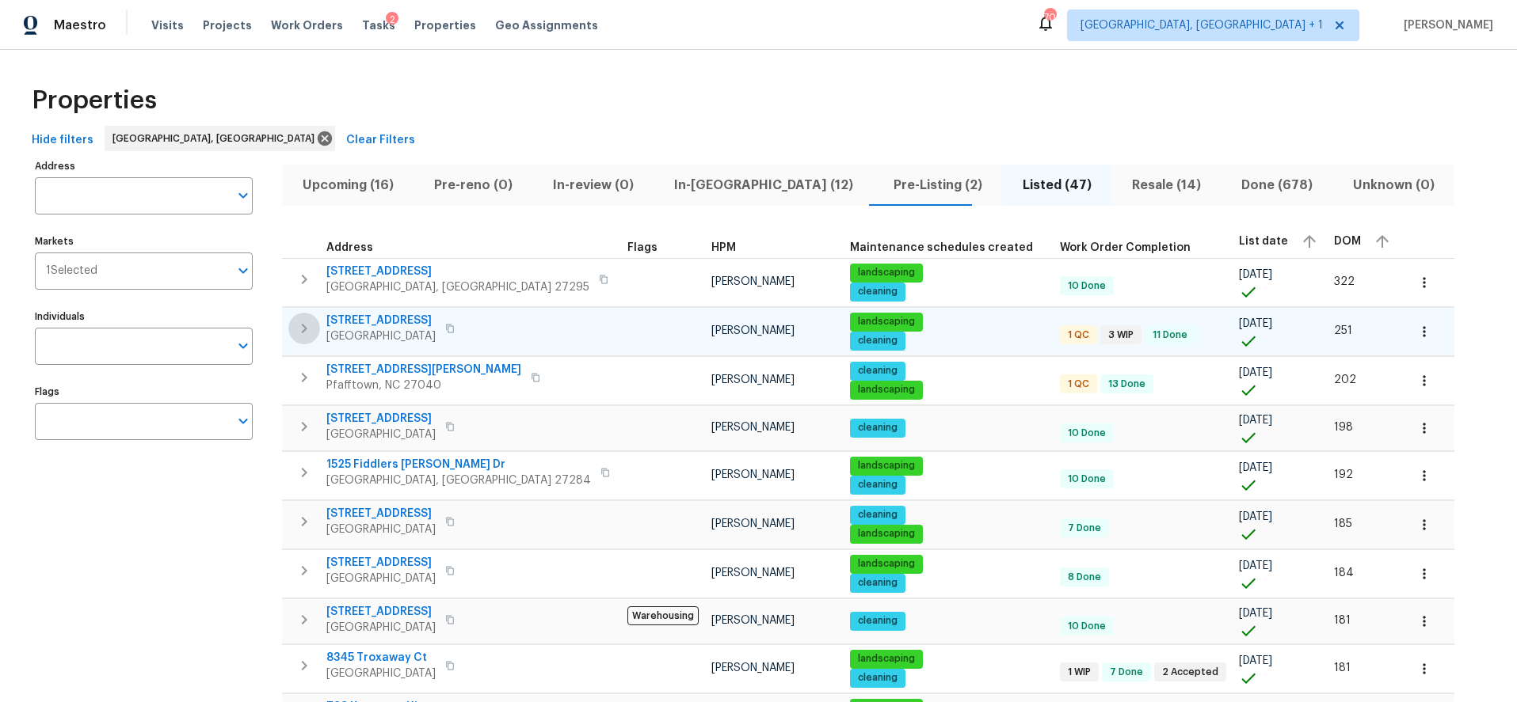
drag, startPoint x: 297, startPoint y: 330, endPoint x: 337, endPoint y: 333, distance: 39.7
click at [297, 330] on icon "button" at bounding box center [304, 328] width 19 height 19
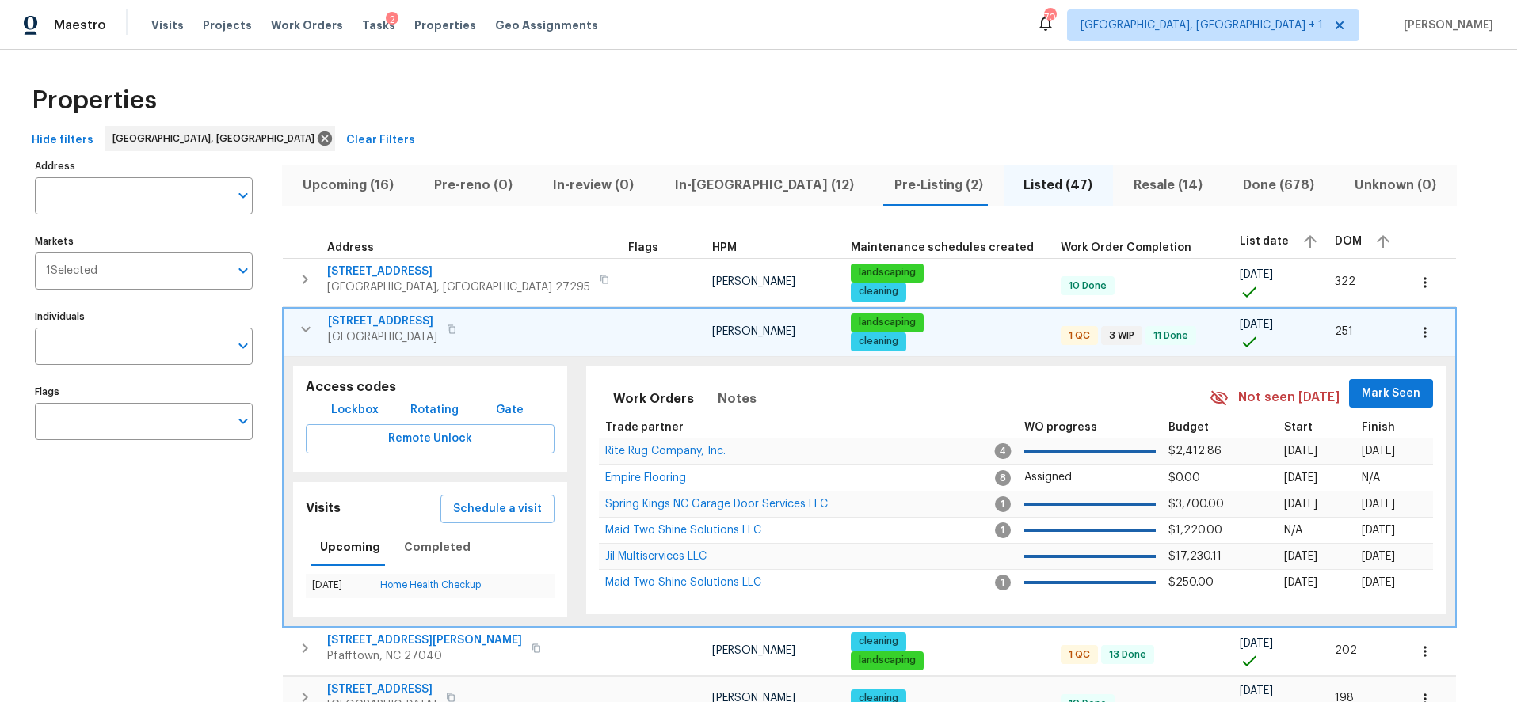
click at [395, 322] on span "4555 Old Town Dr" at bounding box center [382, 322] width 109 height 16
click at [310, 322] on icon "button" at bounding box center [305, 329] width 19 height 19
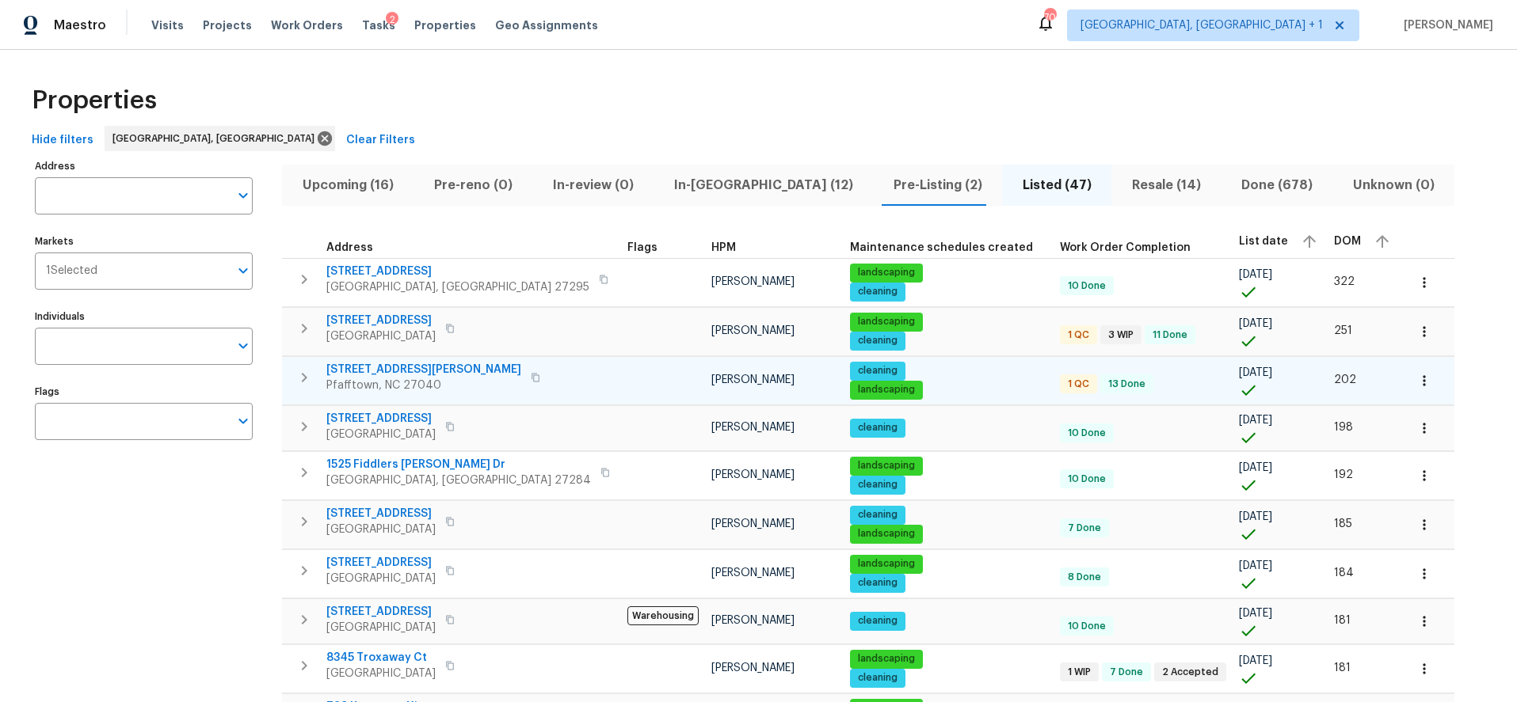
click at [406, 375] on span "3440 Transou Rd" at bounding box center [423, 370] width 195 height 16
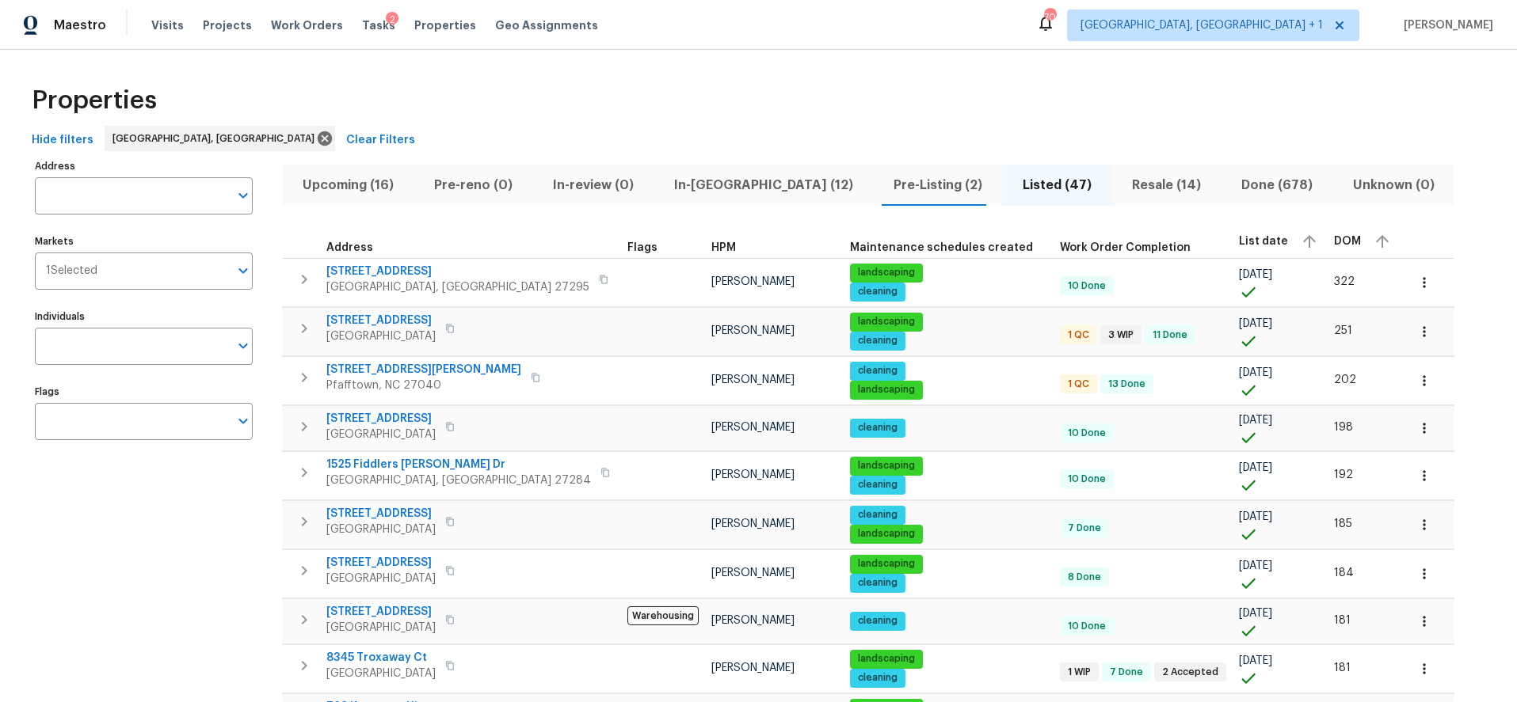
click at [526, 89] on div "Properties" at bounding box center [758, 100] width 1466 height 51
click at [1290, 125] on div "Properties" at bounding box center [758, 100] width 1466 height 51
click at [398, 94] on div "Properties" at bounding box center [758, 100] width 1466 height 51
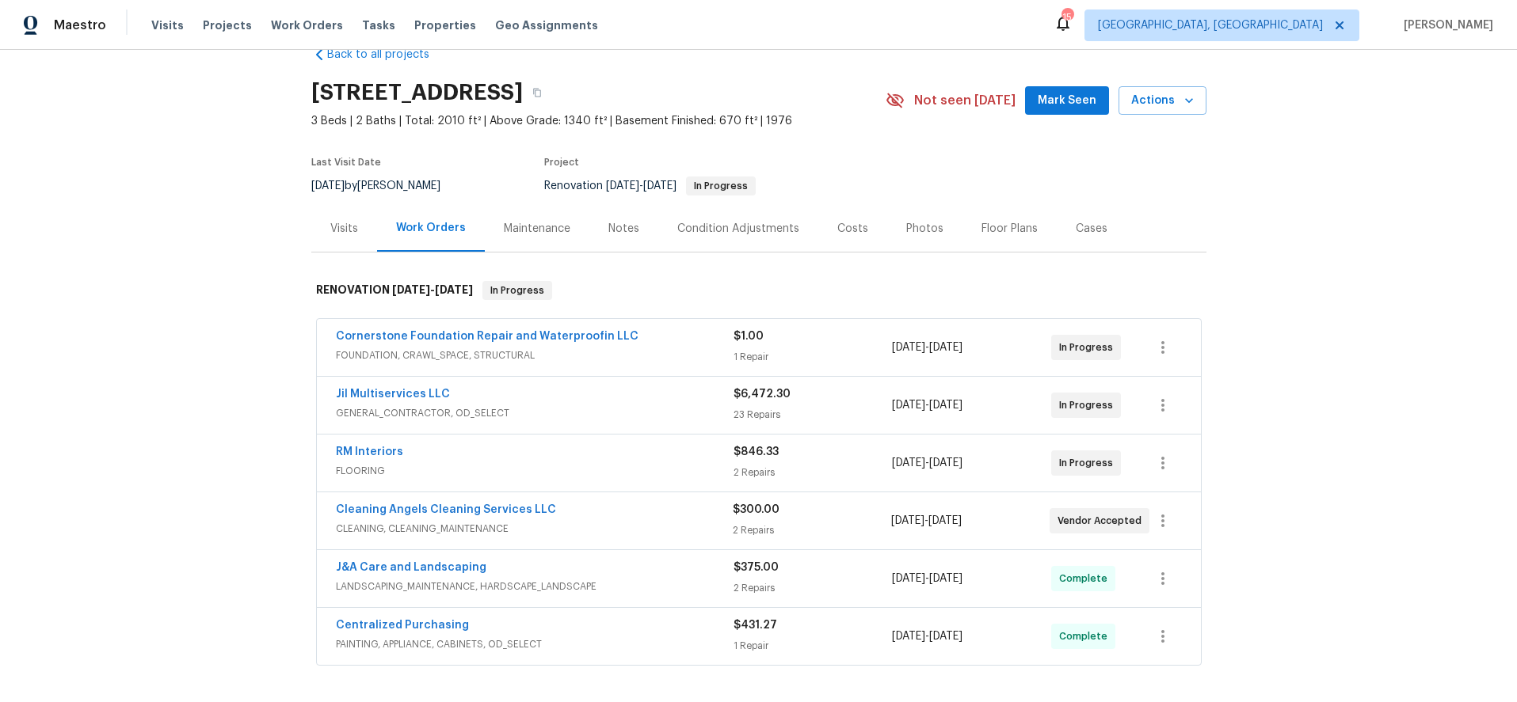
scroll to position [17, 0]
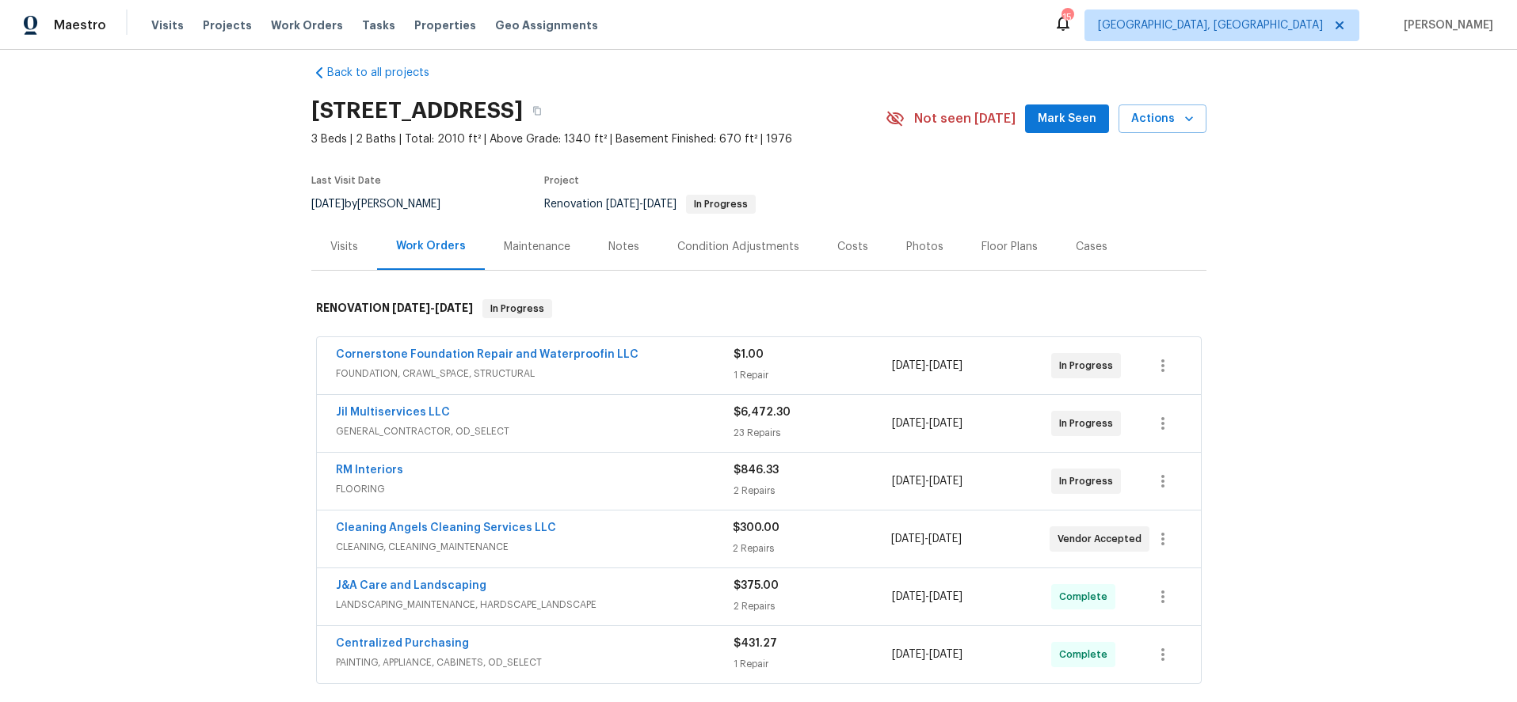
click at [963, 240] on div "Floor Plans" at bounding box center [1009, 246] width 94 height 47
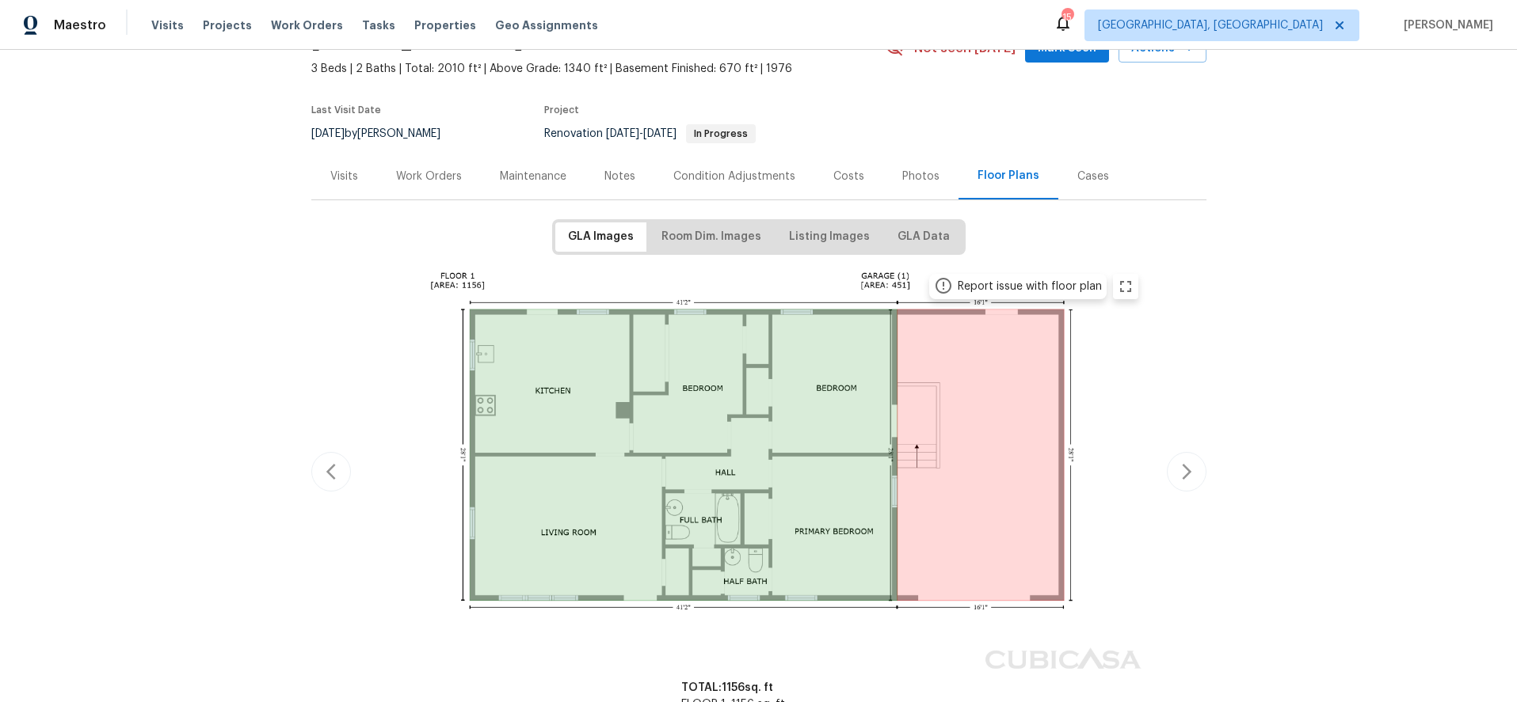
scroll to position [102, 0]
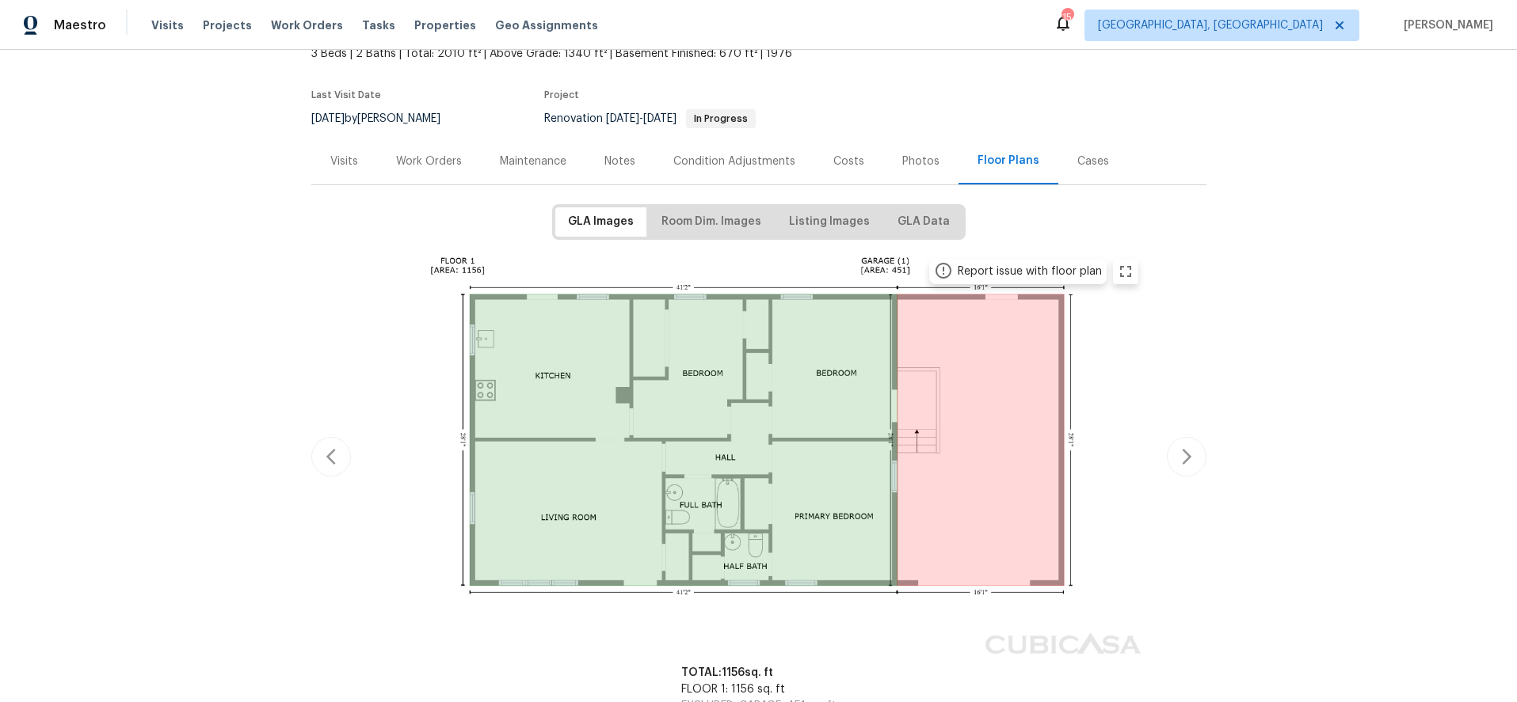
click at [401, 162] on div "Work Orders" at bounding box center [429, 162] width 66 height 16
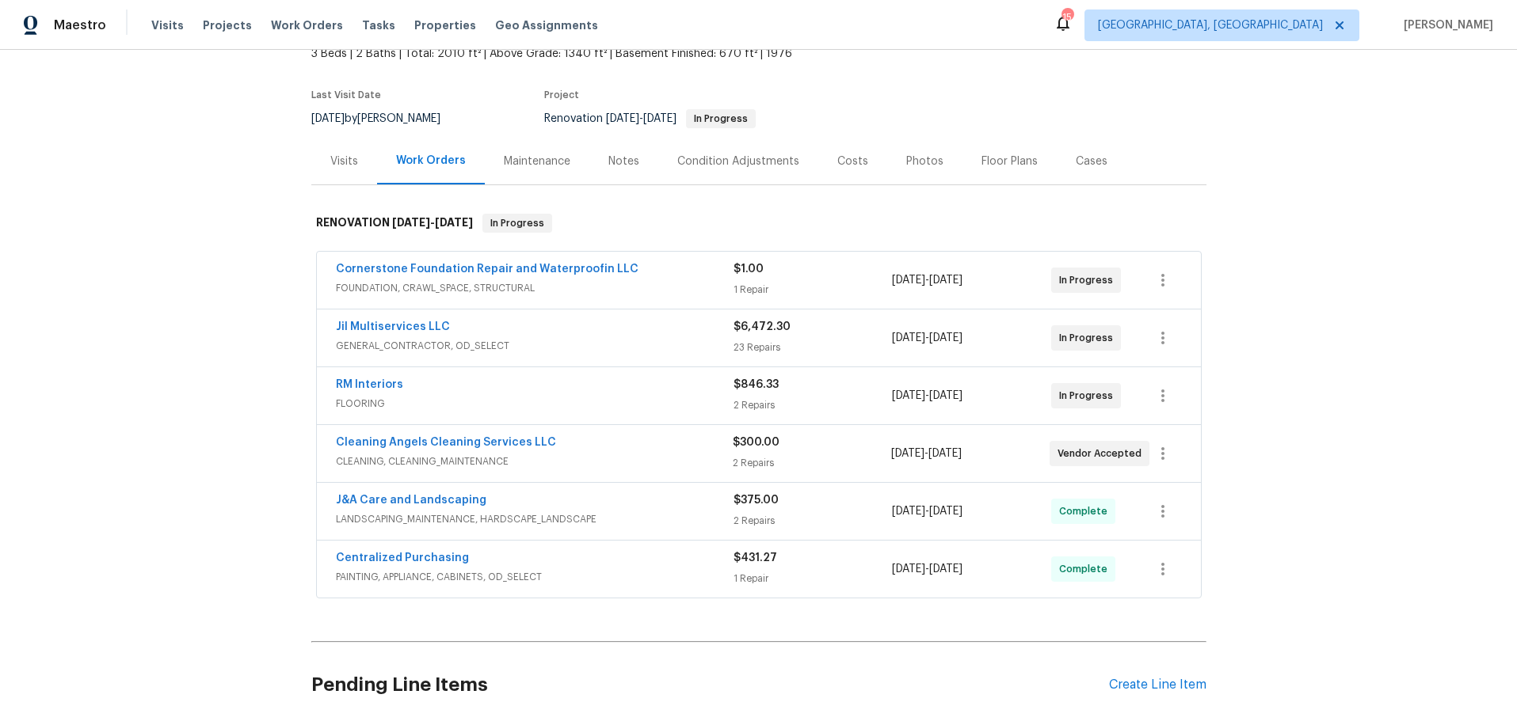
click at [818, 157] on div "Costs" at bounding box center [852, 161] width 69 height 47
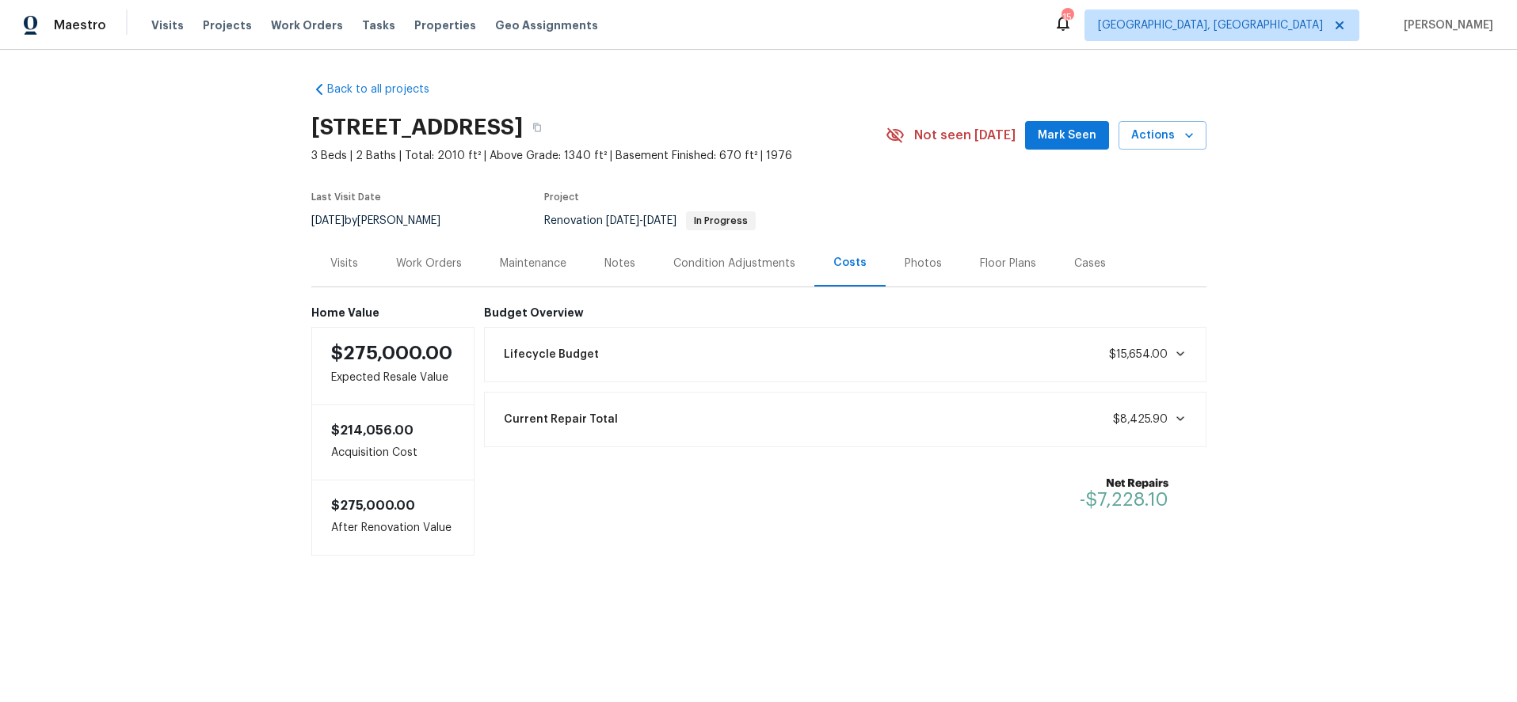
click at [1422, 131] on div "Back to all projects [STREET_ADDRESS] 3 Beds | 2 Baths | Total: 2010 ft² | Abov…" at bounding box center [758, 350] width 1517 height 601
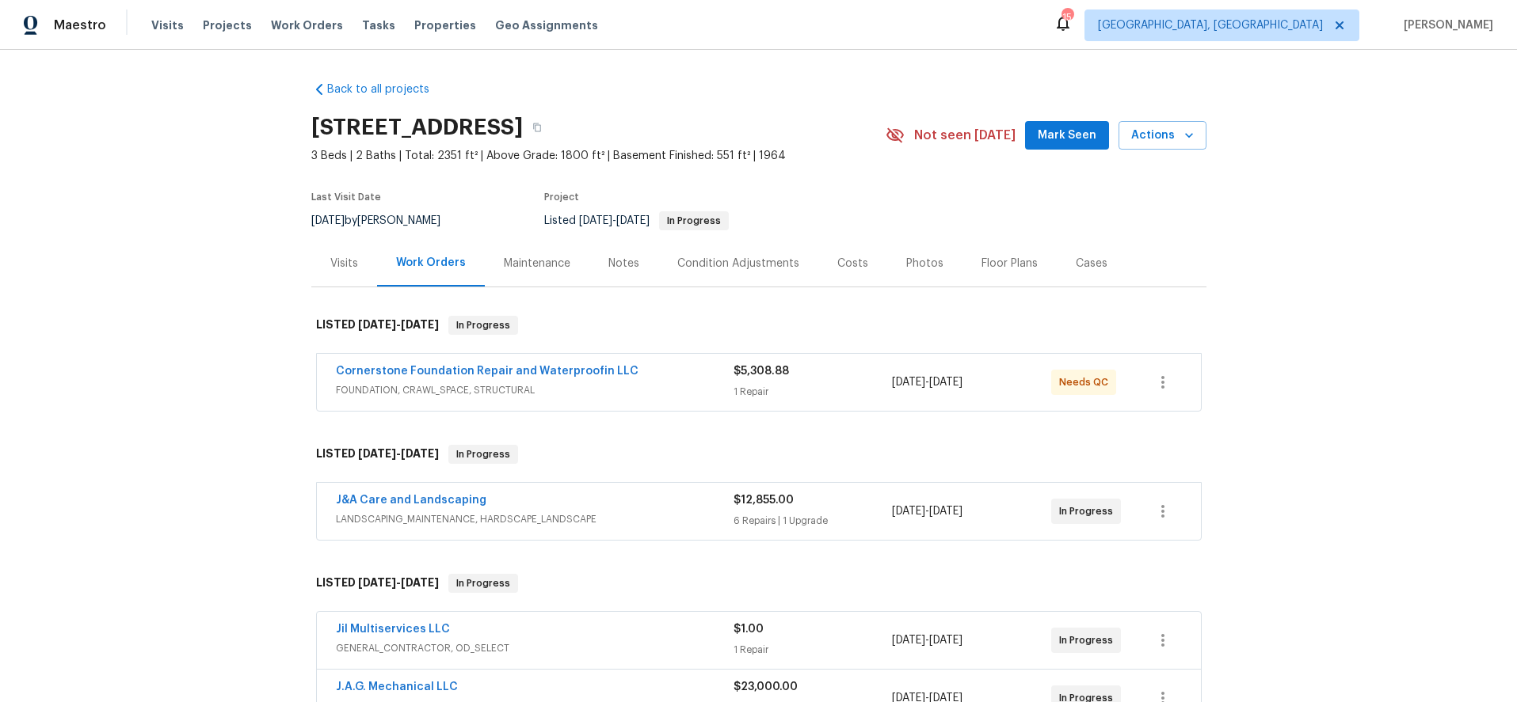
click at [1249, 229] on div "Back to all projects [STREET_ADDRESS] 3 Beds | 2 Baths | Total: 2351 ft² | Abov…" at bounding box center [758, 376] width 1517 height 653
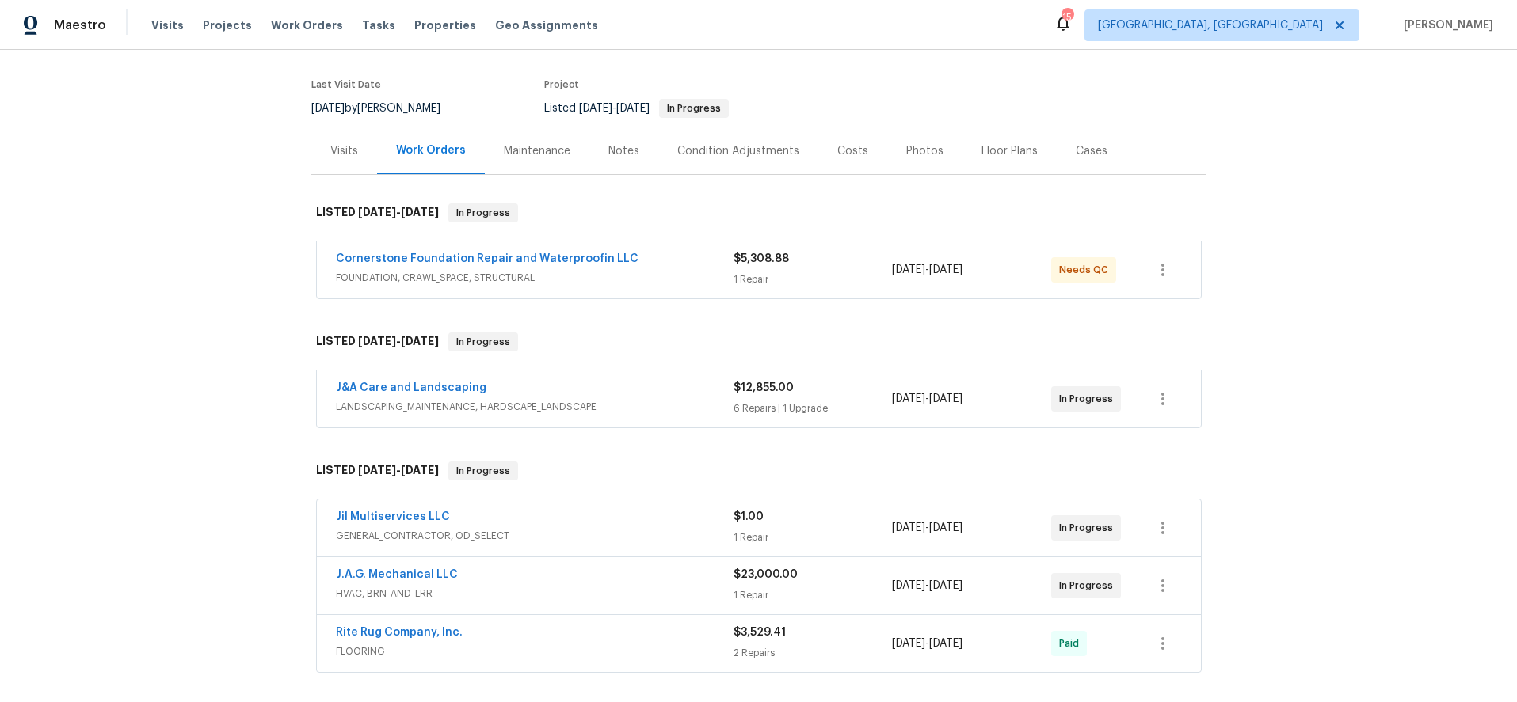
click at [605, 395] on div "J&A Care and Landscaping" at bounding box center [535, 389] width 398 height 19
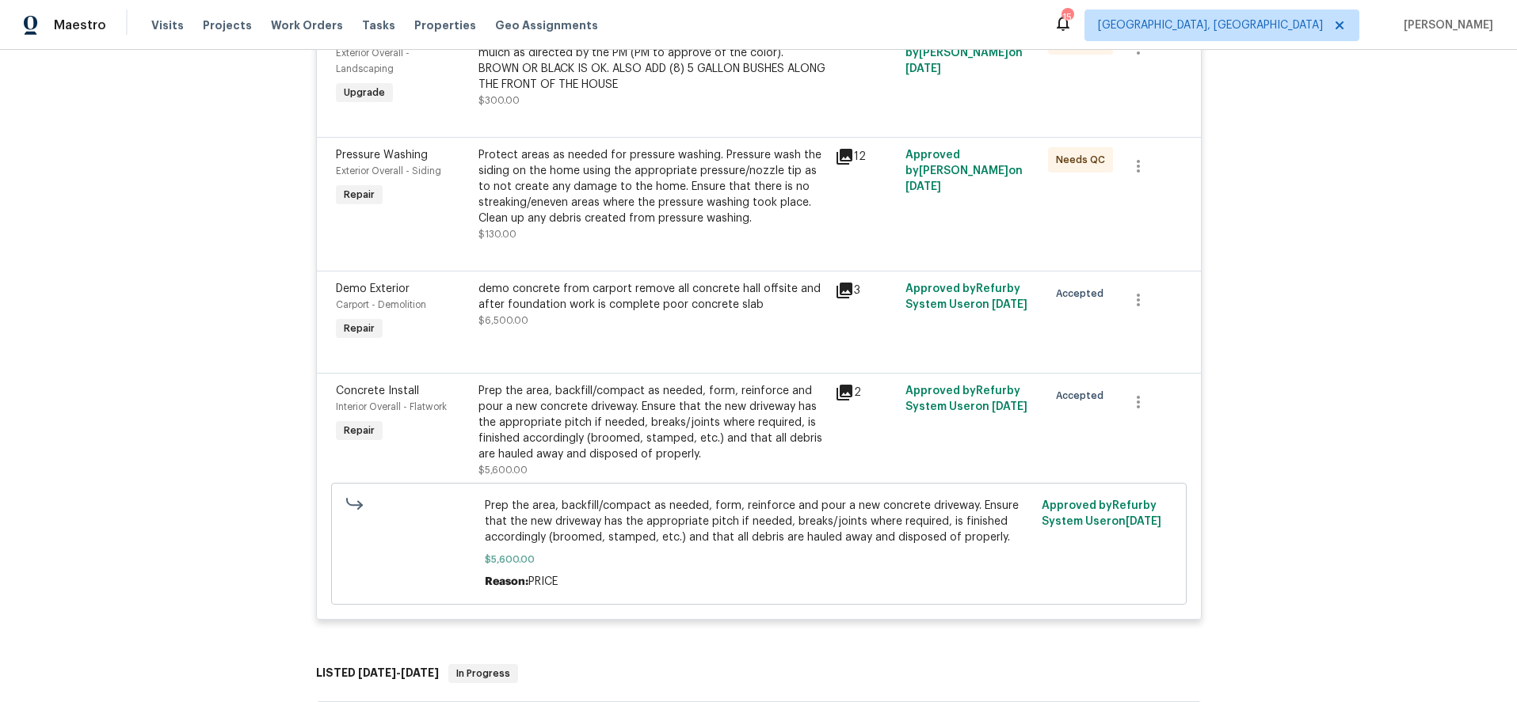
scroll to position [985, 0]
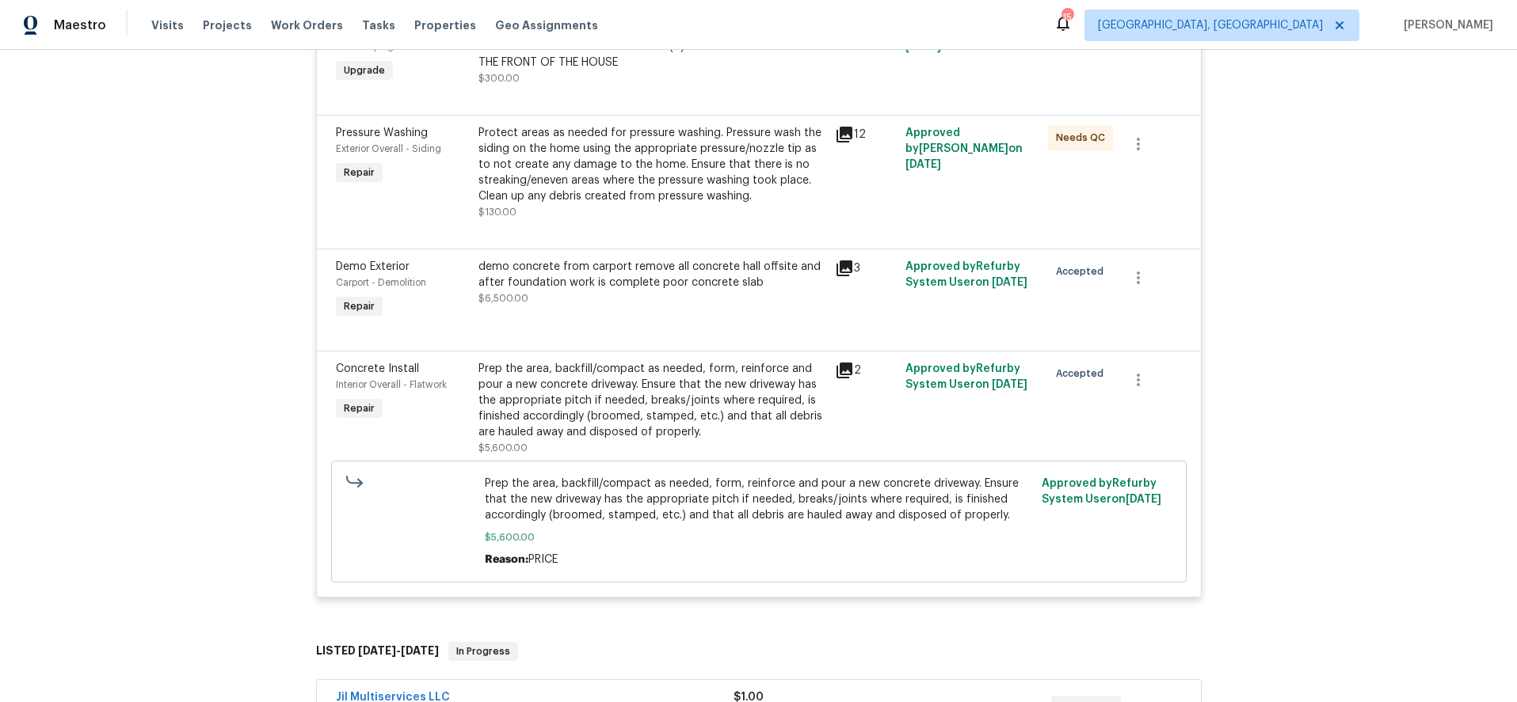
click at [652, 389] on div "Prep the area, backfill/compact as needed, form, reinforce and pour a new concr…" at bounding box center [651, 400] width 347 height 79
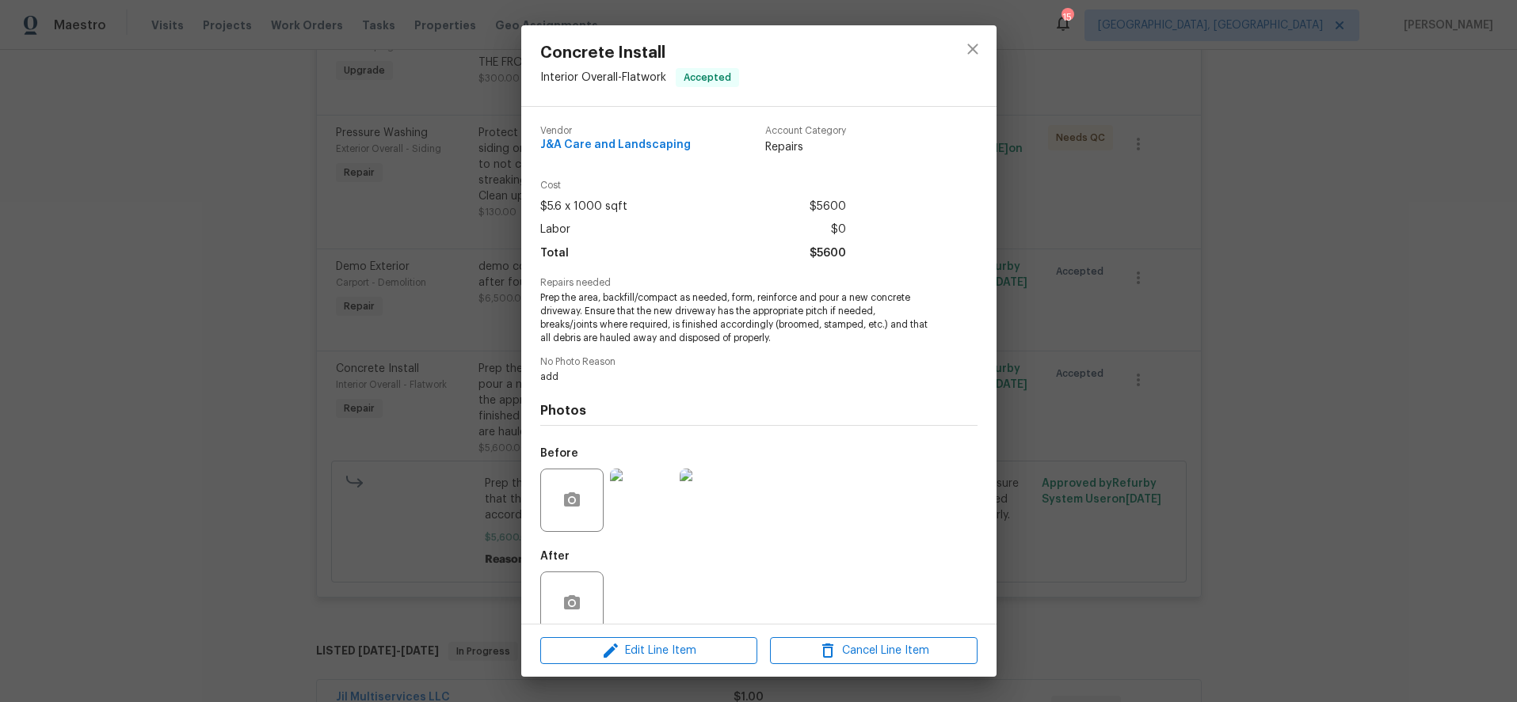
click at [631, 512] on img at bounding box center [641, 500] width 63 height 63
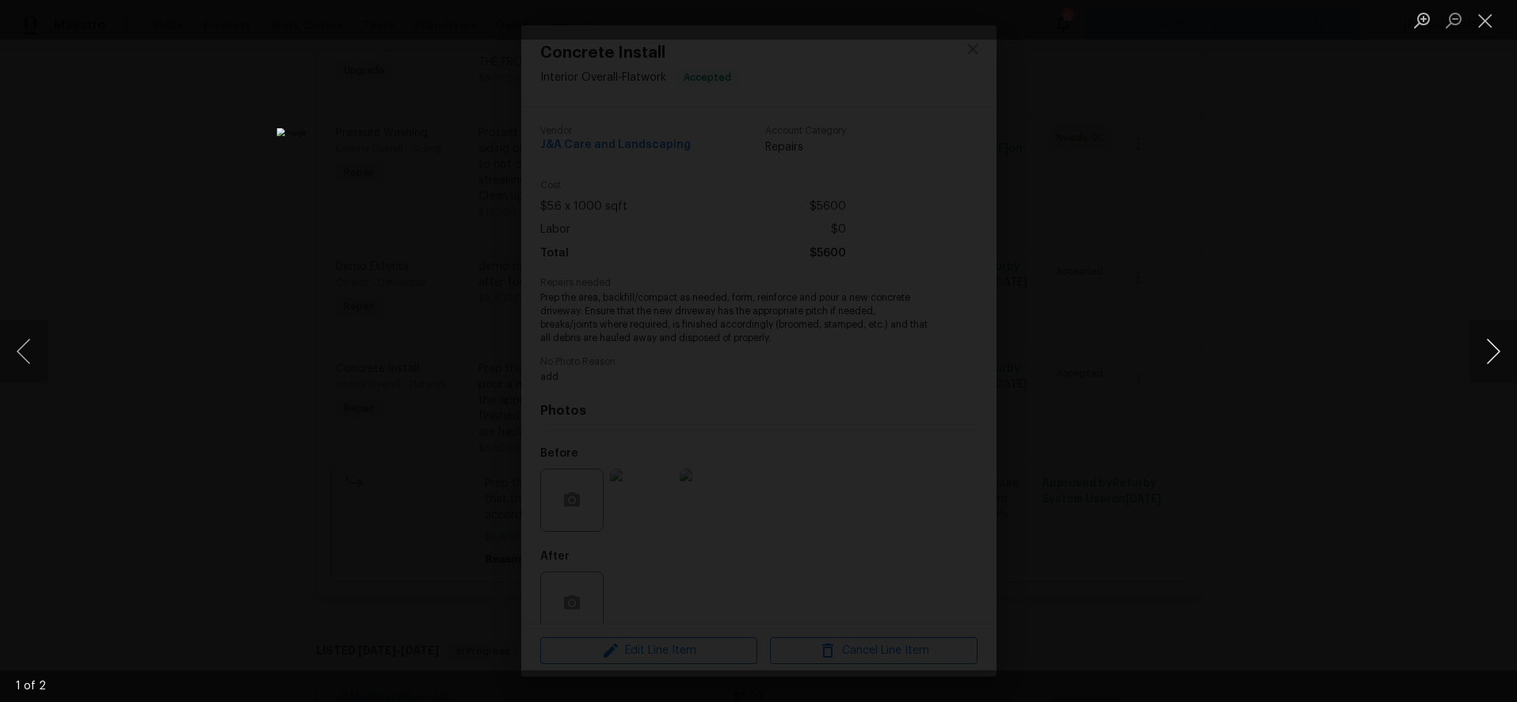
click at [1484, 352] on button "Next image" at bounding box center [1493, 351] width 48 height 63
click at [1494, 198] on div "Lightbox" at bounding box center [758, 351] width 1517 height 702
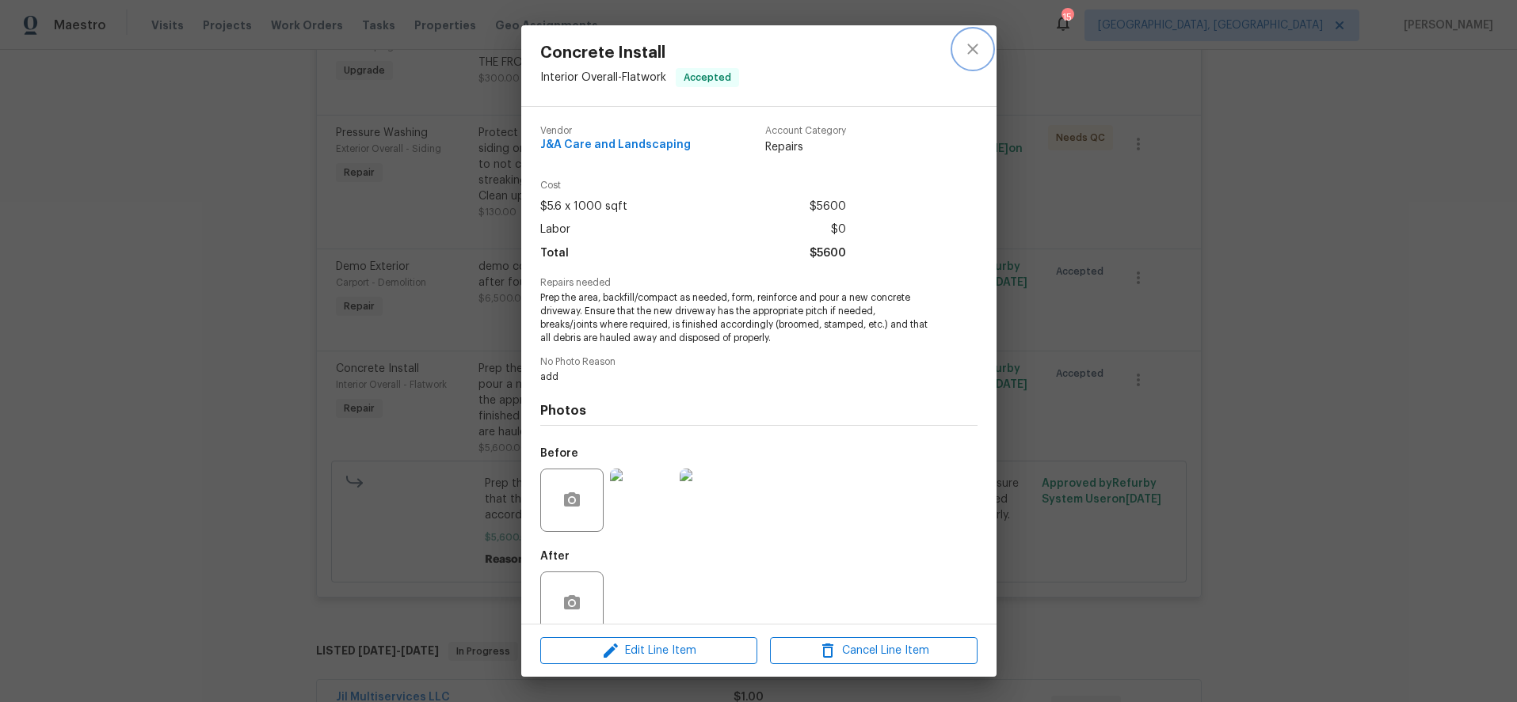
click at [980, 58] on icon "close" at bounding box center [972, 49] width 19 height 19
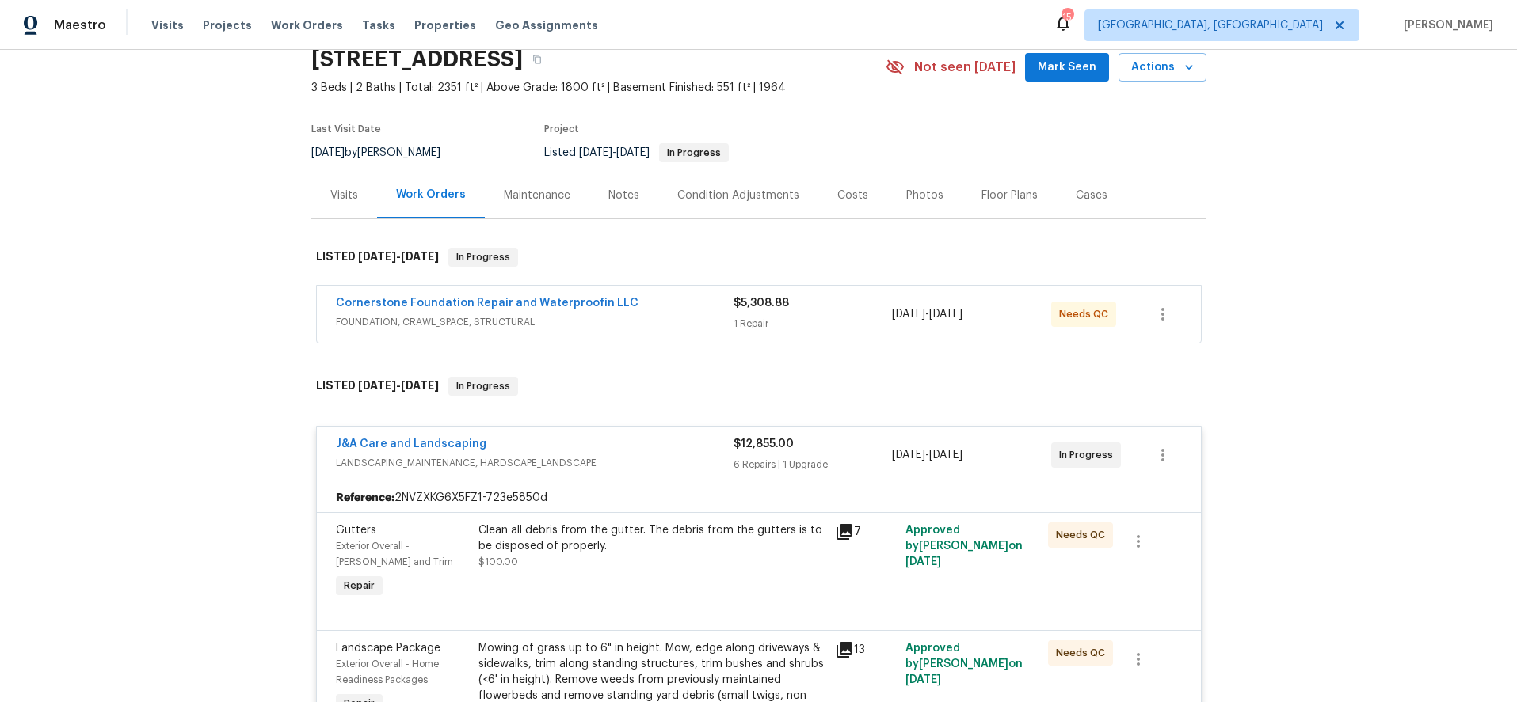
scroll to position [50, 0]
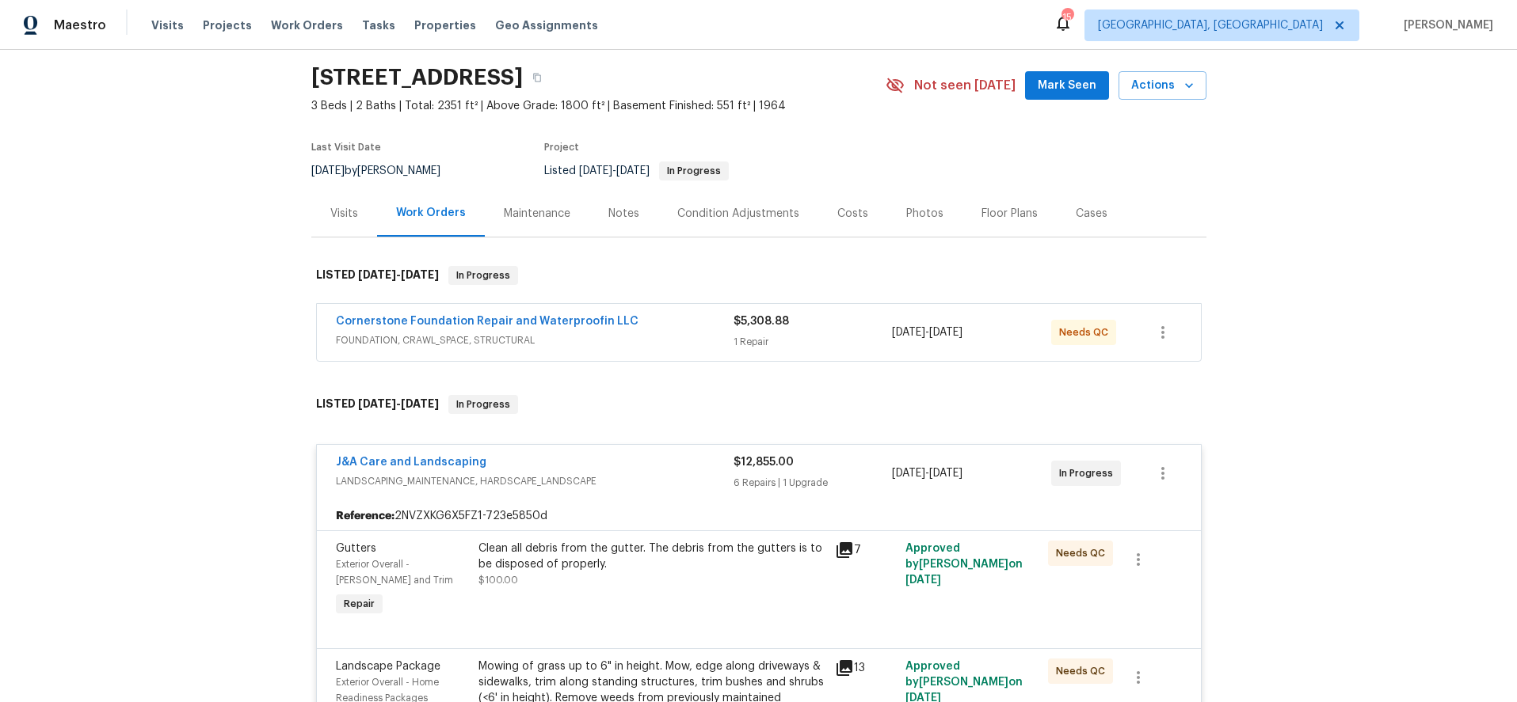
click at [657, 485] on span "LANDSCAPING_MAINTENANCE, HARDSCAPE_LANDSCAPE" at bounding box center [535, 482] width 398 height 16
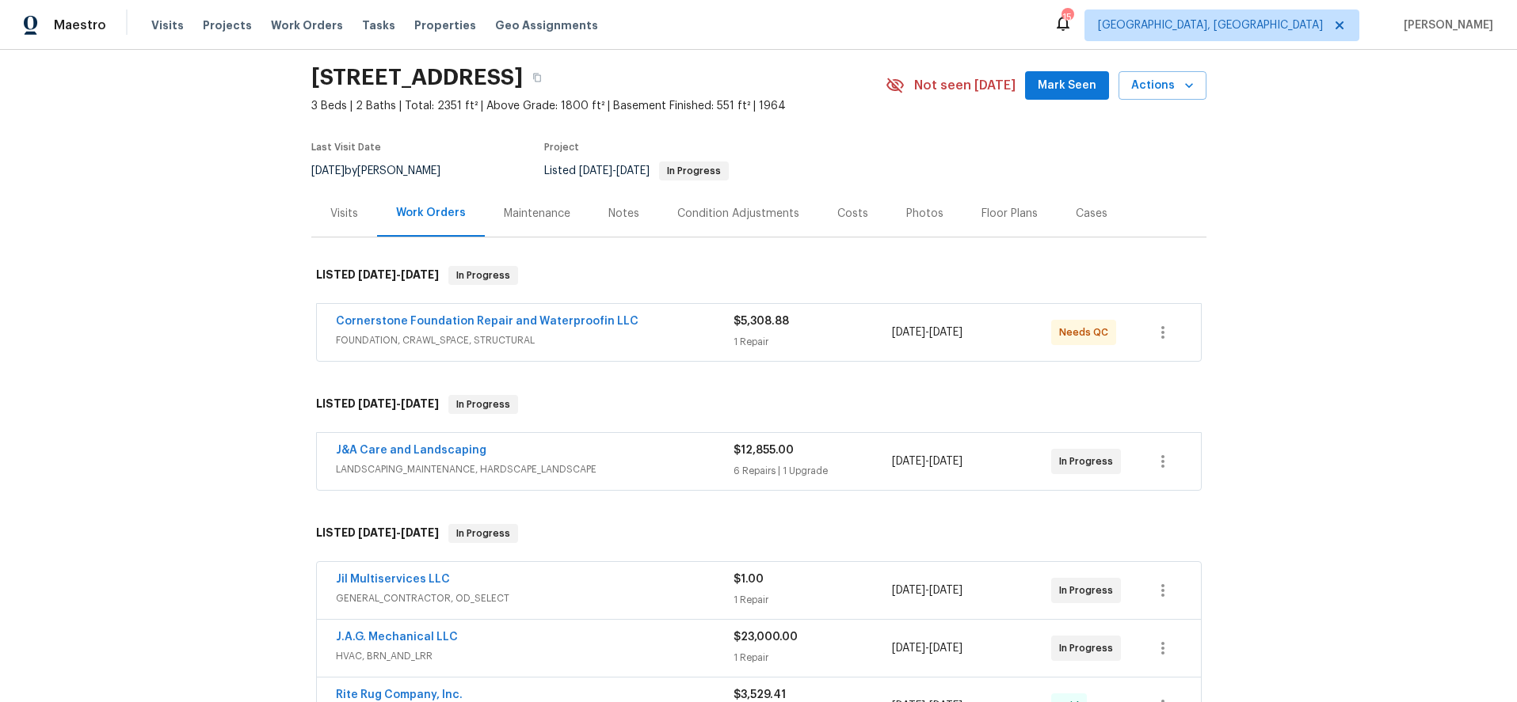
click at [649, 326] on div "Cornerstone Foundation Repair and Waterproofin LLC" at bounding box center [535, 323] width 398 height 19
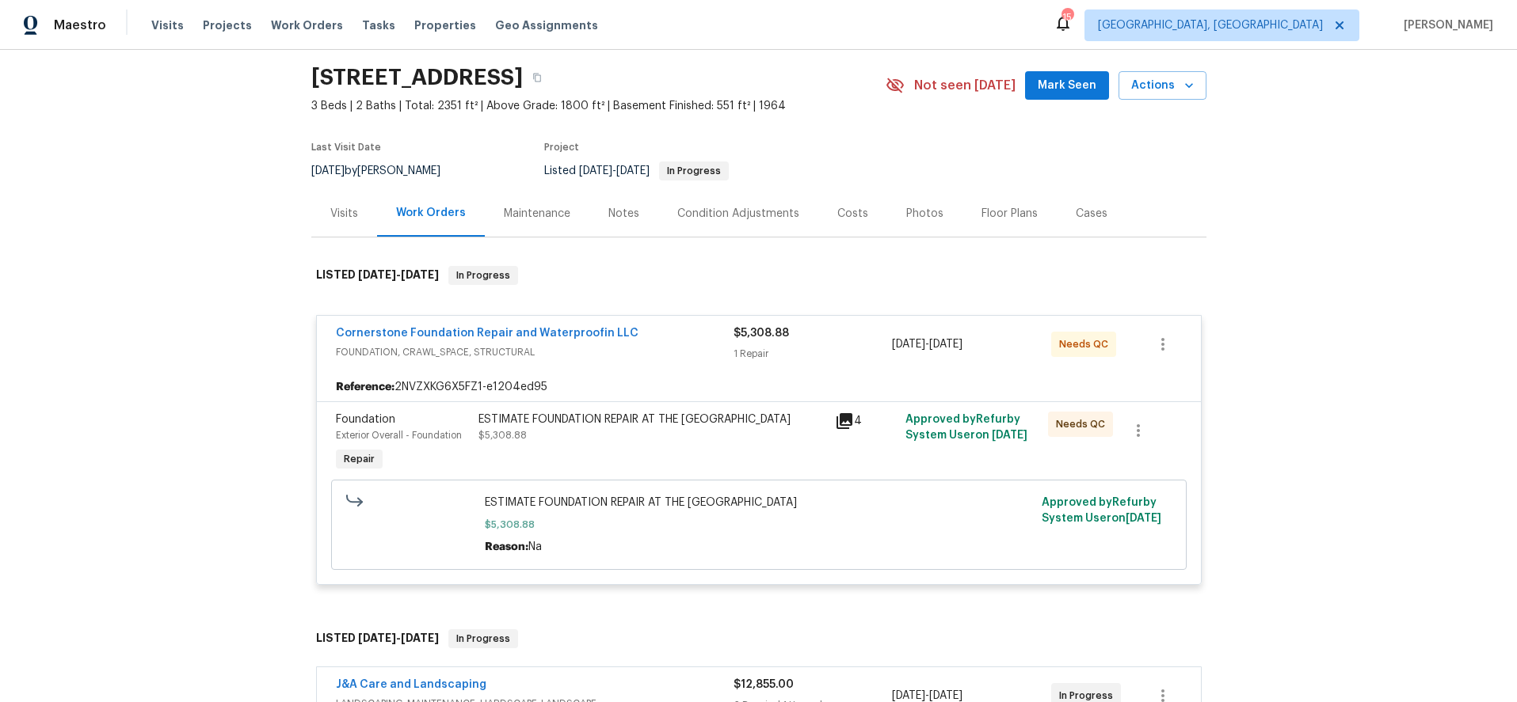
click at [536, 431] on div "ESTIMATE FOUNDATION REPAIR AT THE CARPORT $5,308.88" at bounding box center [651, 428] width 347 height 32
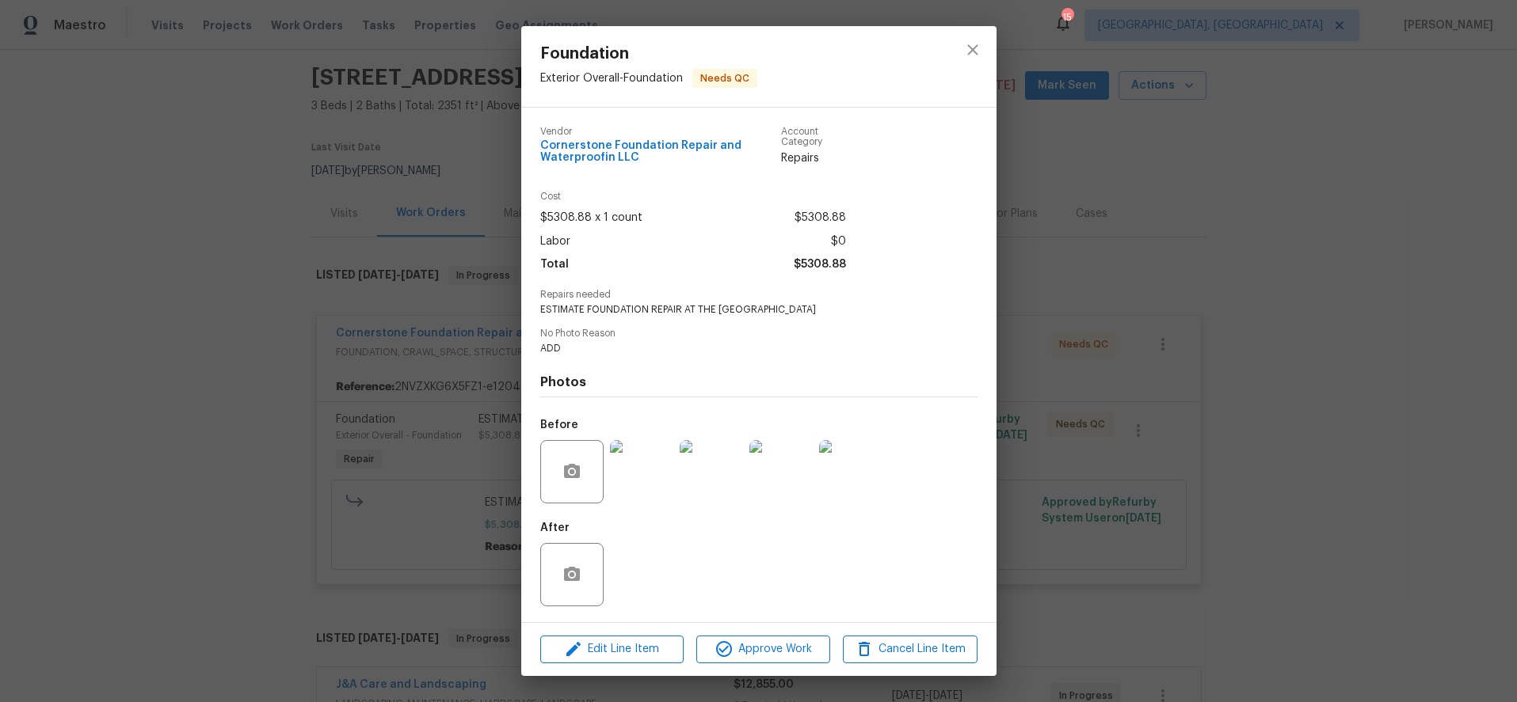
click at [630, 472] on img at bounding box center [641, 471] width 63 height 63
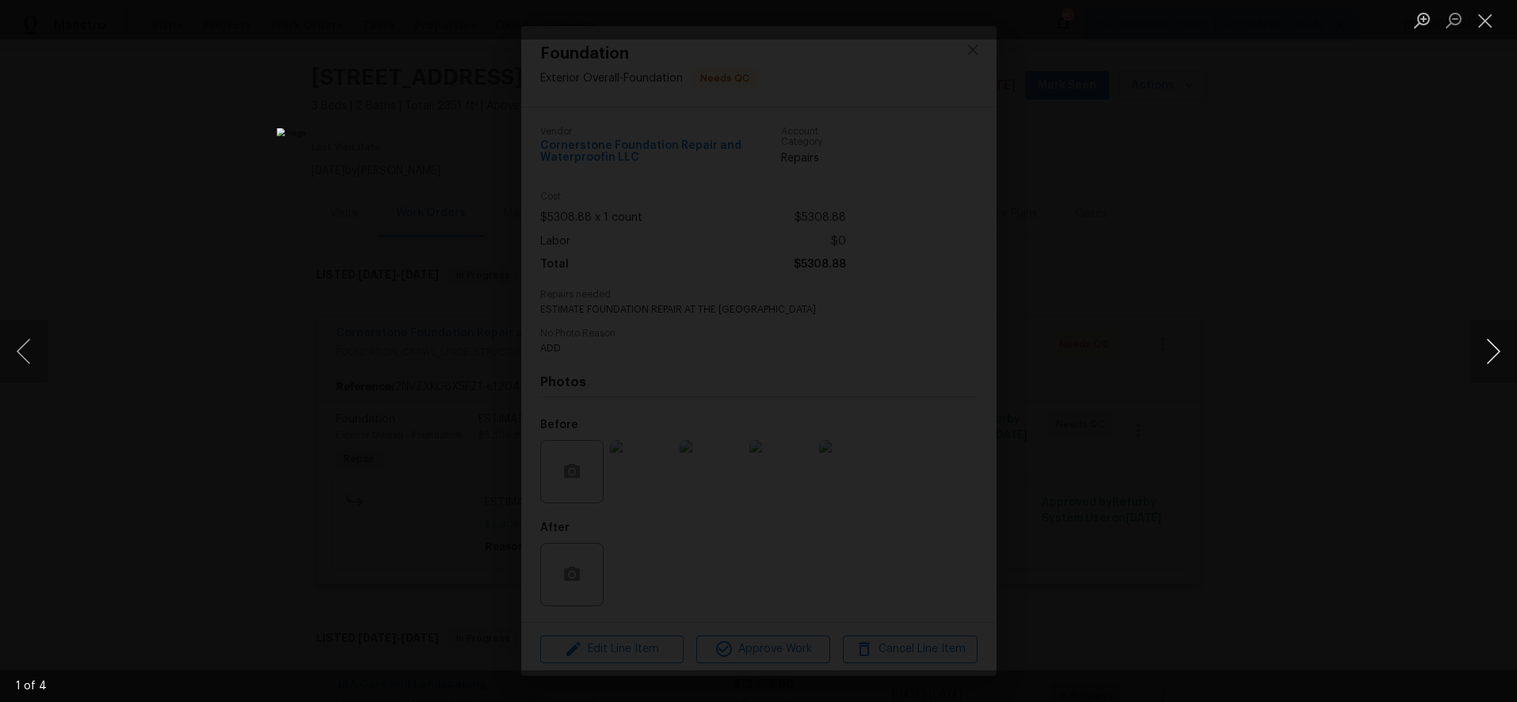
click at [1486, 352] on button "Next image" at bounding box center [1493, 351] width 48 height 63
click at [1384, 147] on div "Lightbox" at bounding box center [758, 351] width 1517 height 702
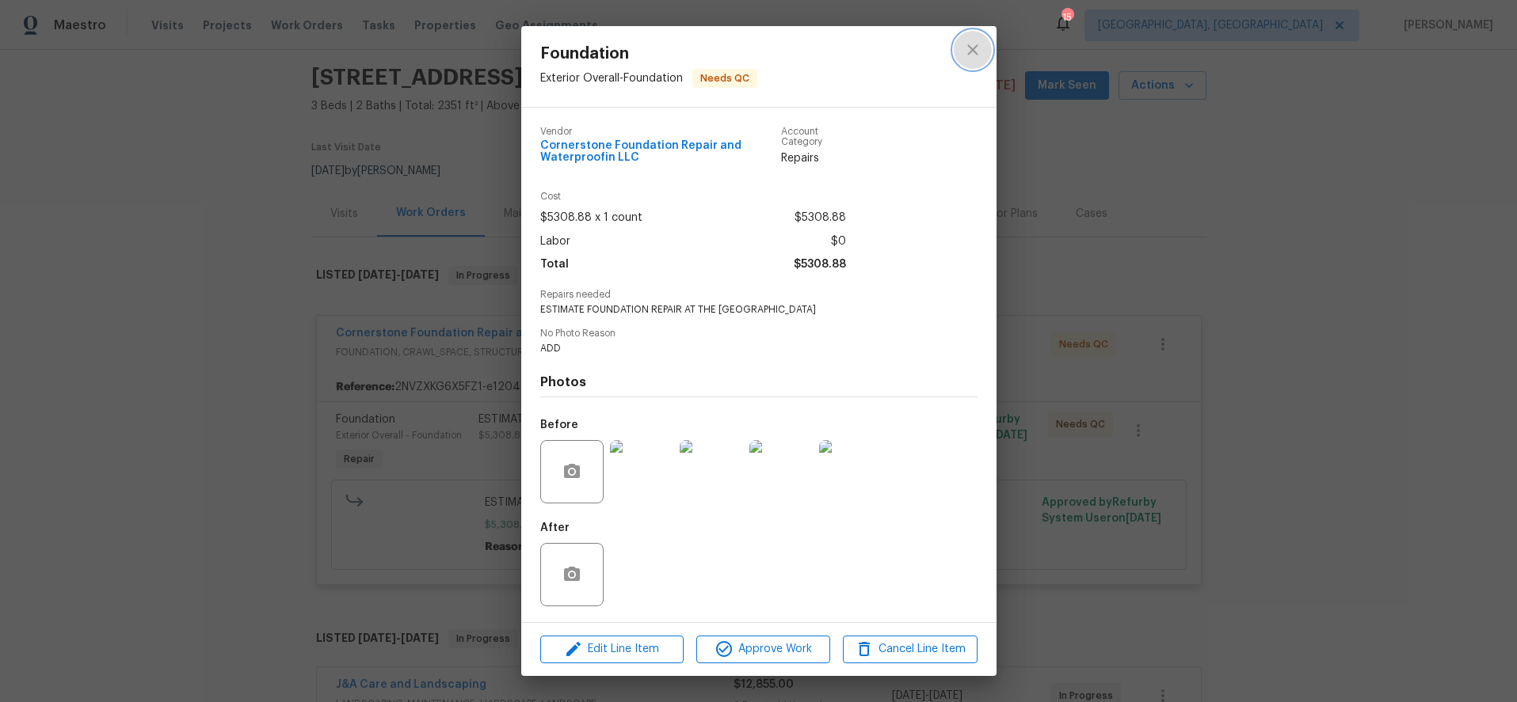
click at [968, 49] on icon "close" at bounding box center [972, 49] width 19 height 19
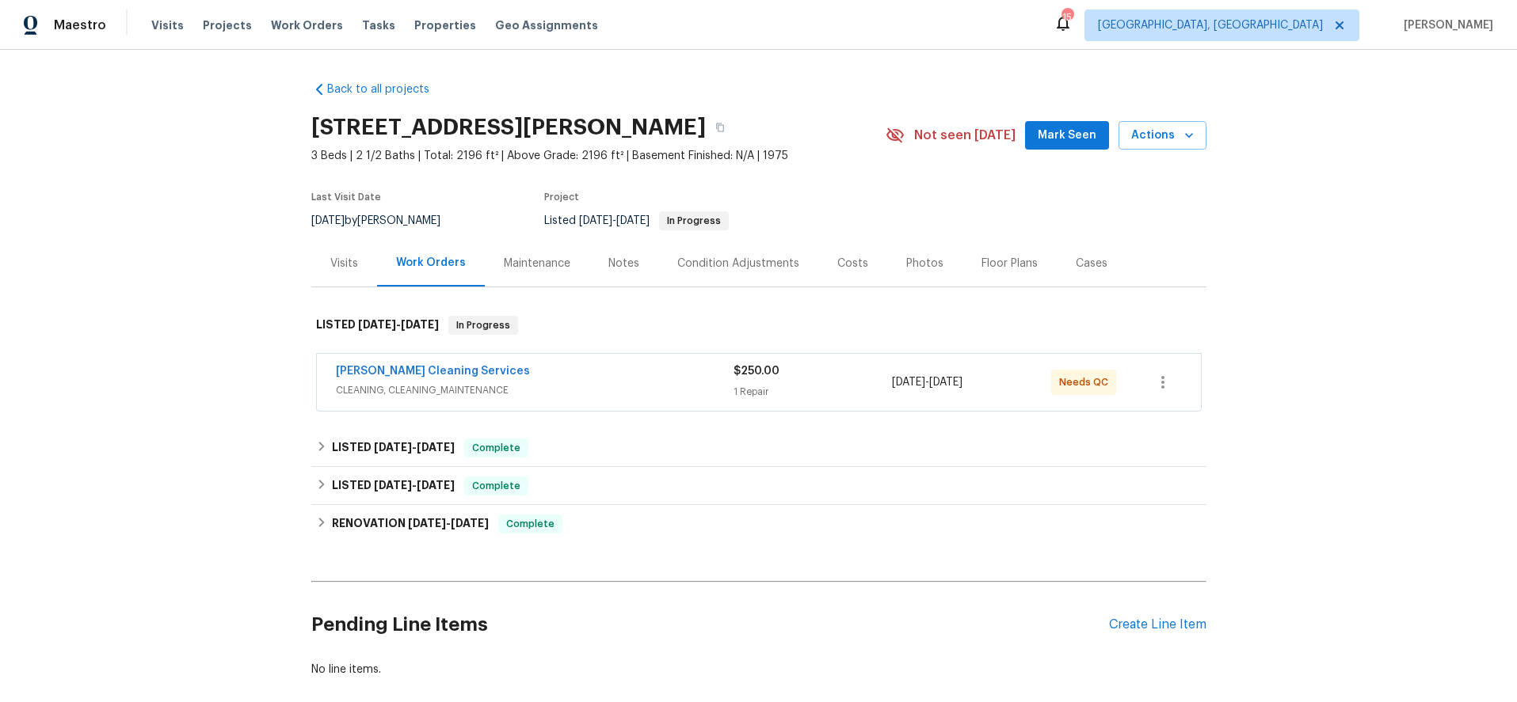
click at [605, 378] on div "[PERSON_NAME] Cleaning Services" at bounding box center [535, 372] width 398 height 19
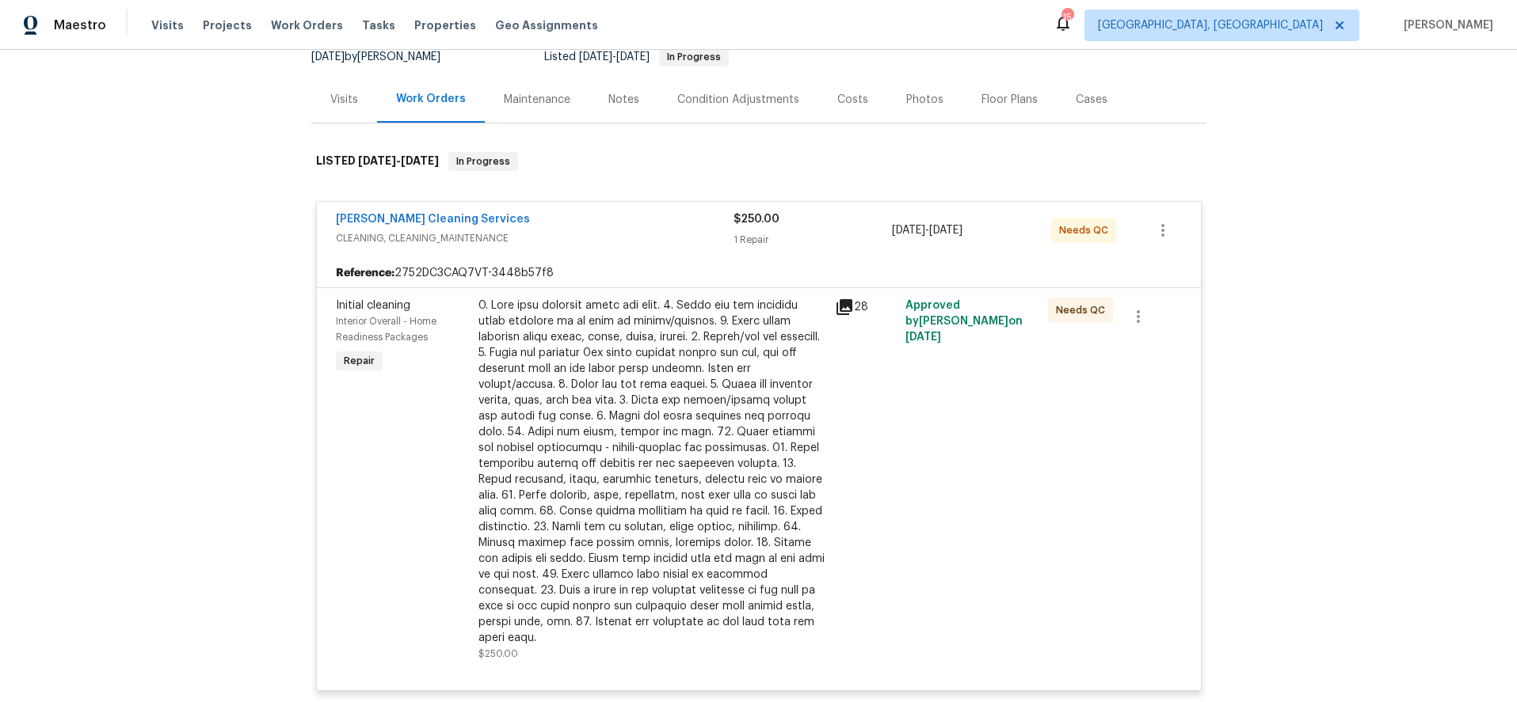
scroll to position [167, 0]
click at [621, 386] on div at bounding box center [651, 469] width 347 height 348
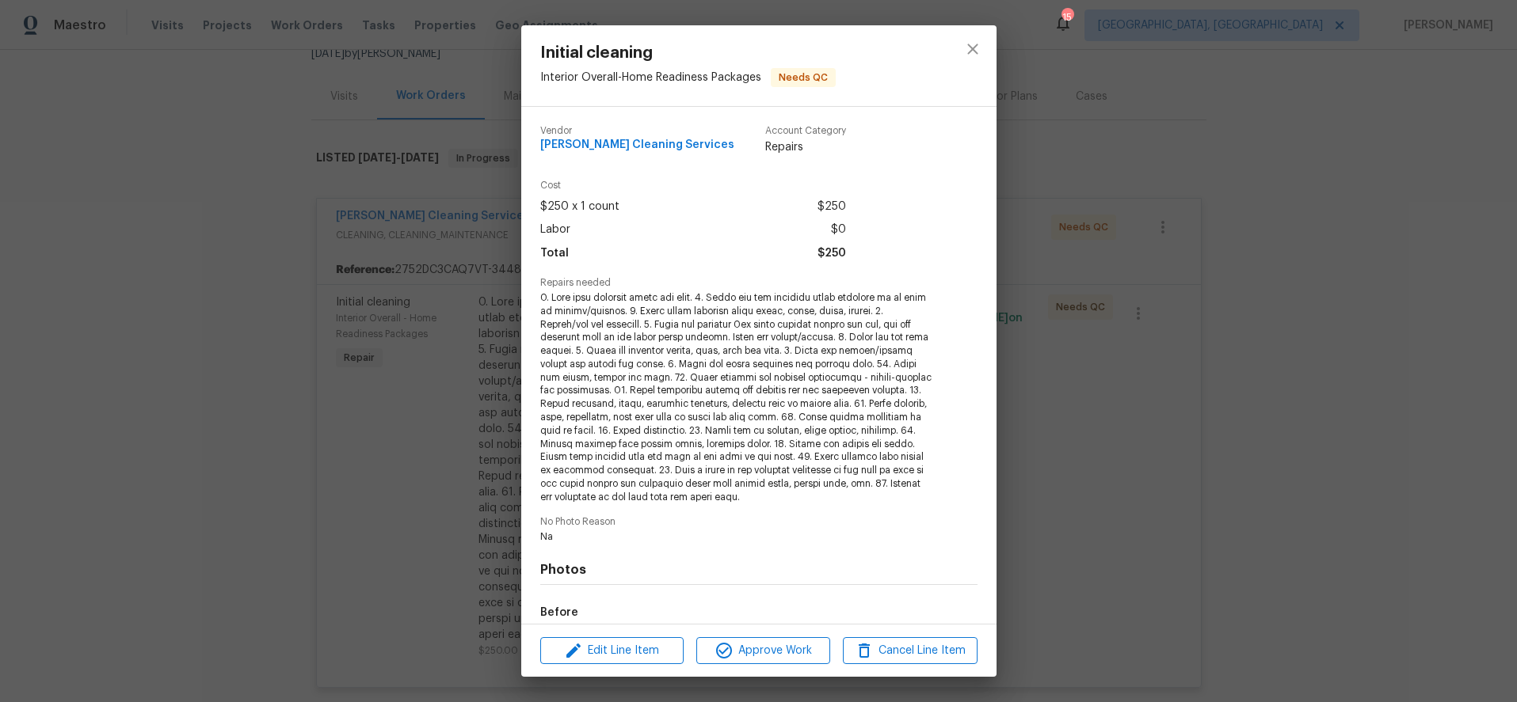
scroll to position [186, 0]
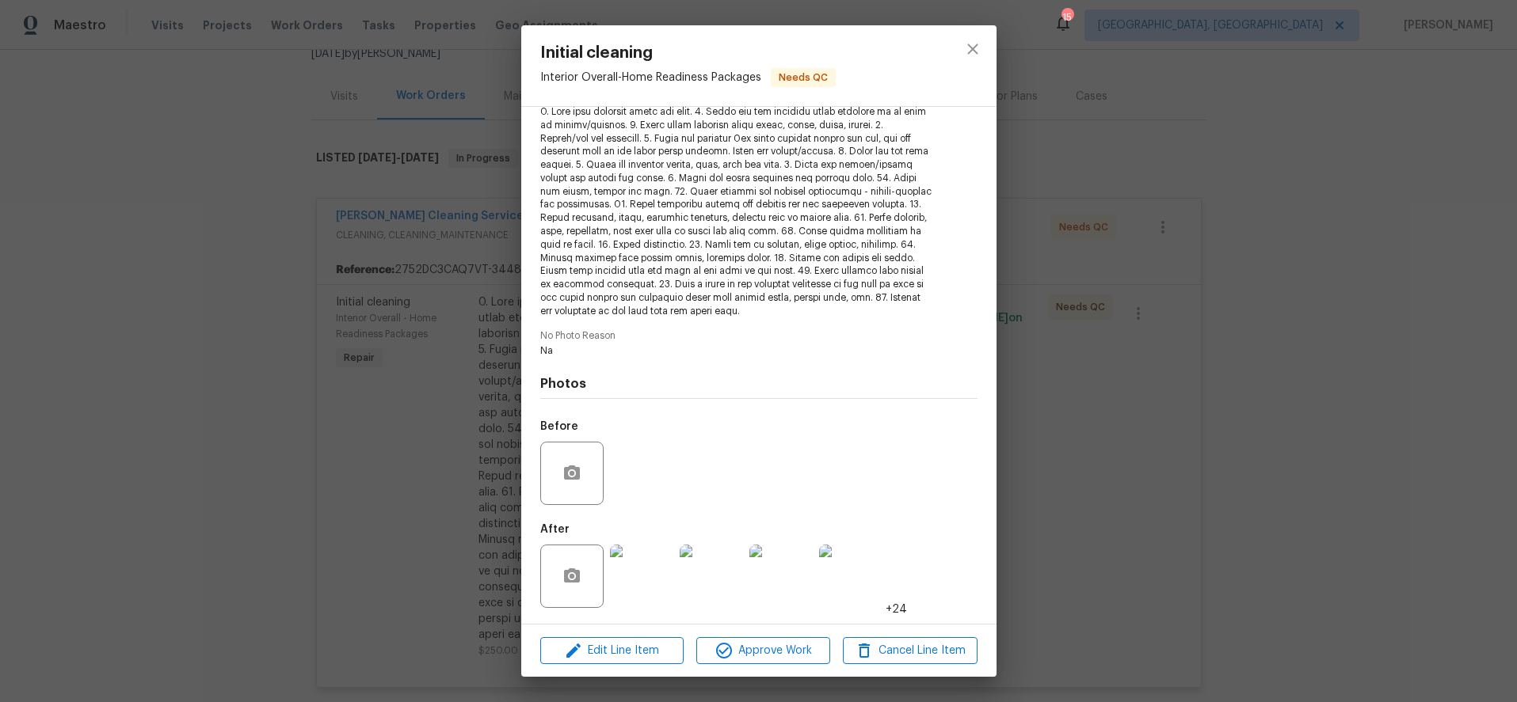
click at [636, 555] on img at bounding box center [641, 576] width 63 height 63
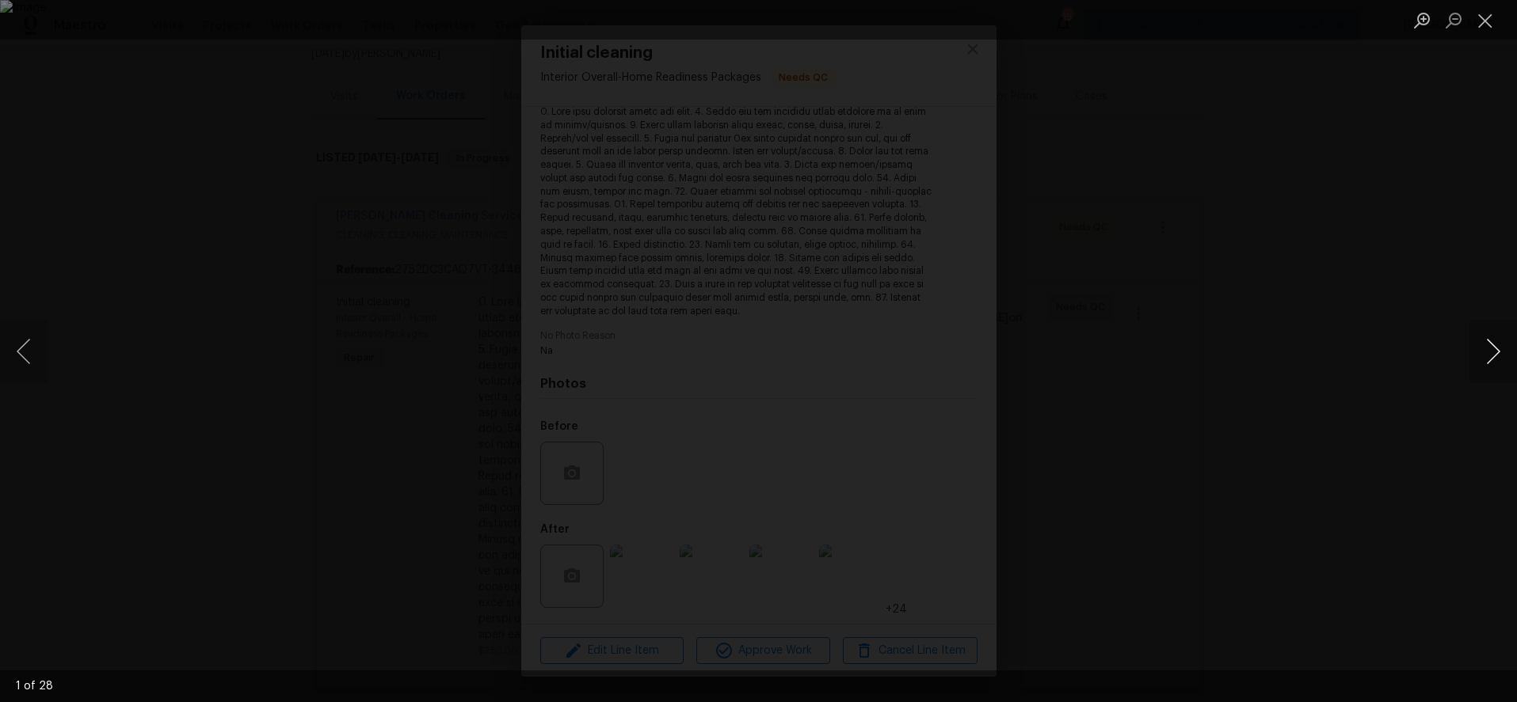
click at [1487, 349] on button "Next image" at bounding box center [1493, 351] width 48 height 63
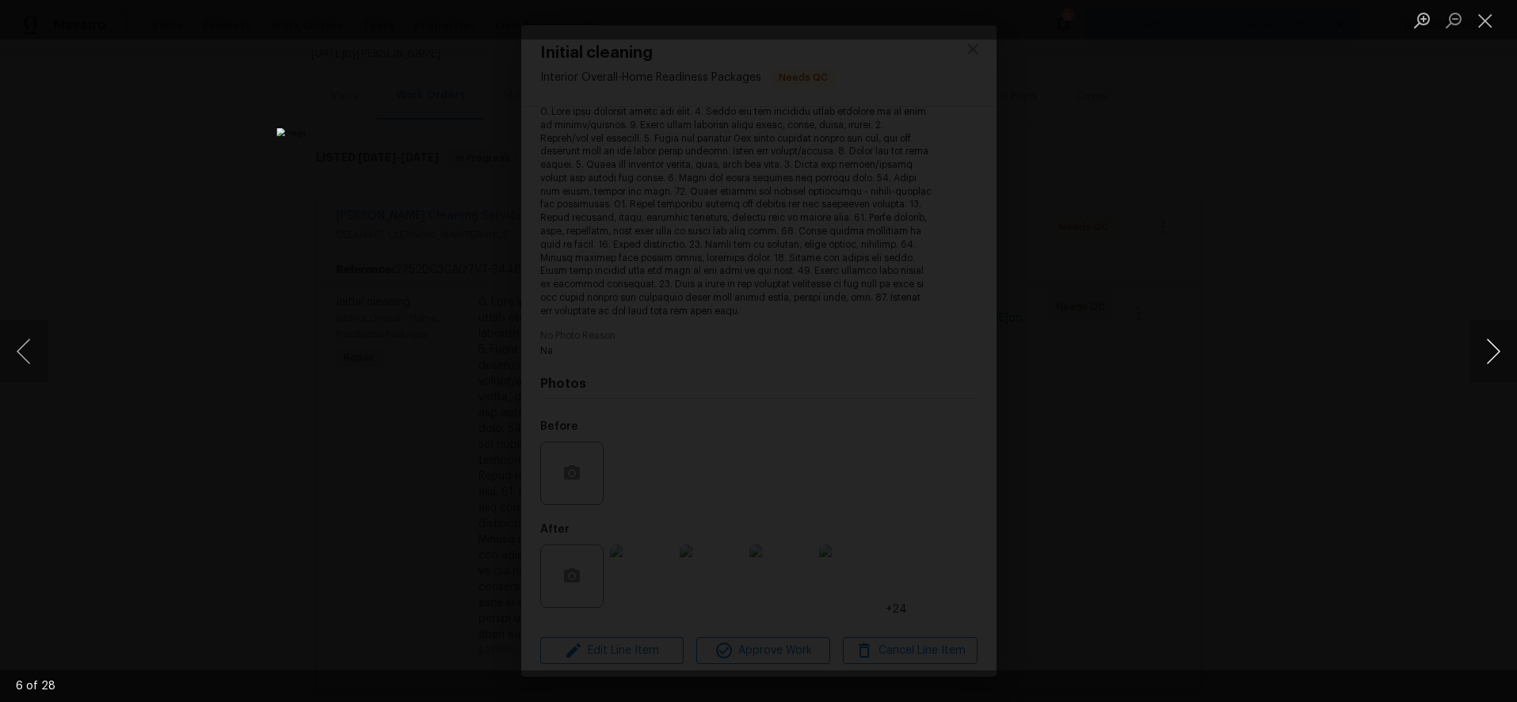
click at [1487, 349] on button "Next image" at bounding box center [1493, 351] width 48 height 63
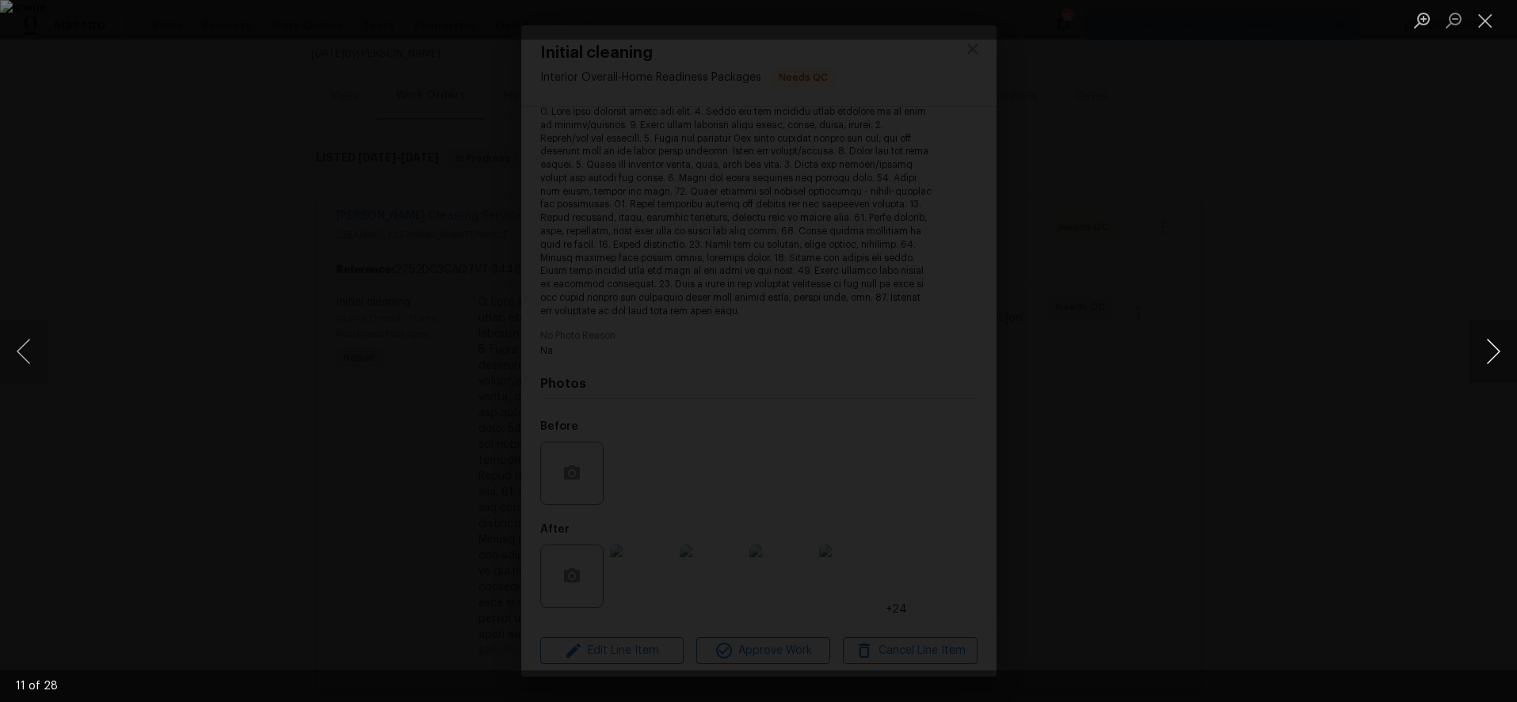
click at [1487, 349] on button "Next image" at bounding box center [1493, 351] width 48 height 63
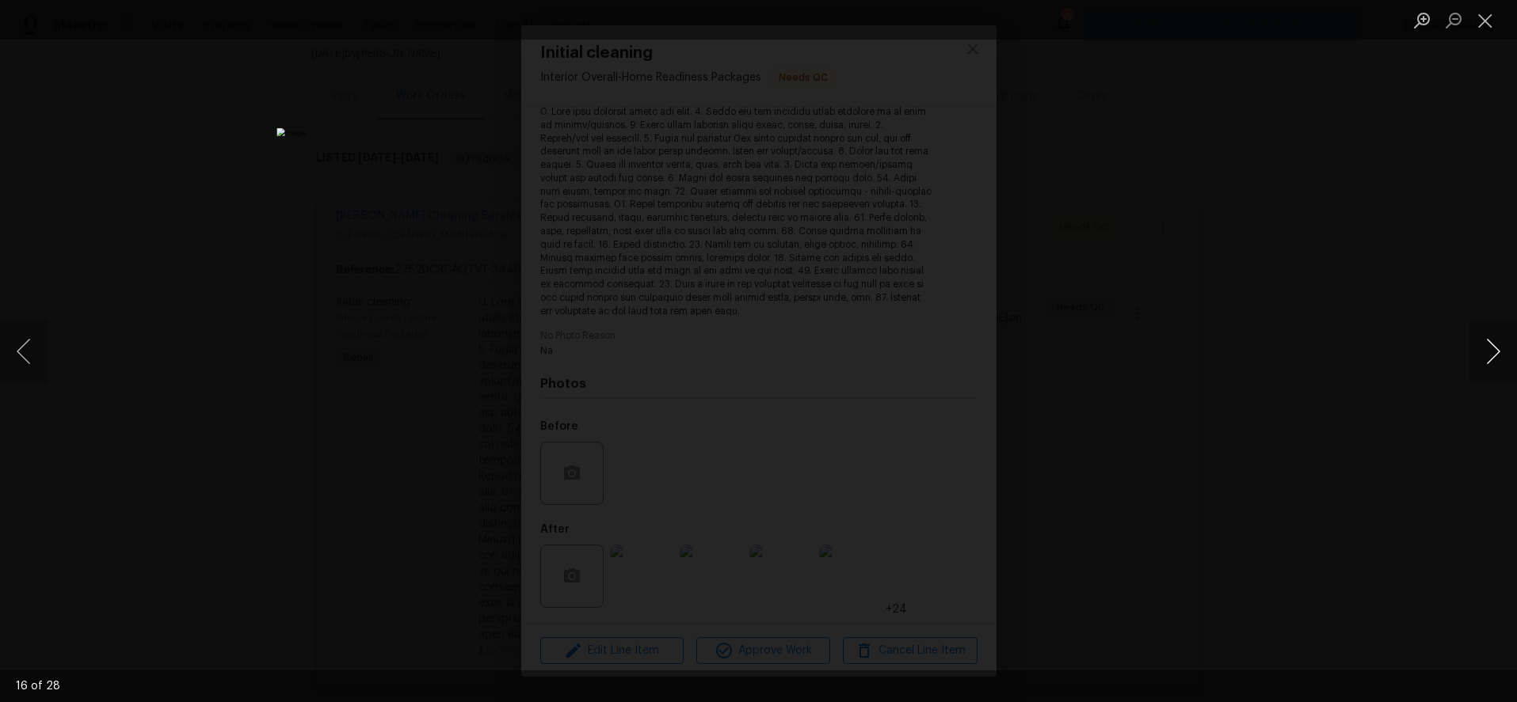
click at [1487, 349] on button "Next image" at bounding box center [1493, 351] width 48 height 63
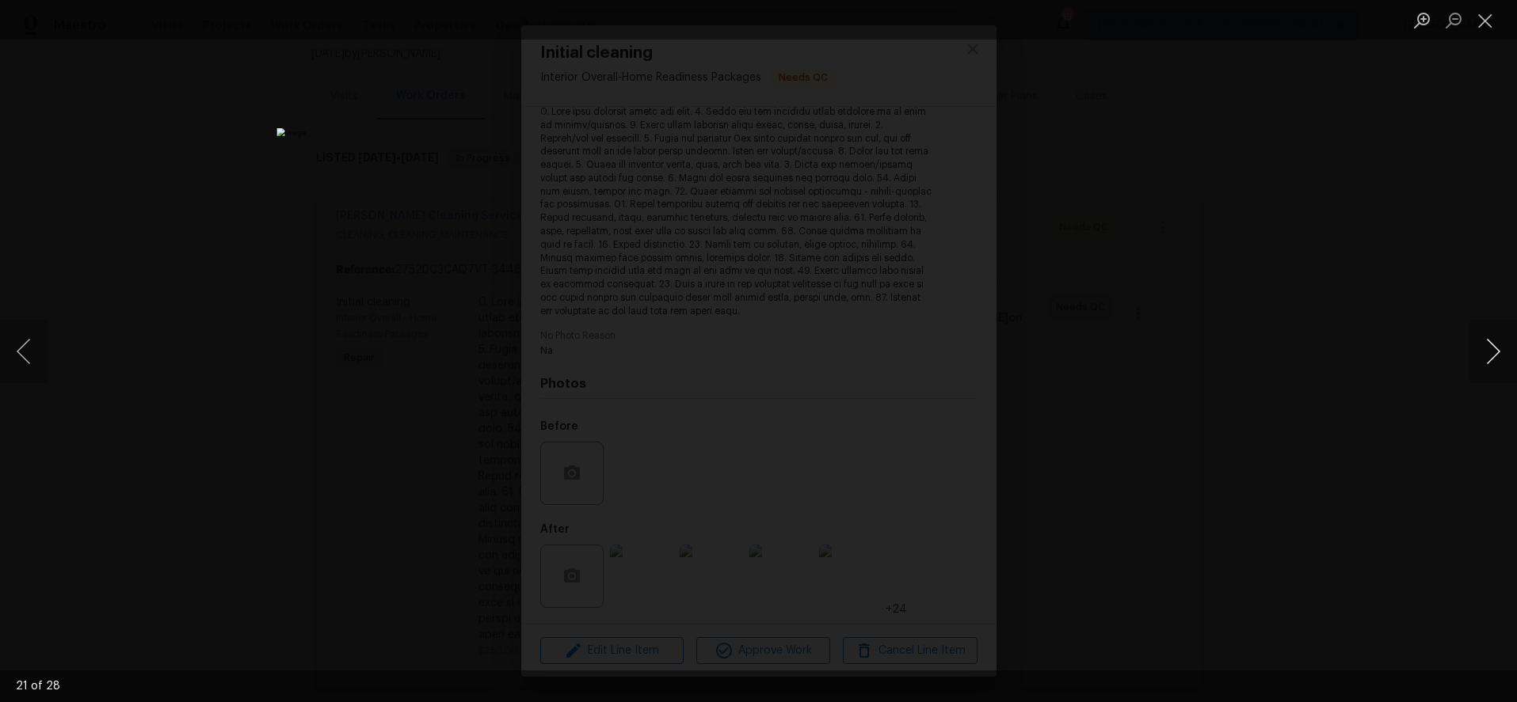
click at [1487, 349] on button "Next image" at bounding box center [1493, 351] width 48 height 63
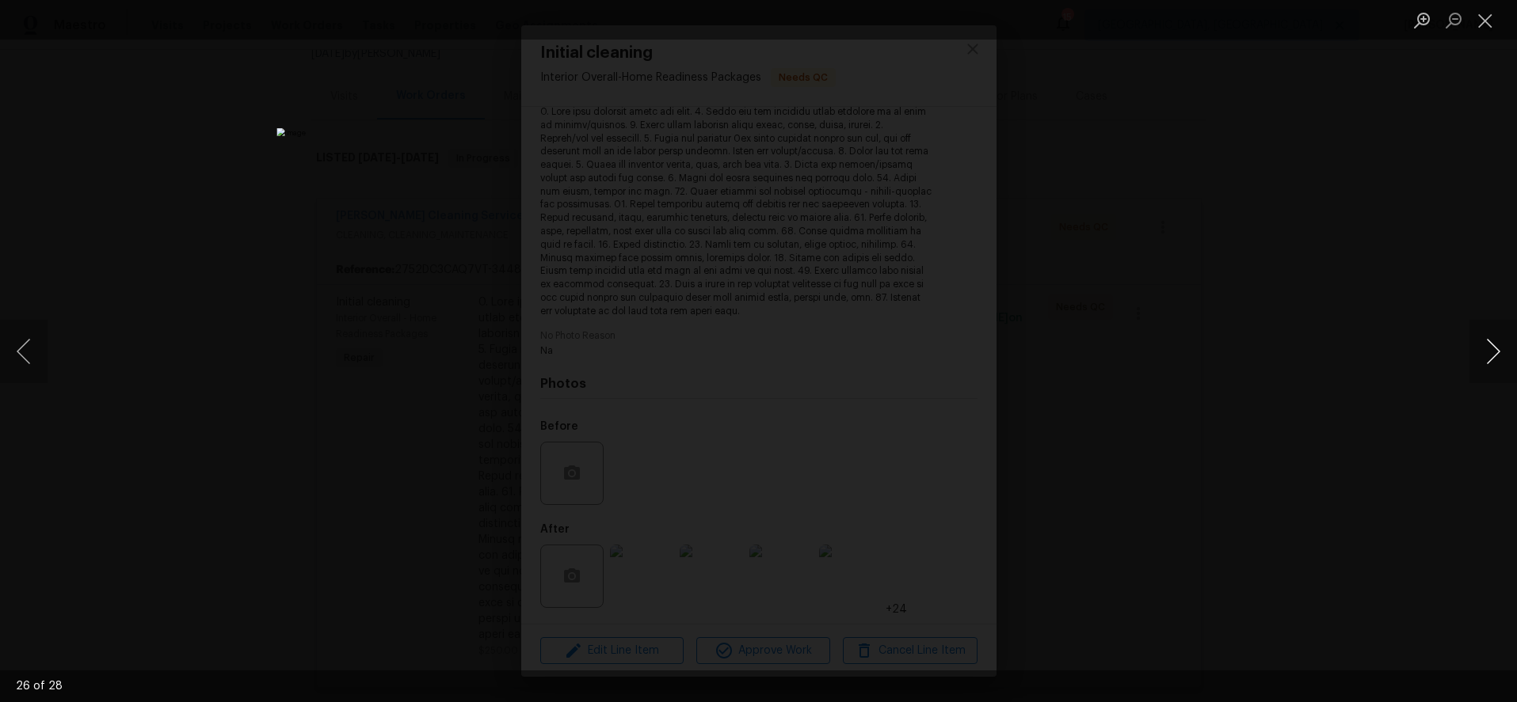
click at [1487, 349] on button "Next image" at bounding box center [1493, 351] width 48 height 63
click at [1497, 17] on button "Close lightbox" at bounding box center [1485, 20] width 32 height 28
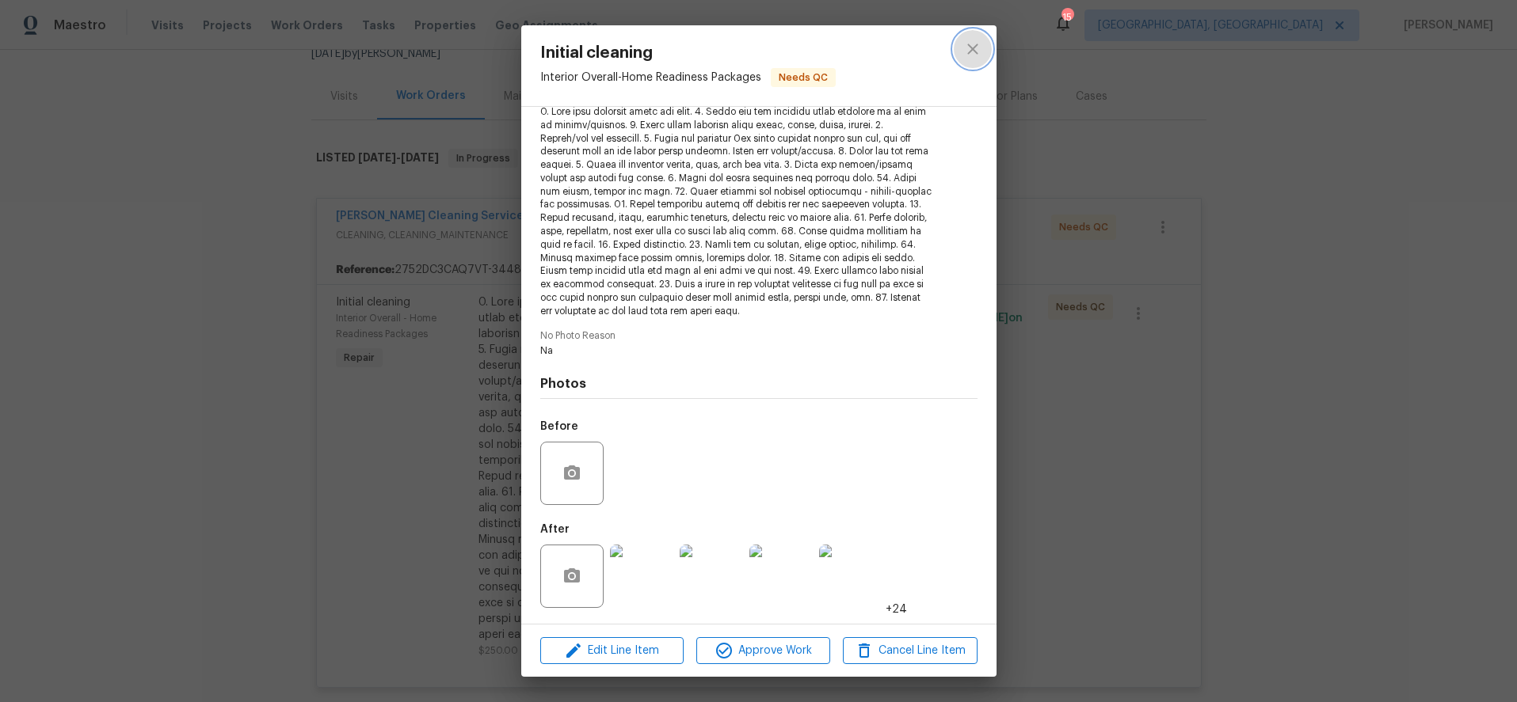
click at [977, 50] on icon "close" at bounding box center [972, 49] width 19 height 19
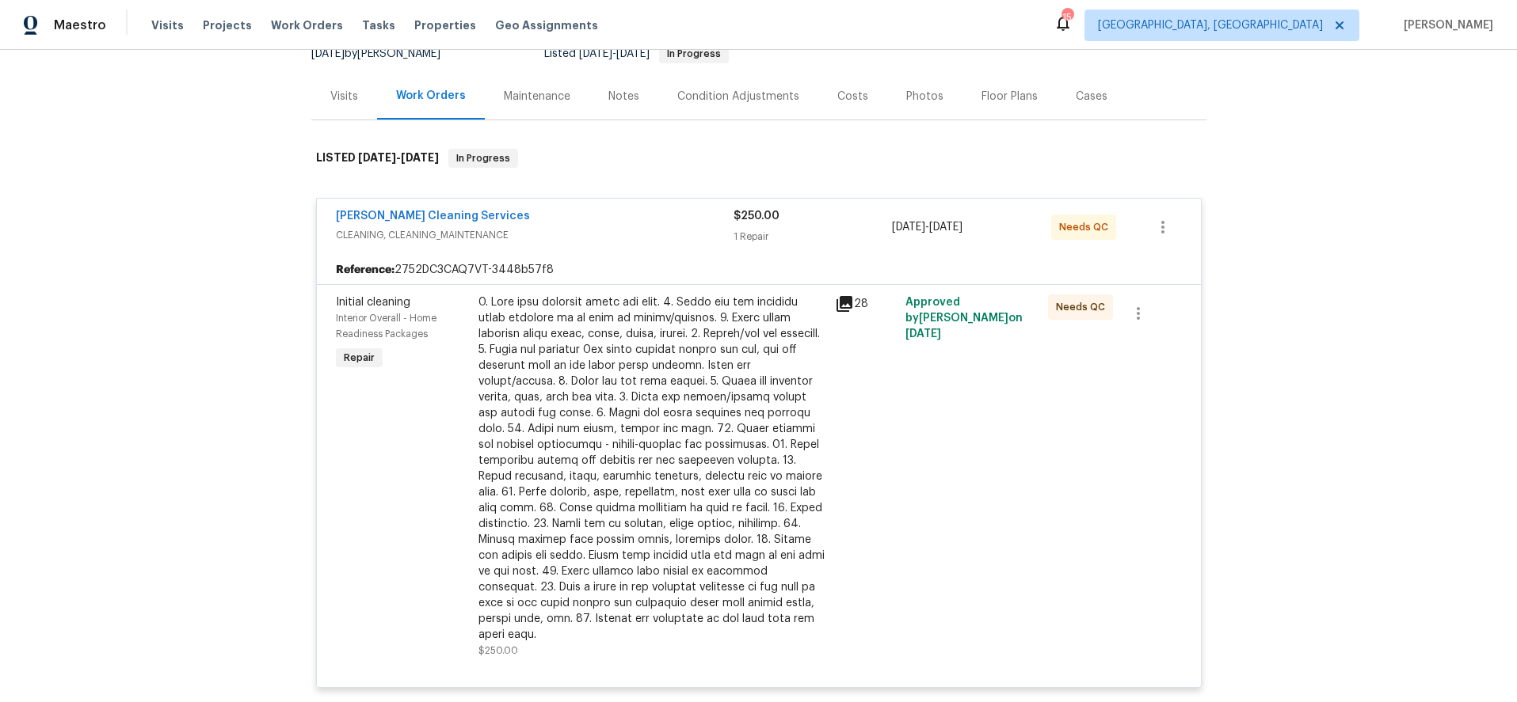
click at [615, 224] on div "DePascale Cleaning Services" at bounding box center [535, 217] width 398 height 19
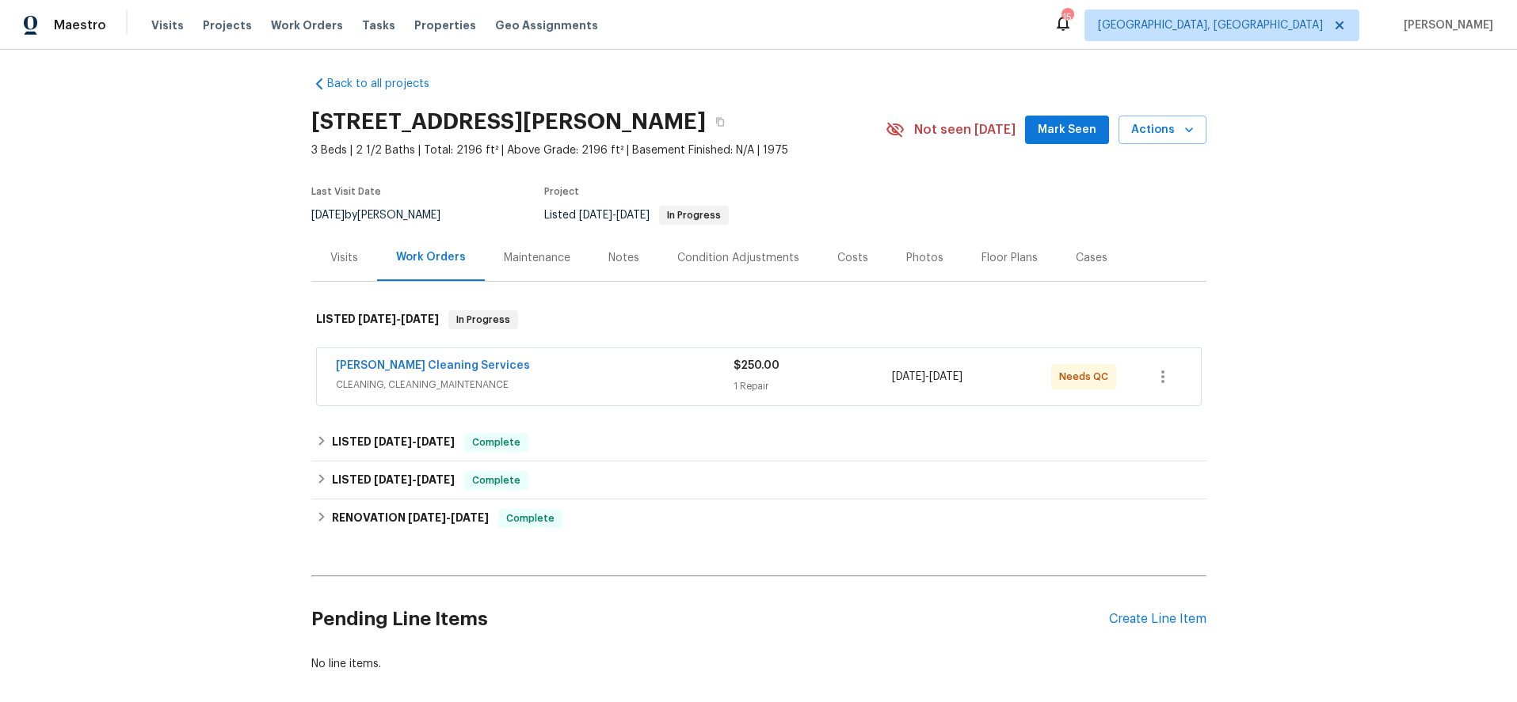
scroll to position [0, 0]
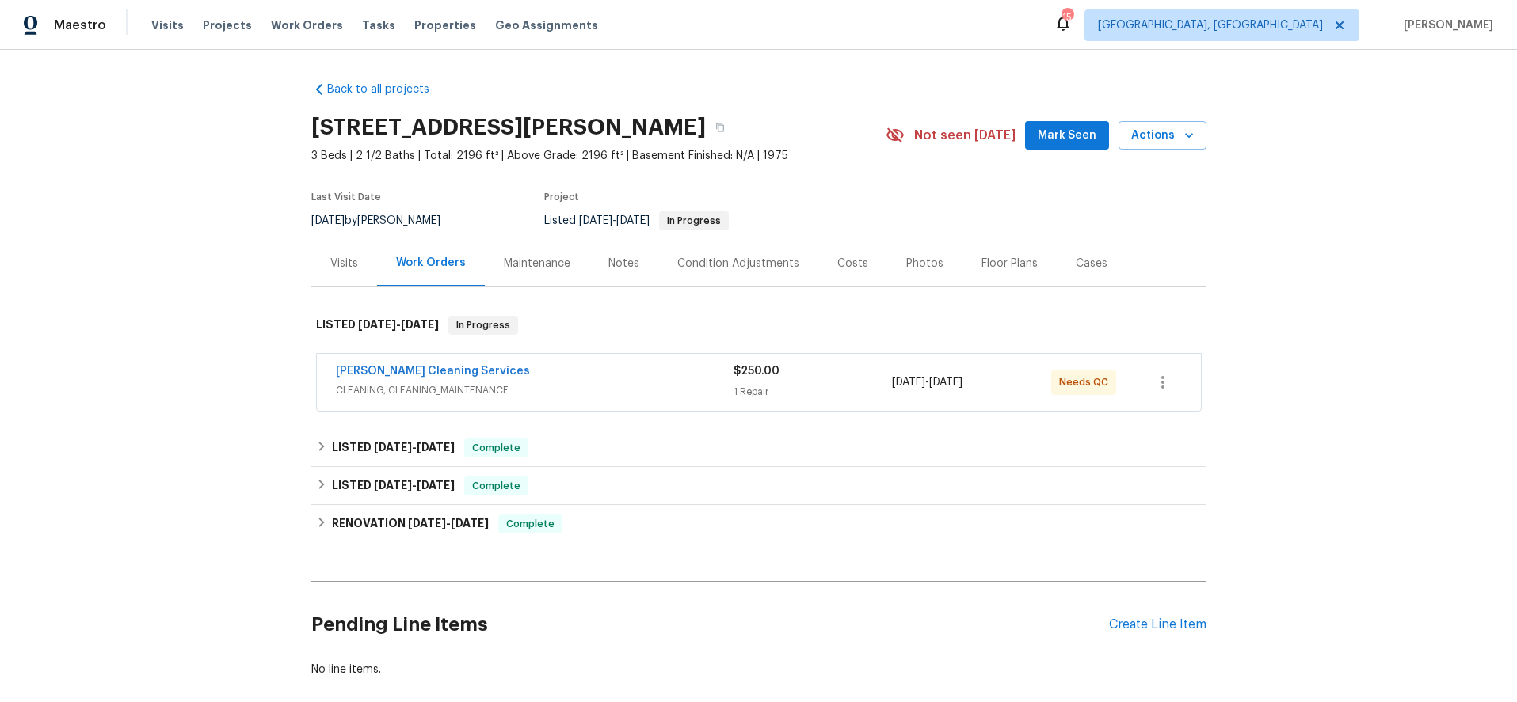
click at [835, 272] on div "Costs" at bounding box center [852, 263] width 69 height 47
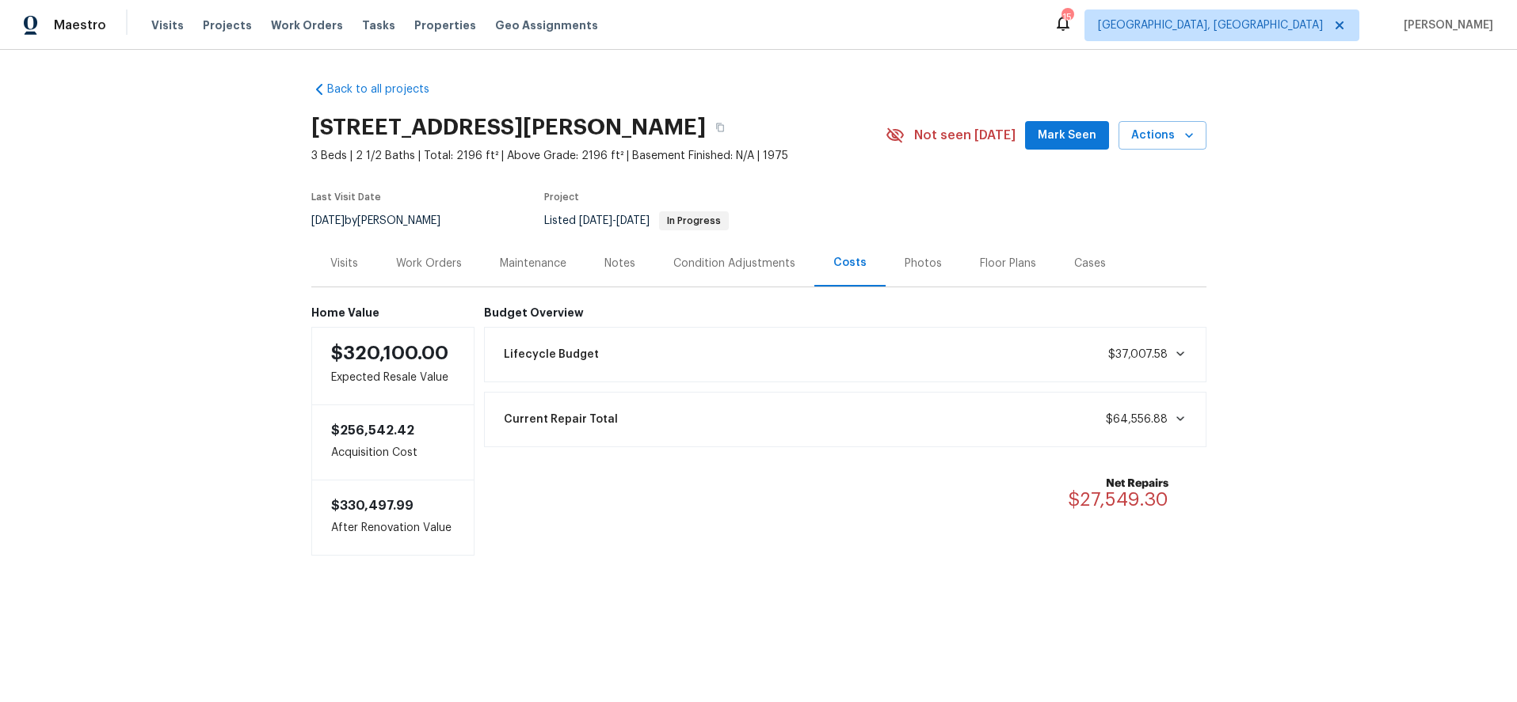
drag, startPoint x: 1414, startPoint y: 207, endPoint x: 1405, endPoint y: 197, distance: 14.0
click at [1414, 207] on div "Back to all projects 3440 Transou Rd, Pfafftown, NC 27040 3 Beds | 2 1/2 Baths …" at bounding box center [758, 350] width 1517 height 601
click at [192, 78] on div "Back to all projects 3440 Transou Rd, Pfafftown, NC 27040 3 Beds | 2 1/2 Baths …" at bounding box center [758, 350] width 1517 height 601
click at [455, 270] on div "Work Orders" at bounding box center [429, 263] width 104 height 47
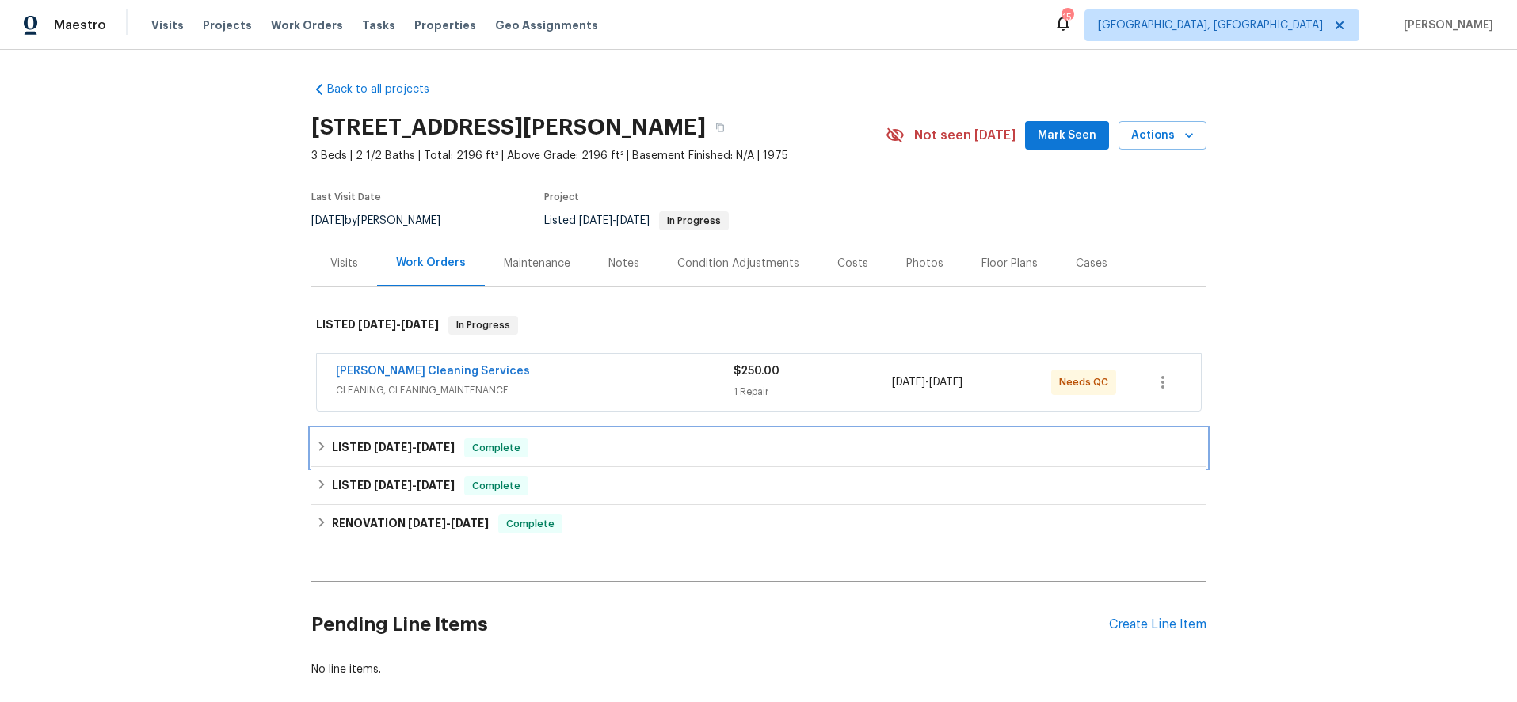
click at [405, 436] on div "LISTED 2/22/25 - 5/19/25 Complete" at bounding box center [758, 448] width 895 height 38
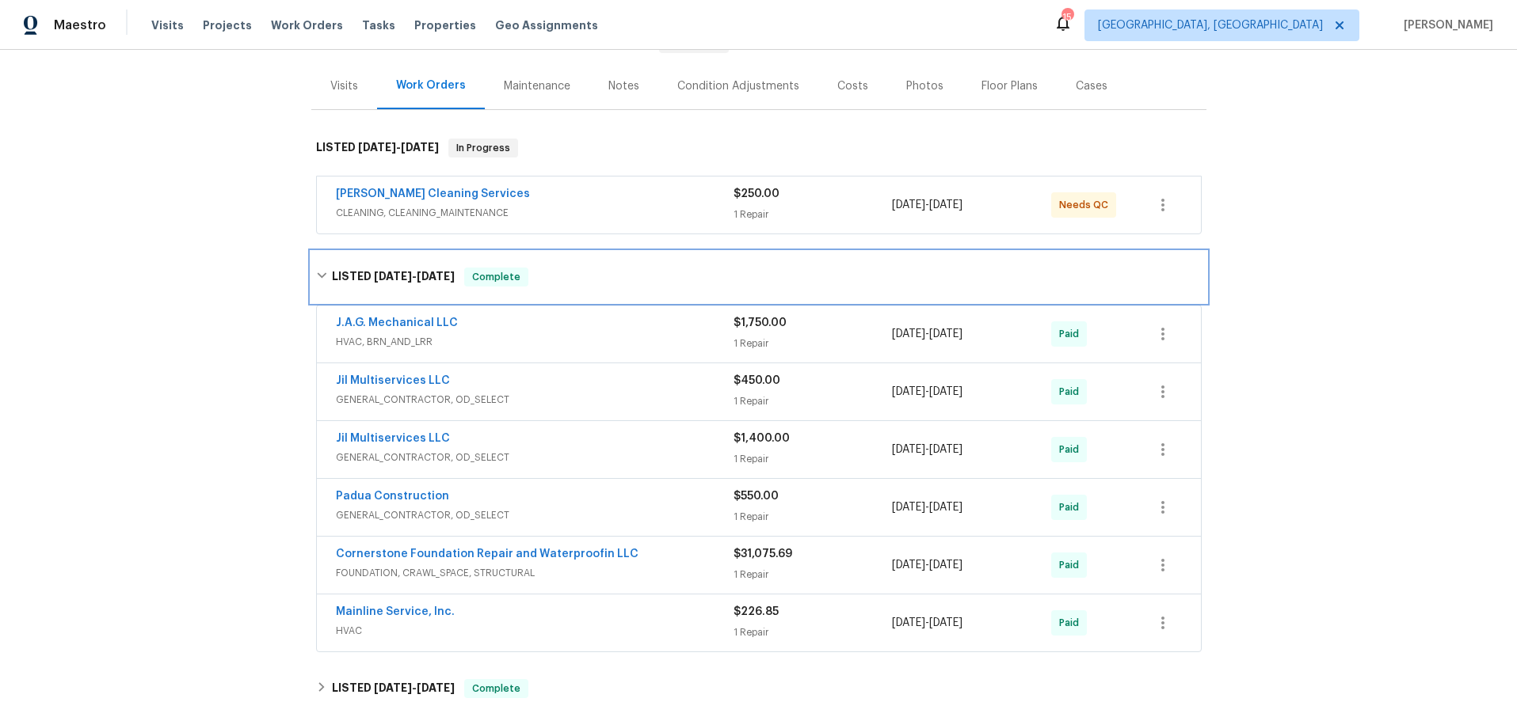
scroll to position [188, 0]
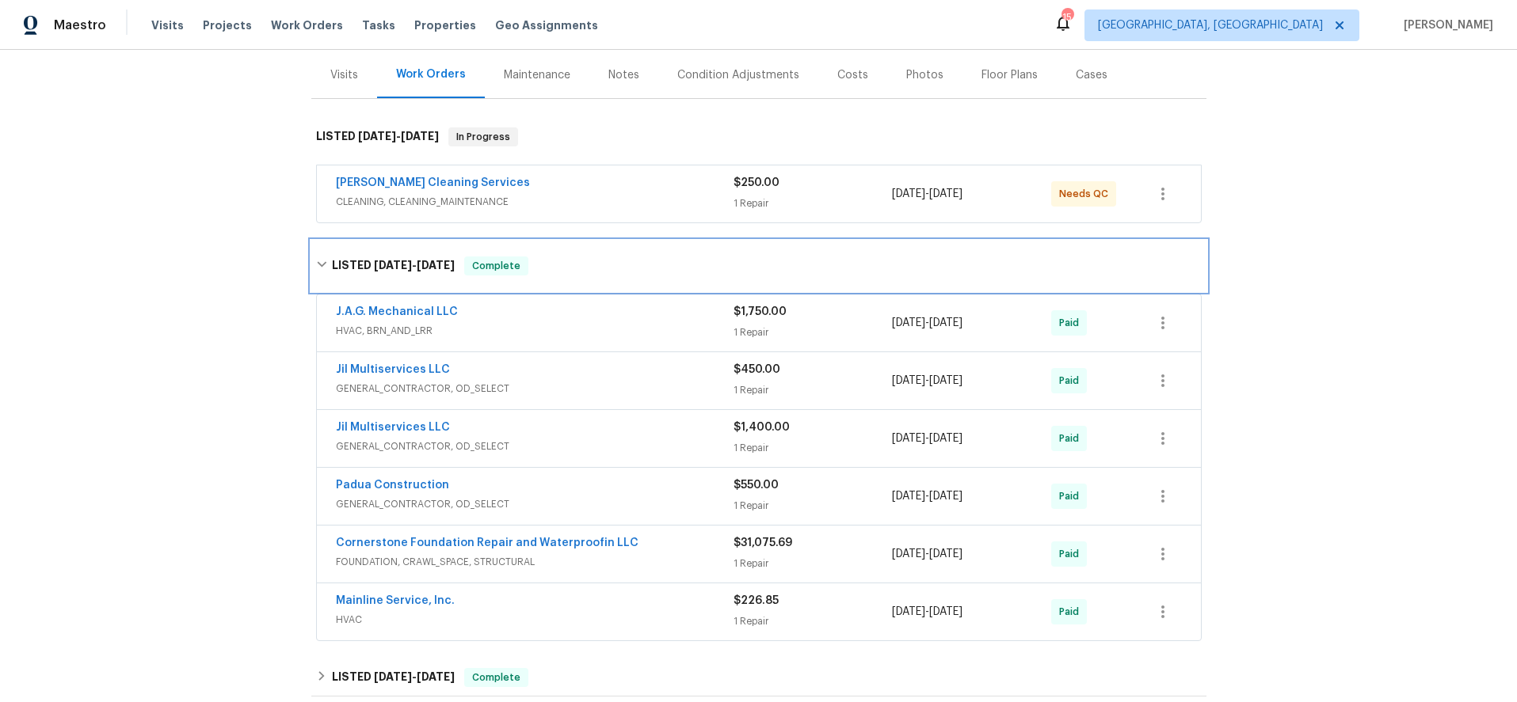
drag, startPoint x: 537, startPoint y: 272, endPoint x: 524, endPoint y: 268, distance: 13.3
click at [536, 272] on div "LISTED 2/22/25 - 5/19/25 Complete" at bounding box center [758, 266] width 885 height 19
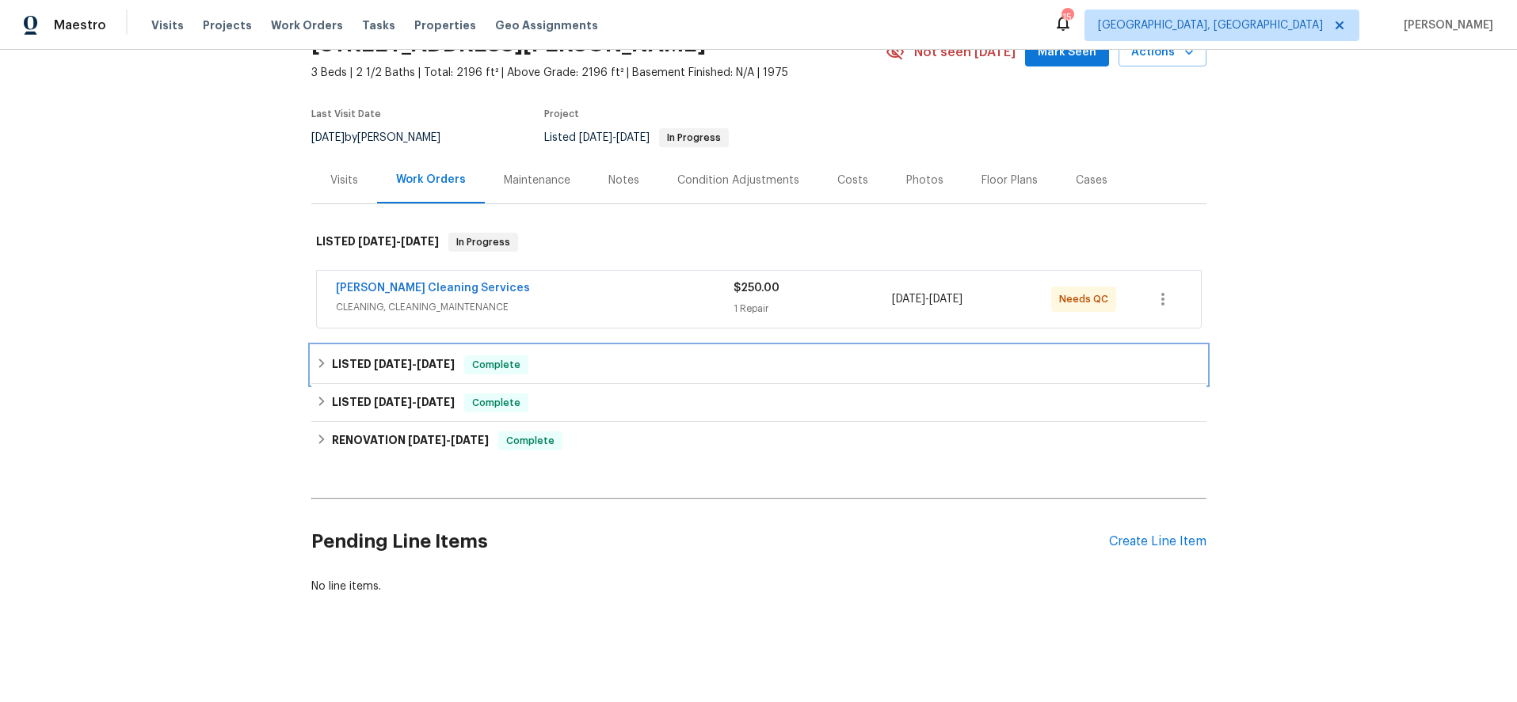
scroll to position [0, 0]
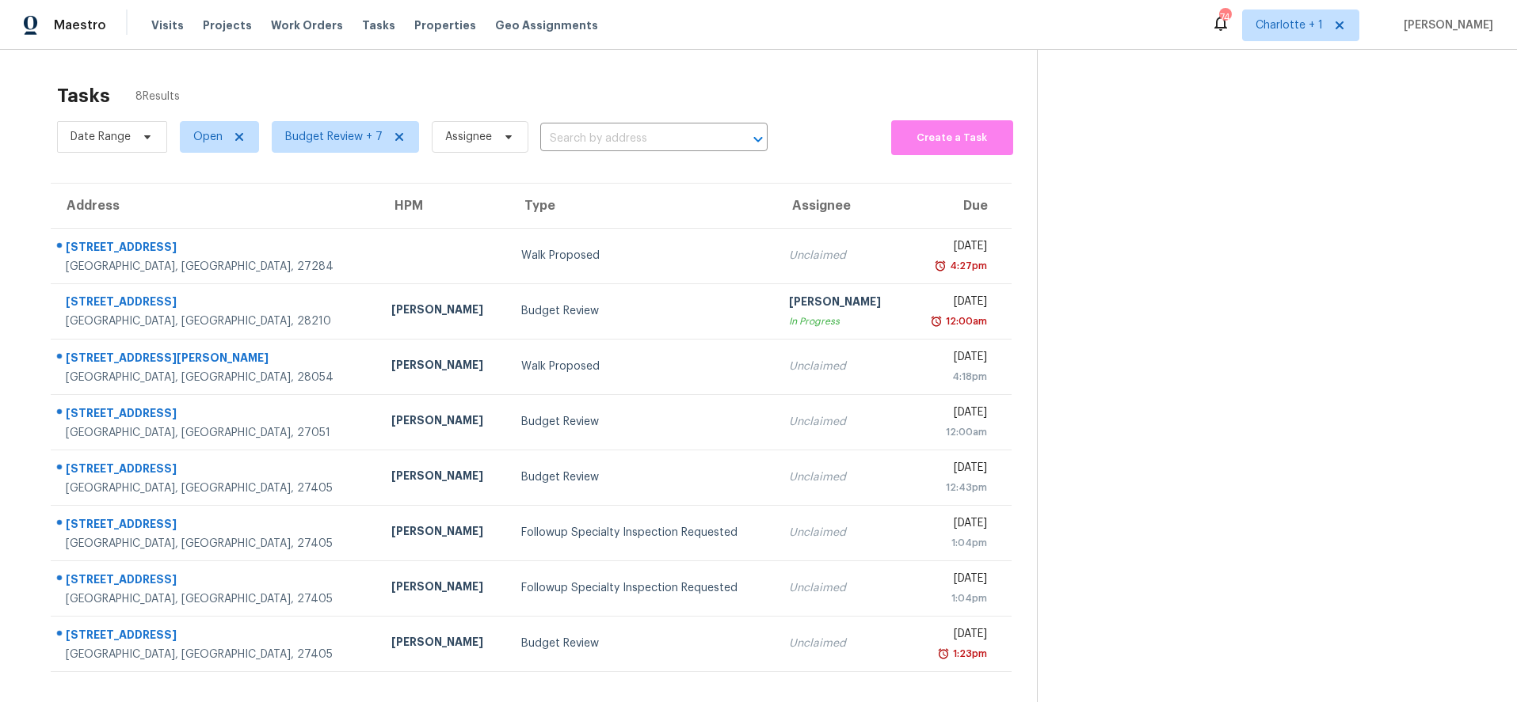
scroll to position [62, 0]
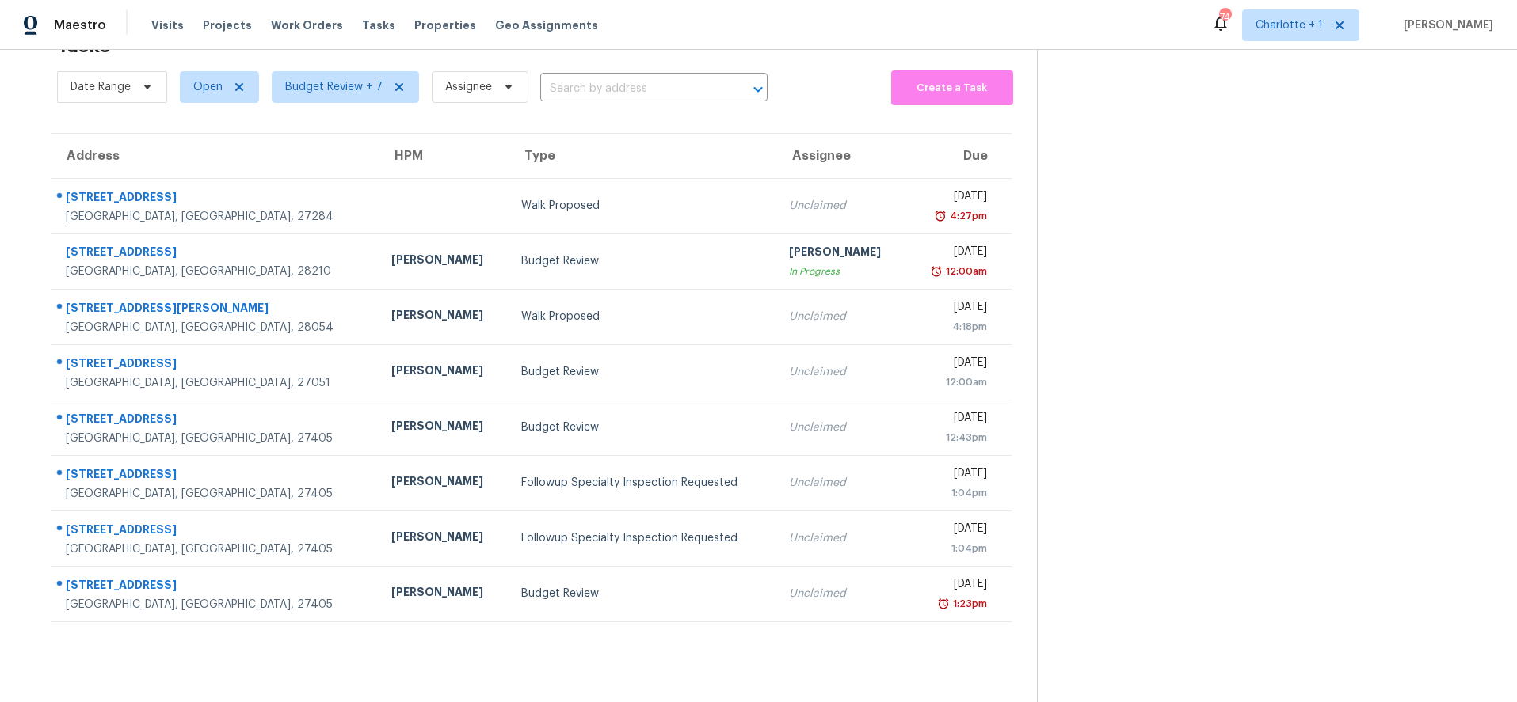
click at [1247, 154] on section at bounding box center [1264, 351] width 455 height 702
click at [1103, 32] on div "Maestro Visits Projects Work Orders Tasks Properties Geo Assignments 74 Charlot…" at bounding box center [758, 25] width 1517 height 50
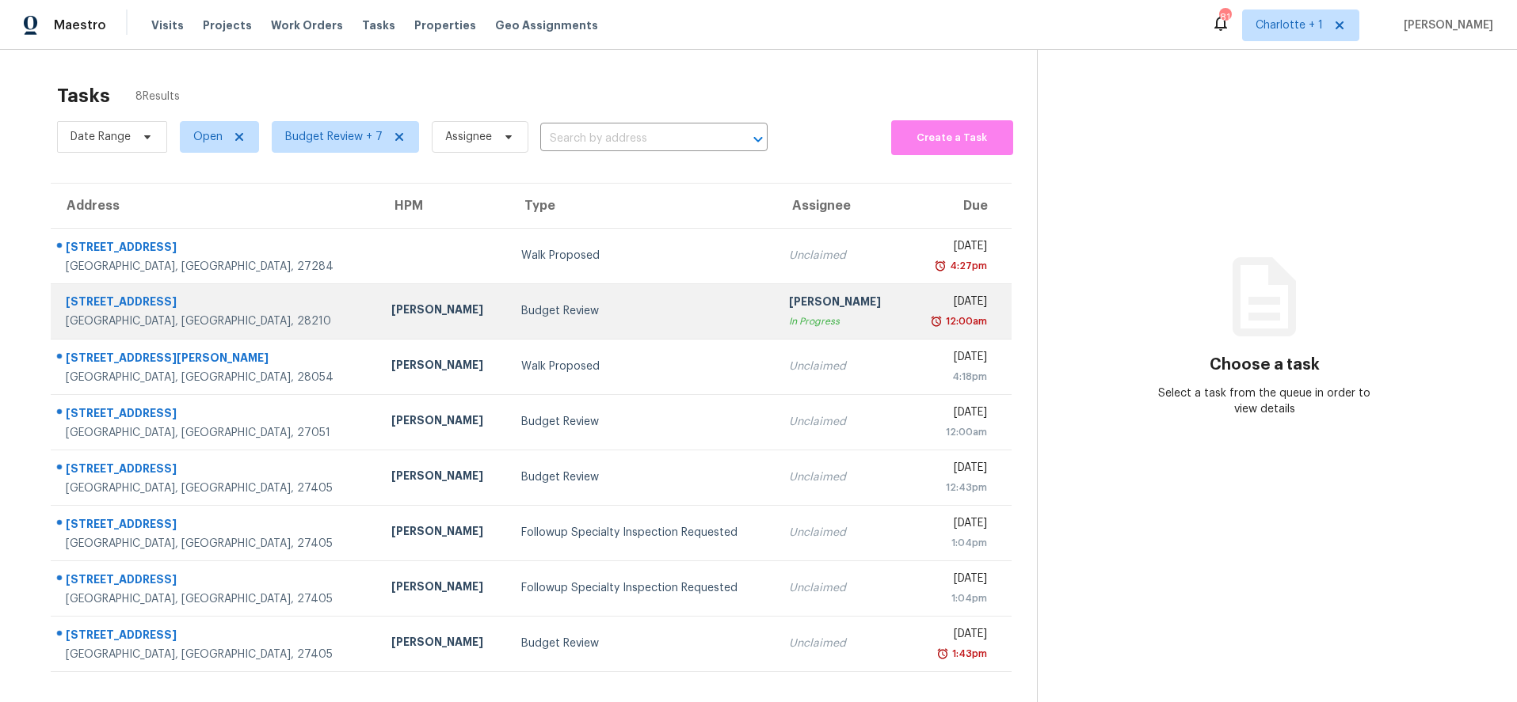
click at [268, 305] on td "[STREET_ADDRESS][PERSON_NAME]" at bounding box center [215, 311] width 328 height 55
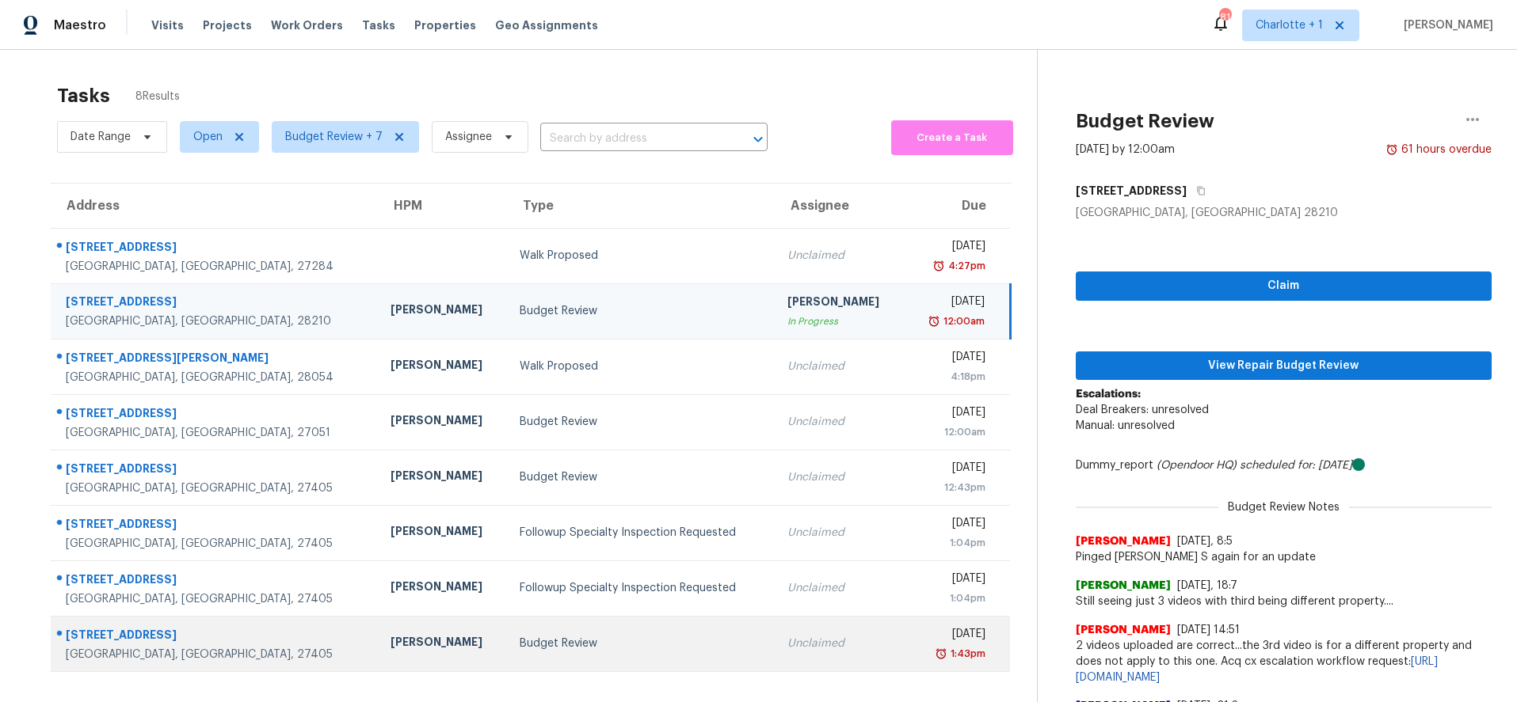
click at [520, 642] on div "Budget Review" at bounding box center [641, 644] width 242 height 16
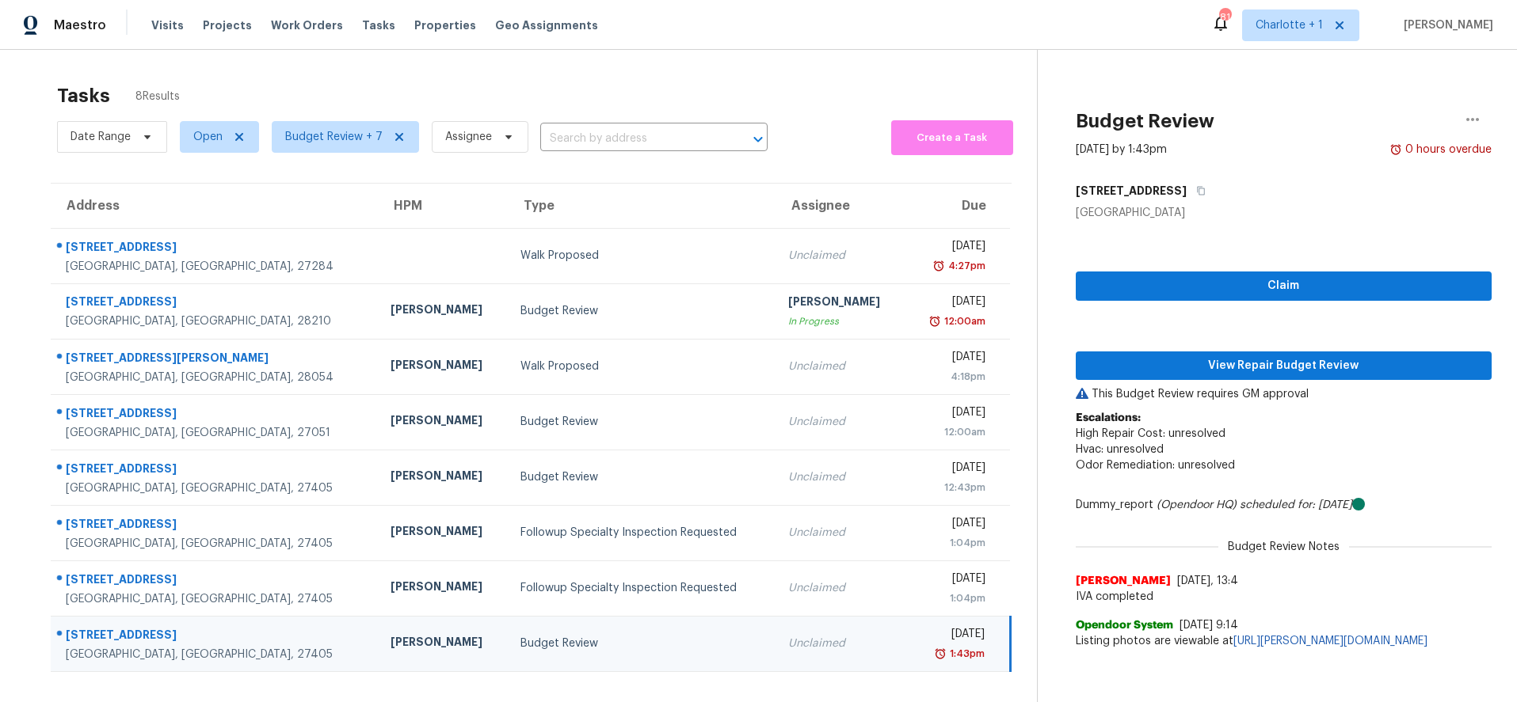
click at [512, 635] on td "Budget Review" at bounding box center [642, 643] width 268 height 55
click at [1236, 364] on span "View Repair Budget Review" at bounding box center [1283, 366] width 391 height 20
